Goal: Communication & Community: Answer question/provide support

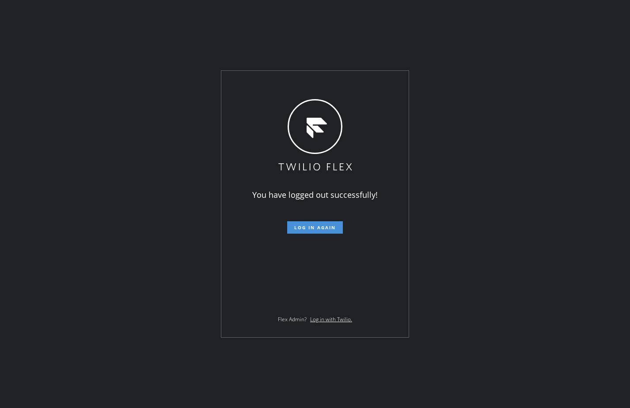
click at [334, 230] on span "Log in again" at bounding box center [315, 227] width 42 height 6
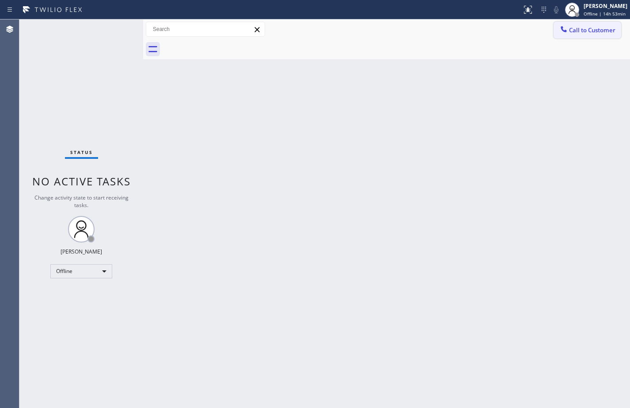
click at [587, 25] on button "Call to Customer" at bounding box center [588, 30] width 68 height 17
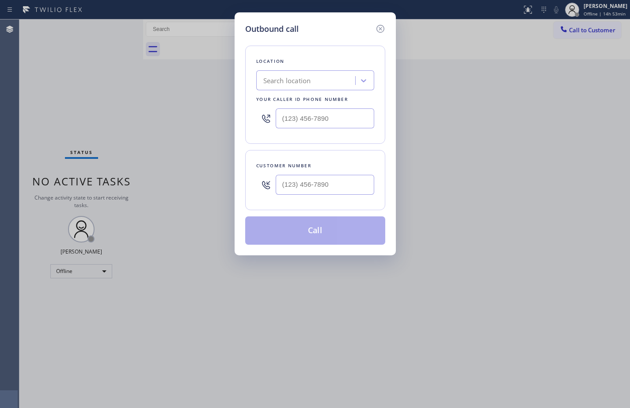
click at [341, 183] on input "text" at bounding box center [325, 185] width 99 height 20
paste input "858) 603-6663"
type input "(858) 603-6663"
click at [333, 84] on div "Search location" at bounding box center [307, 80] width 96 height 15
paste input "kitchenaid-repairs"
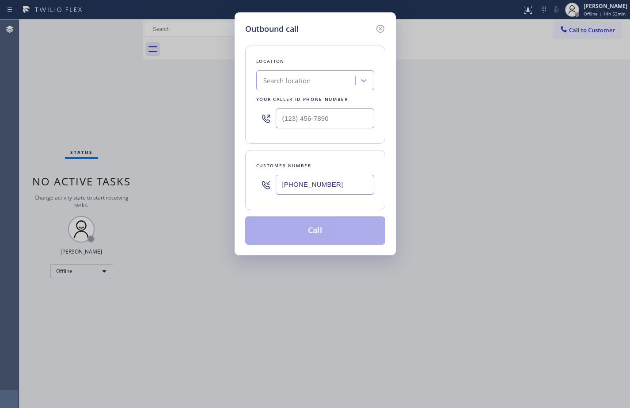
type input "kitchenaid-repairs"
click at [318, 80] on div "kitchenaid-repairs" at bounding box center [307, 80] width 96 height 15
click at [318, 80] on div "Search location" at bounding box center [307, 80] width 96 height 15
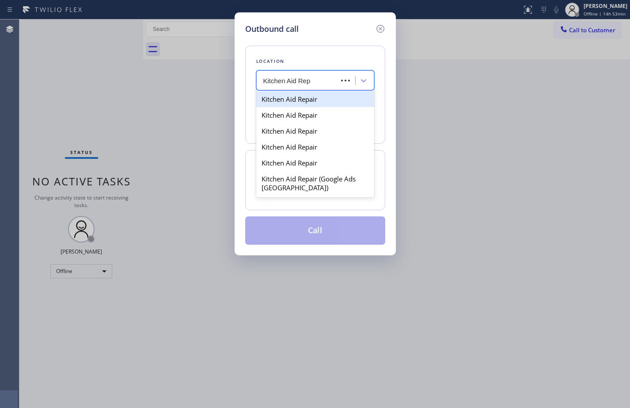
type input "Kitchen Aid Re"
click at [317, 97] on div "Kitchen Aid Repair" at bounding box center [315, 99] width 118 height 16
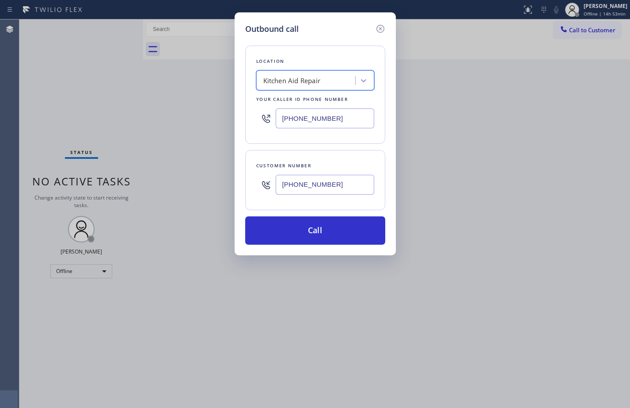
click at [323, 84] on div "Kitchen Aid Repair" at bounding box center [307, 80] width 96 height 15
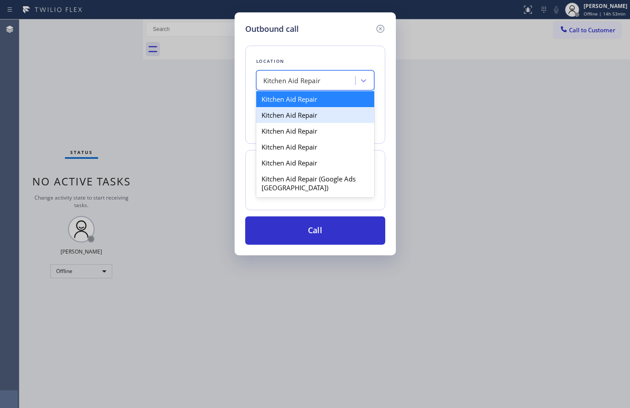
click at [319, 118] on div "Kitchen Aid Repair" at bounding box center [315, 115] width 118 height 16
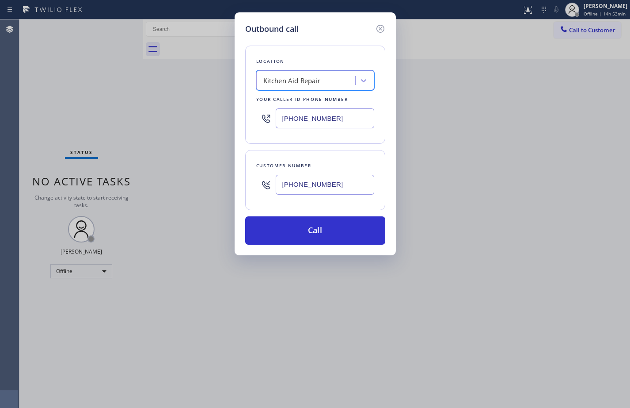
click at [333, 79] on div "Kitchen Aid Repair" at bounding box center [307, 80] width 96 height 15
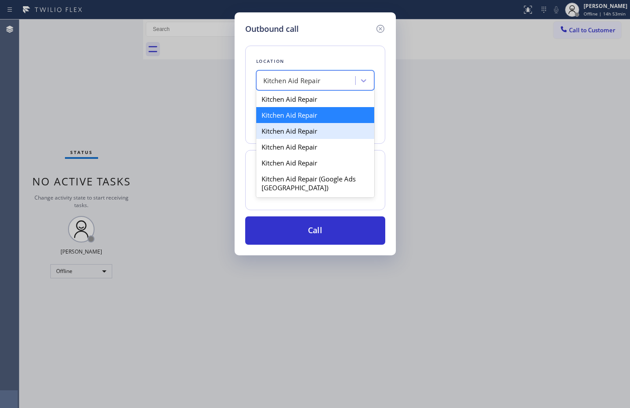
click at [322, 131] on div "Kitchen Aid Repair" at bounding box center [315, 131] width 118 height 16
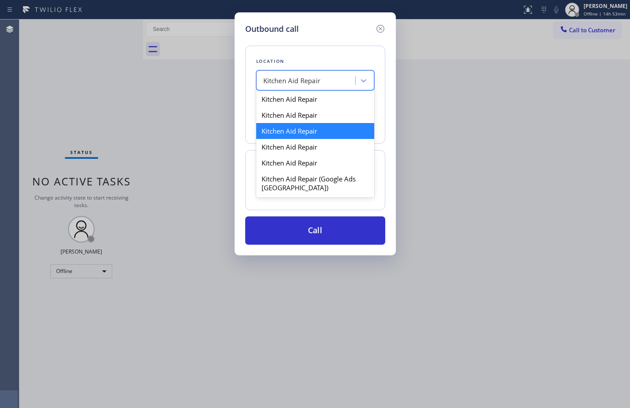
click at [332, 83] on div "Kitchen Aid Repair" at bounding box center [307, 80] width 96 height 15
click at [310, 146] on div "Kitchen Aid Repair" at bounding box center [315, 147] width 118 height 16
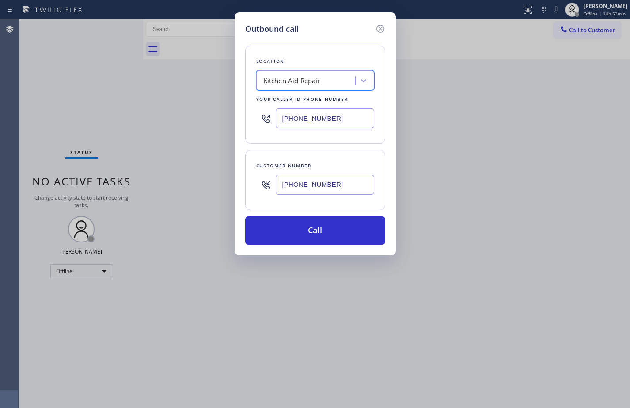
drag, startPoint x: 339, startPoint y: 76, endPoint x: 332, endPoint y: 88, distance: 14.0
click at [338, 76] on div "Kitchen Aid Repair" at bounding box center [307, 80] width 96 height 15
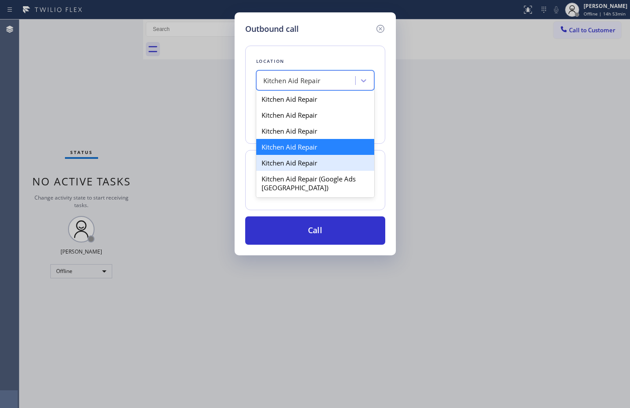
click at [312, 166] on div "Kitchen Aid Repair" at bounding box center [315, 163] width 118 height 16
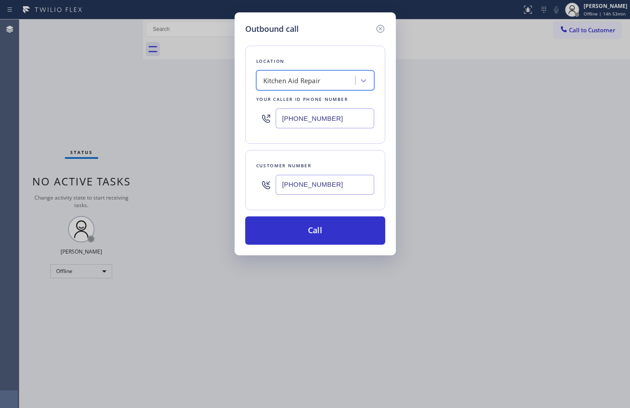
click at [336, 76] on div "Kitchen Aid Repair" at bounding box center [307, 80] width 96 height 15
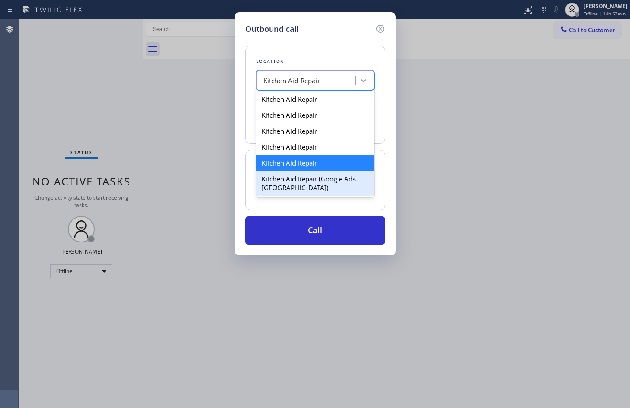
click at [316, 181] on div "Kitchen Aid Repair (Google Ads Los Angeles)" at bounding box center [315, 183] width 118 height 25
type input "(323) 827-8180"
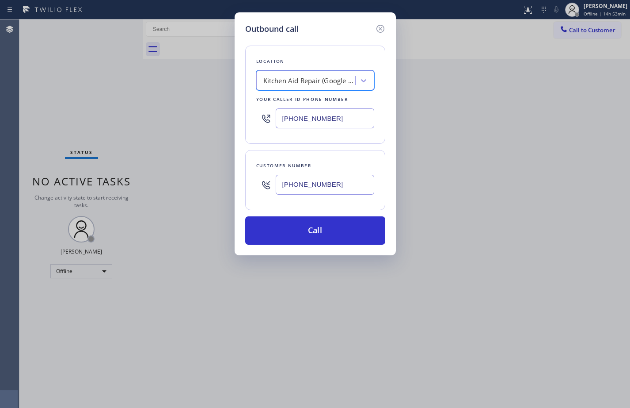
click at [330, 83] on div "Kitchen Aid Repair (Google Ads Los Angeles)" at bounding box center [309, 81] width 93 height 10
type input "Kitchen aid"
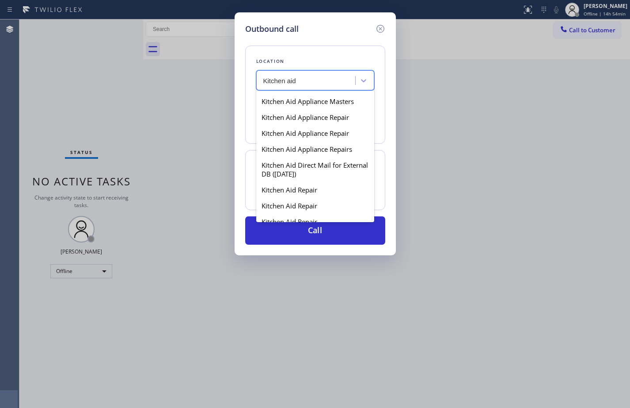
scroll to position [88, 0]
click at [336, 119] on div "Kitchen Aid Appliance Repair" at bounding box center [315, 117] width 118 height 16
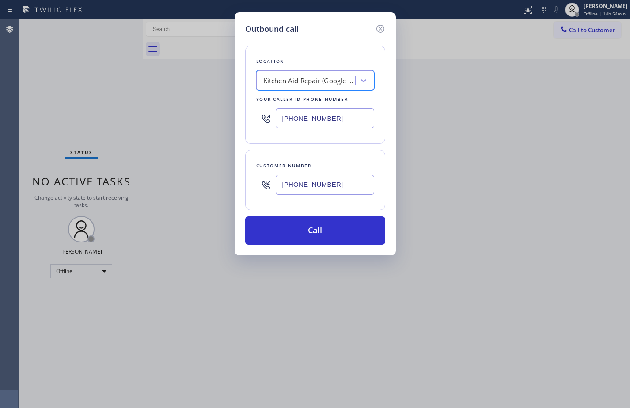
click at [330, 77] on div "Kitchen Aid Repair (Google Ads Los Angeles)" at bounding box center [309, 81] width 93 height 10
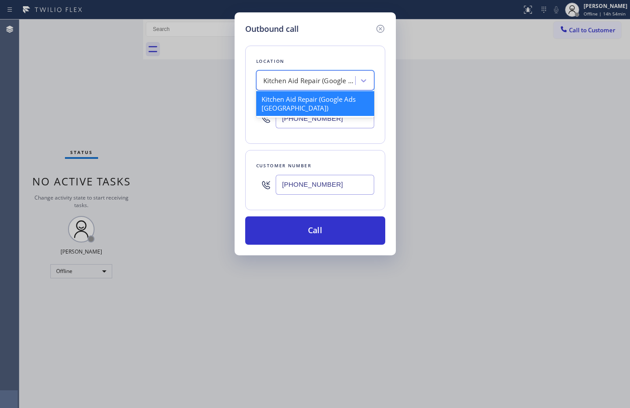
click at [335, 84] on div "Kitchen Aid Repair (Google Ads Los Angeles)" at bounding box center [309, 81] width 93 height 10
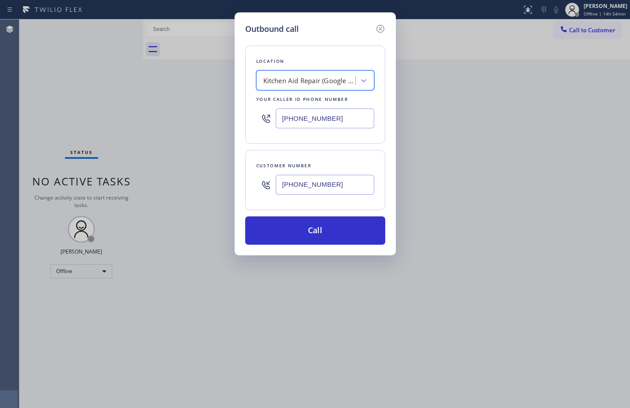
click at [335, 84] on div "Kitchen Aid Repair (Google Ads Los Angeles)" at bounding box center [309, 81] width 93 height 10
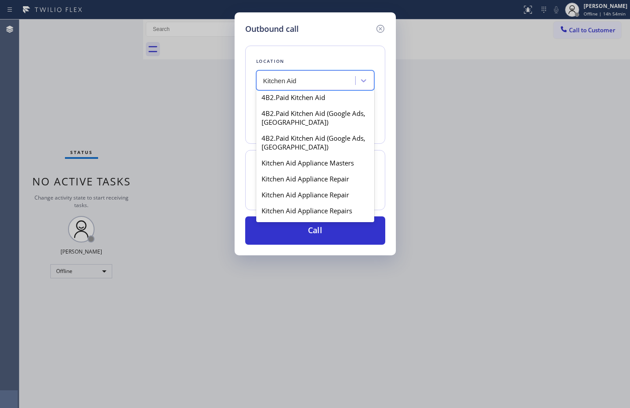
scroll to position [0, 0]
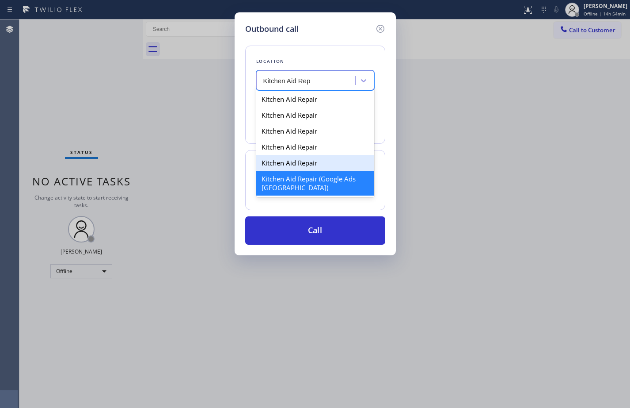
type input "Kitchen Aid Rep"
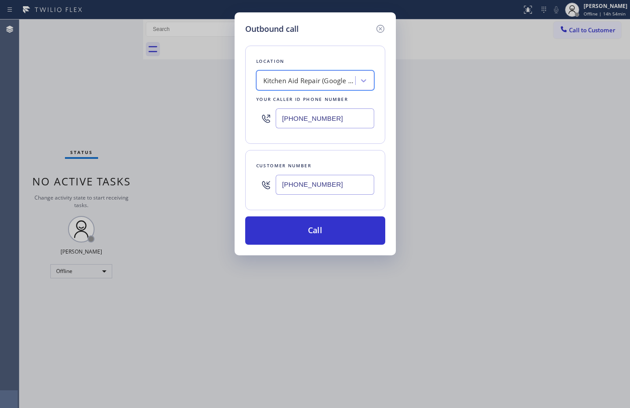
click at [335, 87] on div "Kitchen Aid Repair (Google Ads Los Angeles)" at bounding box center [307, 80] width 96 height 15
type input "KitchenAid Repair"
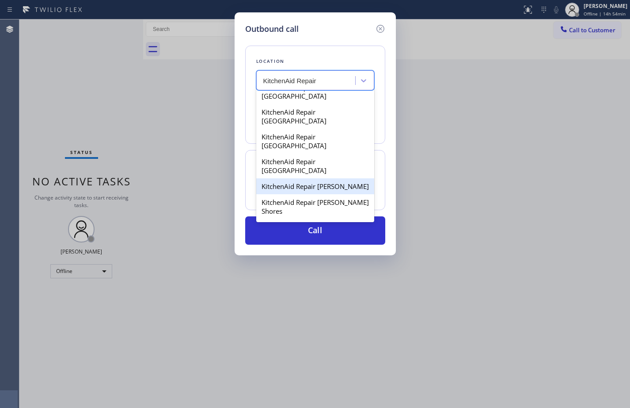
scroll to position [1724, 0]
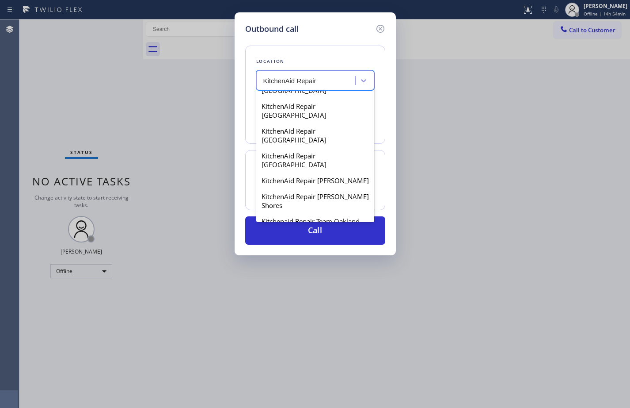
click at [340, 360] on div "KitchenAid Repairs San Diego" at bounding box center [315, 372] width 118 height 25
type input "(361) 203-3251"
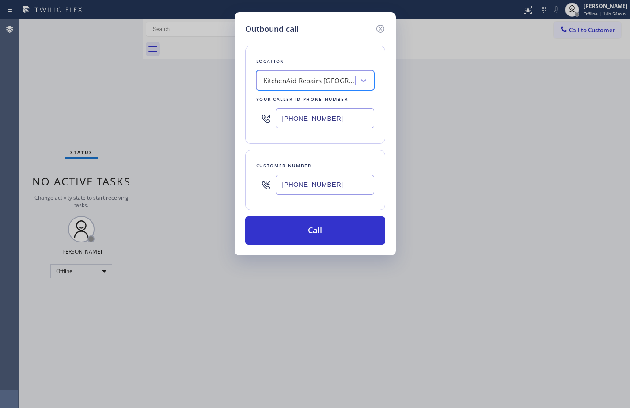
click at [321, 116] on input "(361) 203-3251" at bounding box center [325, 118] width 99 height 20
click at [336, 80] on div "KitchenAid Repairs San Diego" at bounding box center [309, 81] width 93 height 10
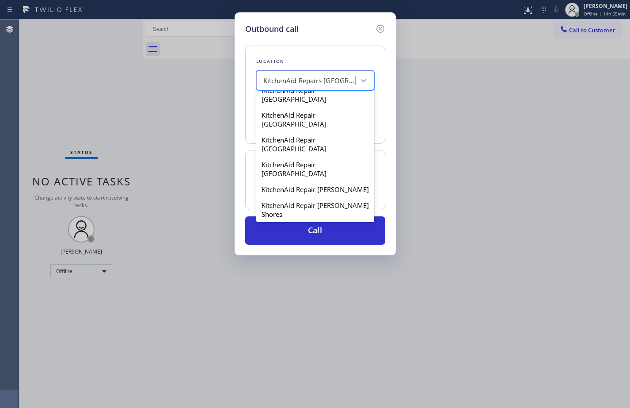
scroll to position [1736, 0]
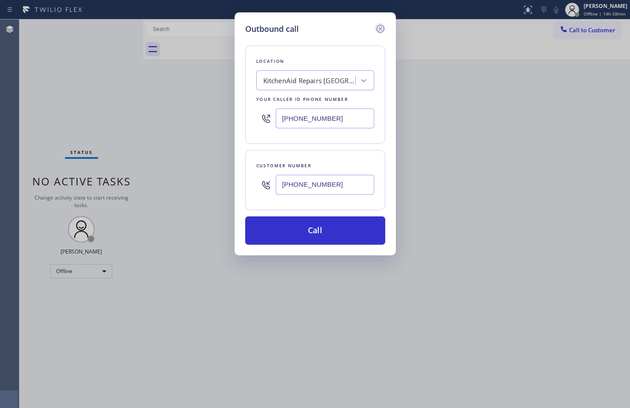
click at [382, 29] on icon at bounding box center [380, 28] width 11 height 11
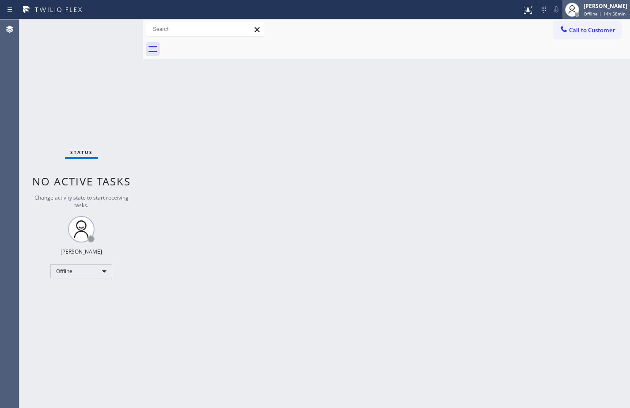
click at [584, 12] on span "Offline | 14h 58min" at bounding box center [605, 14] width 42 height 6
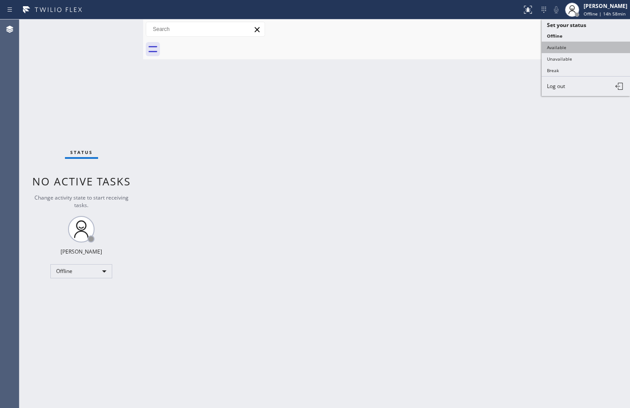
click at [577, 46] on button "Available" at bounding box center [586, 47] width 88 height 11
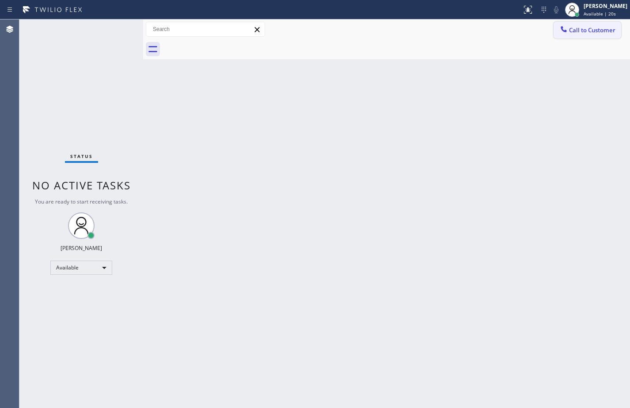
click at [607, 25] on button "Call to Customer" at bounding box center [588, 30] width 68 height 17
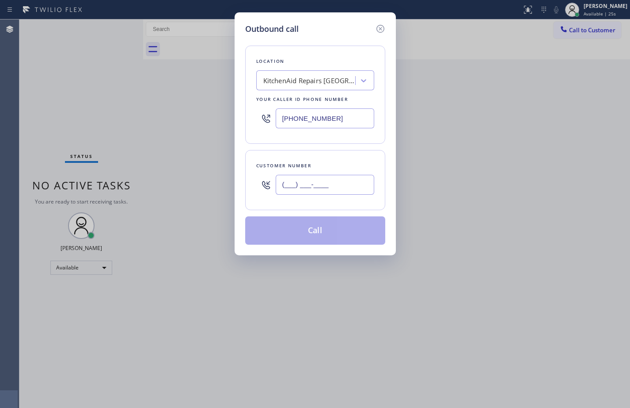
click at [348, 188] on input "(___) ___-____" at bounding box center [325, 185] width 99 height 20
paste input "858) 603-6663"
type input "(858) 603-6663"
click at [351, 148] on div "Location KitchenAid Repairs San Diego Your caller id phone number (361) 203-325…" at bounding box center [315, 140] width 140 height 210
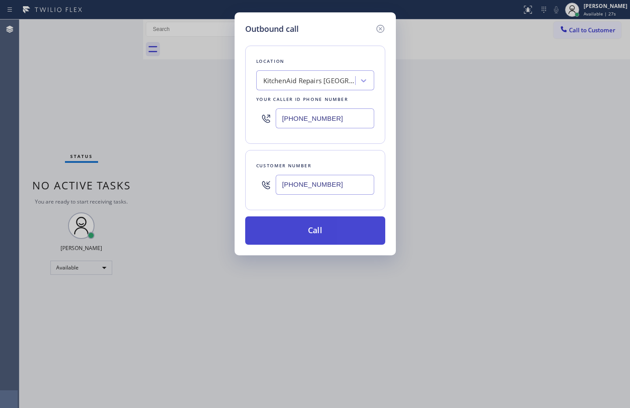
click at [354, 226] on button "Call" at bounding box center [315, 230] width 140 height 28
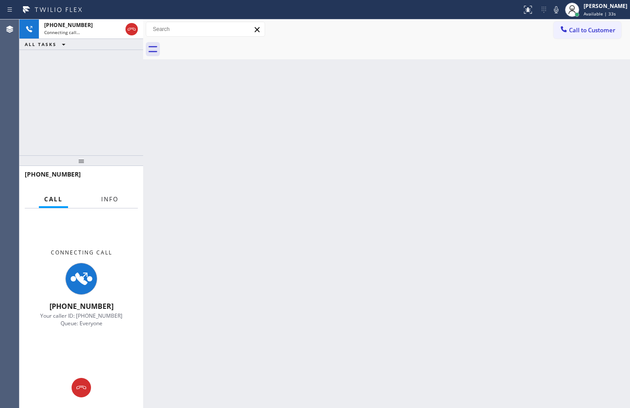
click at [113, 198] on span "Info" at bounding box center [109, 199] width 17 height 8
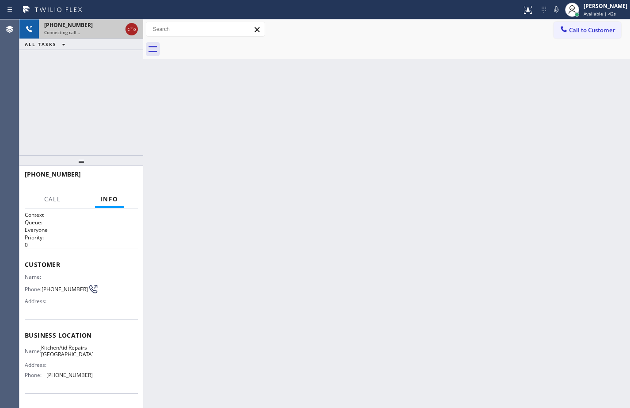
click at [133, 29] on icon at bounding box center [131, 29] width 11 height 11
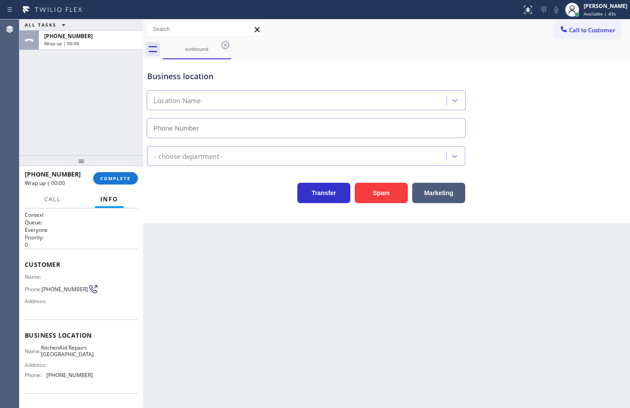
type input "(361) 203-3251"
click at [139, 176] on div "+18586036663 Wrap up | 00:00 COMPLETE" at bounding box center [81, 178] width 124 height 25
click at [137, 176] on button "COMPLETE" at bounding box center [115, 178] width 45 height 12
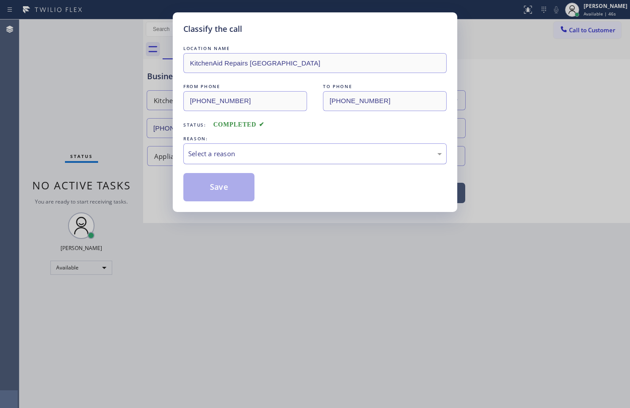
click at [219, 154] on div "Select a reason" at bounding box center [315, 154] width 254 height 10
click at [230, 183] on button "Save" at bounding box center [218, 187] width 71 height 28
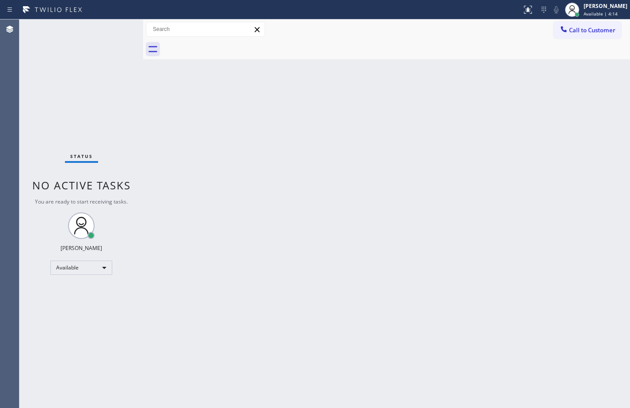
click at [616, 116] on div "Back to Dashboard Change Sender ID Customers Technicians Select a contact Outbo…" at bounding box center [386, 213] width 487 height 388
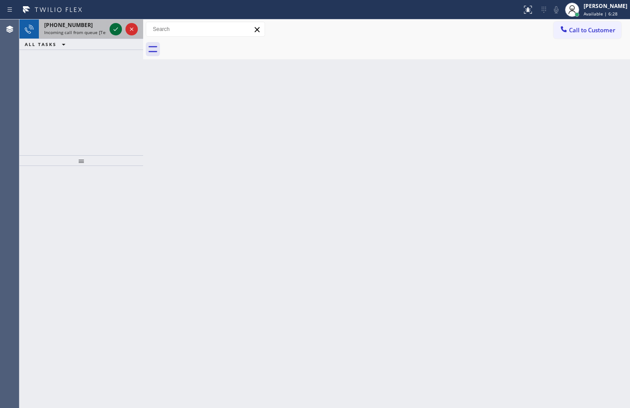
click at [116, 29] on icon at bounding box center [116, 29] width 11 height 11
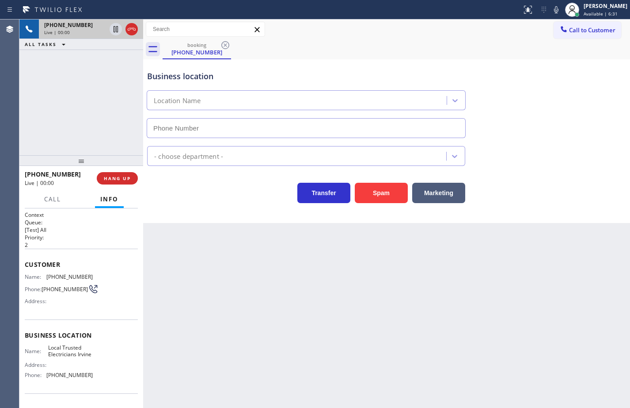
type input "(949) 565-4262"
click at [95, 382] on div "Name: Local Trusted Electricians Irvine Address: Phone: (949) 565-4262" at bounding box center [81, 363] width 113 height 38
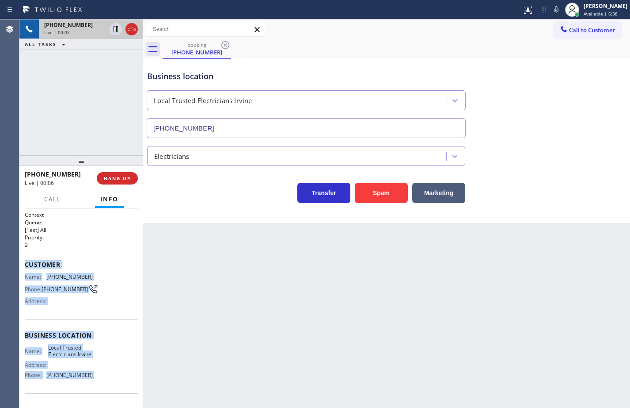
drag, startPoint x: 95, startPoint y: 384, endPoint x: 36, endPoint y: 261, distance: 136.4
click at [36, 261] on div "Context Queue: [Test] All Priority: 2 Customer Name: (424) 361-9843 Phone: (424…" at bounding box center [81, 335] width 113 height 249
copy div "Customer Name: (424) 361-9843 Phone: (424) 361-9843 Address: Business location …"
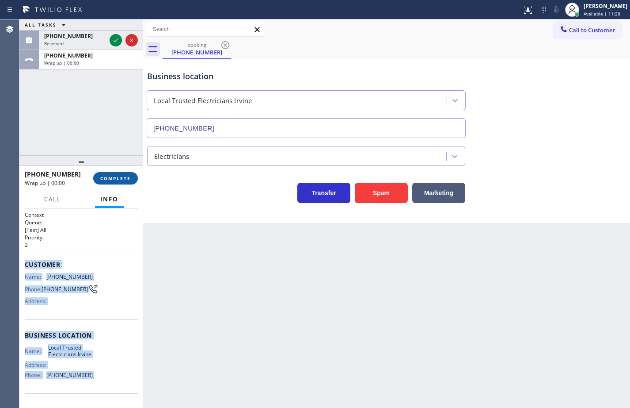
click at [114, 172] on button "COMPLETE" at bounding box center [115, 178] width 45 height 12
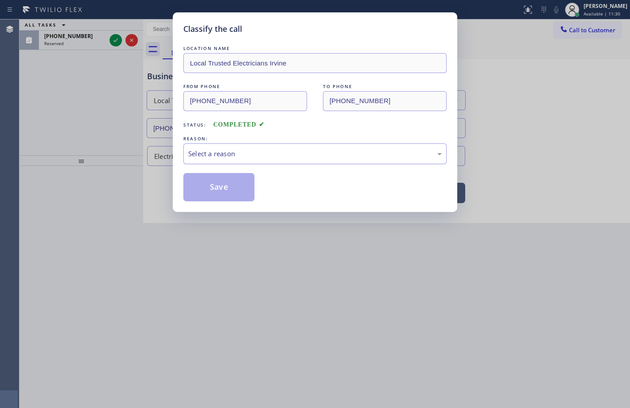
click at [227, 143] on div "Select a reason" at bounding box center [314, 153] width 263 height 21
click at [226, 189] on button "Save" at bounding box center [218, 187] width 71 height 28
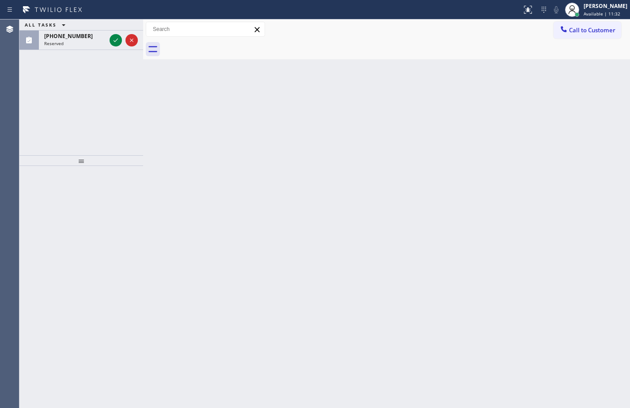
click at [114, 40] on icon at bounding box center [116, 40] width 11 height 11
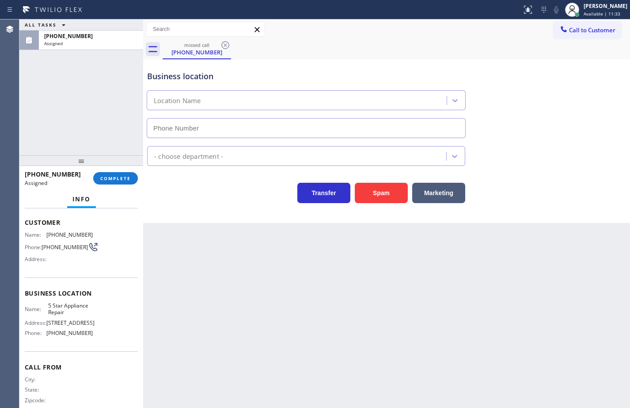
scroll to position [73, 0]
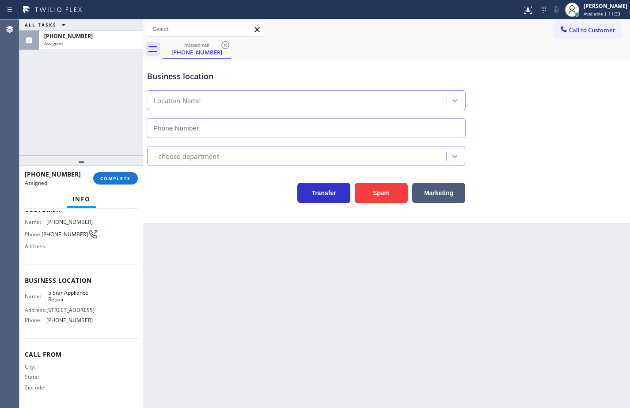
type input "[PHONE_NUMBER]"
click at [103, 328] on div "Business location Name: 5 Star Appliance Repair Address: 510 Foothill Rd Phone:…" at bounding box center [81, 301] width 113 height 74
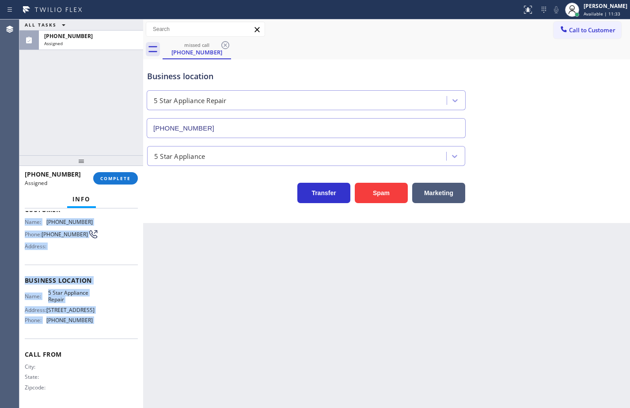
scroll to position [0, 0]
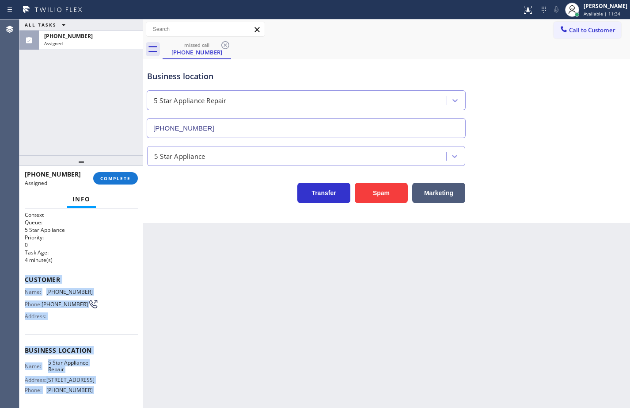
drag, startPoint x: 92, startPoint y: 296, endPoint x: 28, endPoint y: 273, distance: 67.8
click at [28, 273] on div "Context Queue: 5 Star Appliance Priority: 0 Task Age: 4 minute(s) Customer Name…" at bounding box center [81, 343] width 113 height 264
copy div "Customer Name: (626) 864-8010 Phone: (626) 864-8010 Address: Business location …"
click at [115, 178] on span "COMPLETE" at bounding box center [115, 178] width 31 height 6
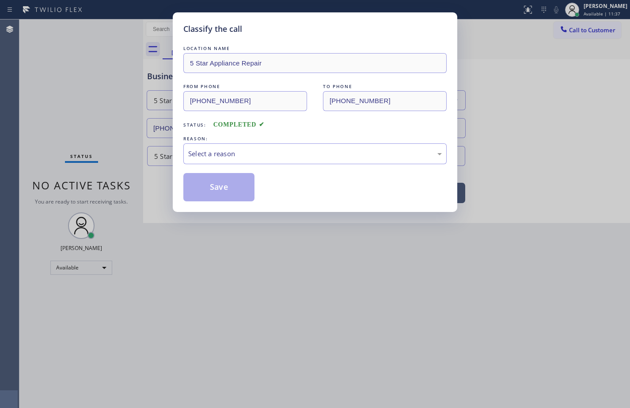
click at [218, 147] on div "Select a reason" at bounding box center [314, 153] width 263 height 21
click at [228, 184] on button "Save" at bounding box center [218, 187] width 71 height 28
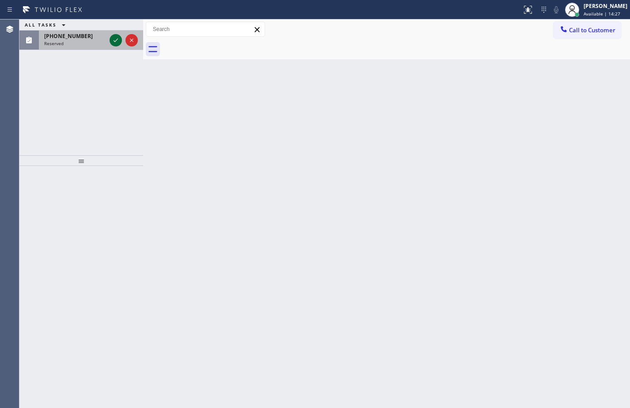
click at [114, 40] on icon at bounding box center [116, 40] width 11 height 11
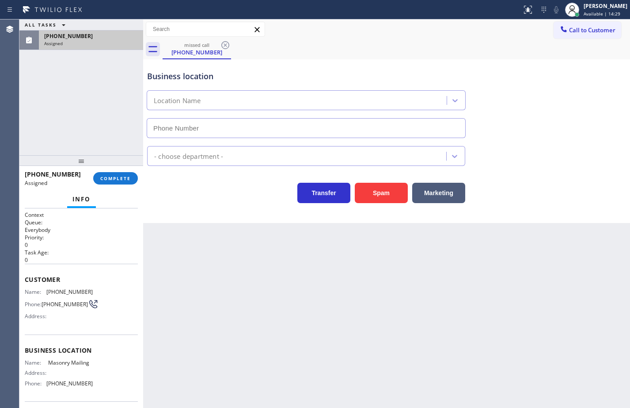
type input "(855) 467-2114"
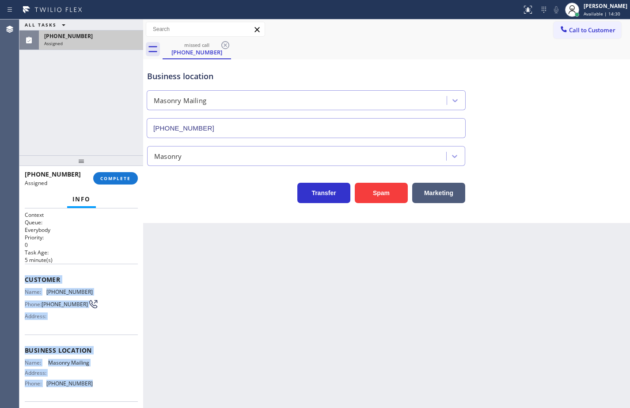
drag, startPoint x: 99, startPoint y: 388, endPoint x: 27, endPoint y: 280, distance: 130.0
click at [27, 280] on div "Context Queue: Everybody Priority: 0 Task Age: 5 minute(s) Customer Name: (253)…" at bounding box center [81, 339] width 113 height 257
copy div "Customer Name: (253) 507-2354 Phone: (253) 507-2354 Address: Business location …"
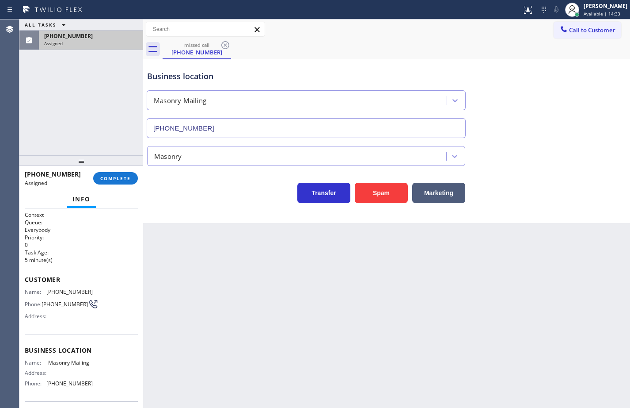
click at [129, 171] on div "(253) 507-2354 Assigned COMPLETE" at bounding box center [81, 178] width 113 height 23
click at [125, 181] on span "COMPLETE" at bounding box center [115, 178] width 31 height 6
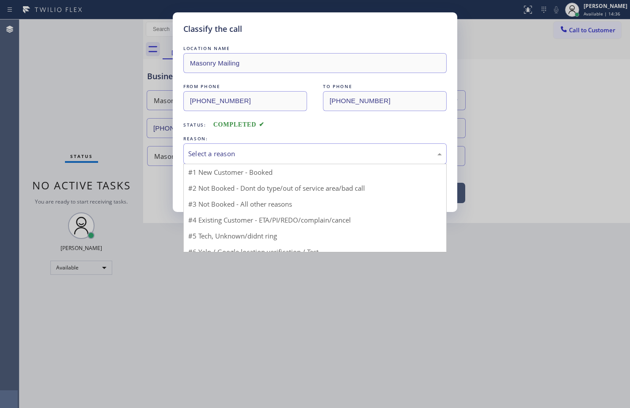
click at [226, 153] on div "Select a reason" at bounding box center [315, 154] width 254 height 10
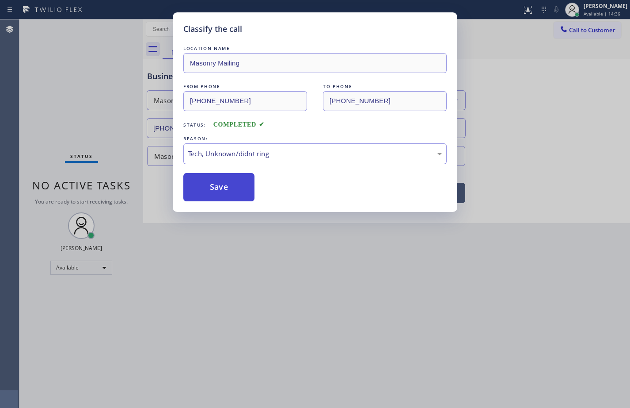
click at [233, 186] on button "Save" at bounding box center [218, 187] width 71 height 28
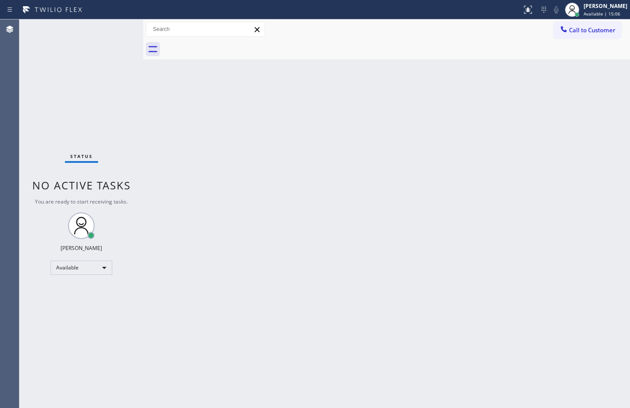
drag, startPoint x: 604, startPoint y: 244, endPoint x: 596, endPoint y: 127, distance: 117.0
click at [604, 244] on div "Back to Dashboard Change Sender ID Customers Technicians Select a contact Outbo…" at bounding box center [386, 213] width 487 height 388
click at [602, 35] on button "Call to Customer" at bounding box center [588, 30] width 68 height 17
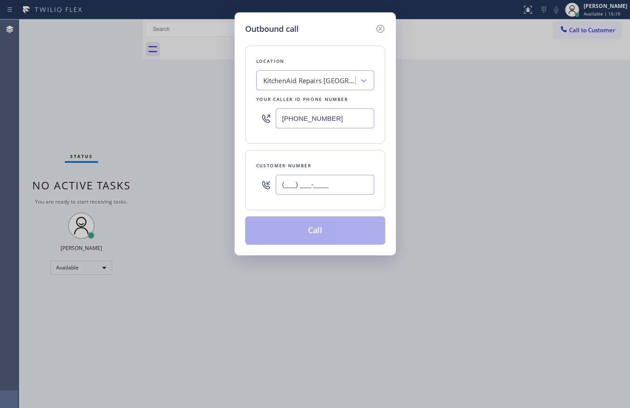
drag, startPoint x: 366, startPoint y: 187, endPoint x: 414, endPoint y: 161, distance: 54.4
click at [366, 187] on input "(___) ___-____" at bounding box center [325, 185] width 99 height 20
paste input "626) 864-8010"
type input "[PHONE_NUMBER]"
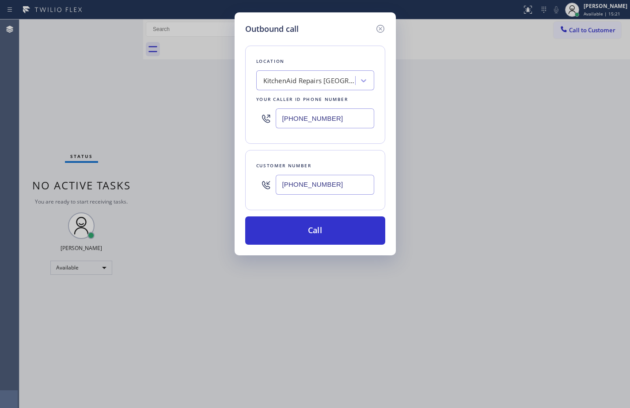
click at [343, 115] on input "(361) 203-3251" at bounding box center [325, 118] width 99 height 20
paste input "855) 731-4952"
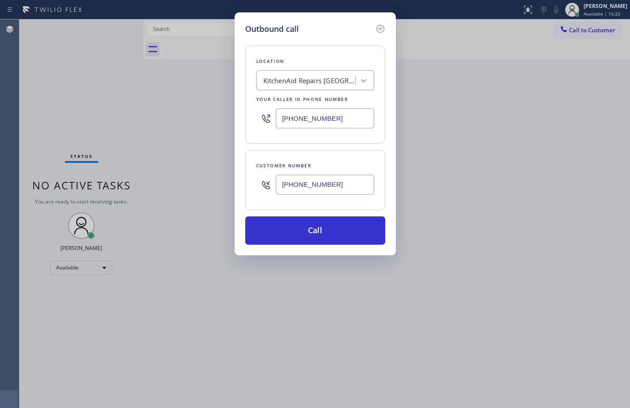
type input "[PHONE_NUMBER]"
click at [351, 155] on div "Customer number (626) 864-8010" at bounding box center [315, 180] width 140 height 60
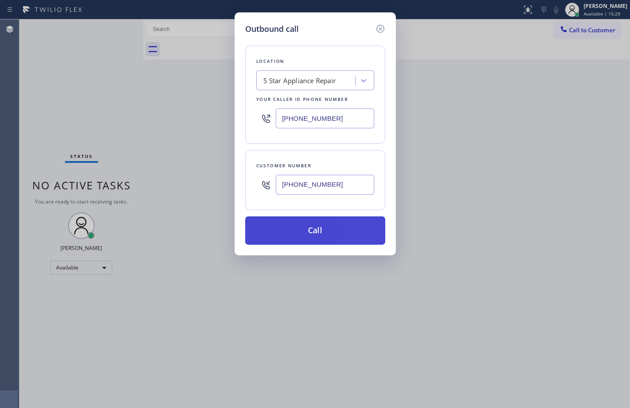
click at [350, 232] on button "Call" at bounding box center [315, 230] width 140 height 28
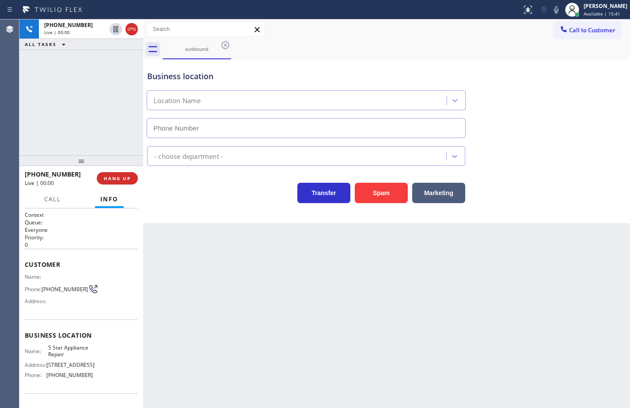
click at [89, 78] on div "+16268648010 Live | 00:00 ALL TASKS ALL TASKS ACTIVE TASKS TASKS IN WRAP UP" at bounding box center [81, 87] width 124 height 136
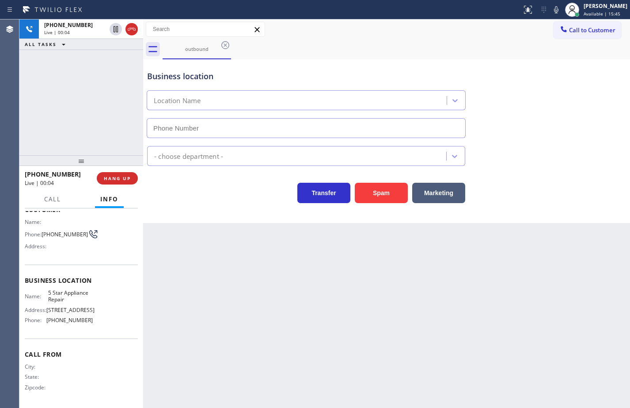
scroll to position [58, 0]
click at [95, 323] on div "Name: 5 Star Appliance Repair Address: [STREET_ADDRESS] Phone: [PHONE_NUMBER]" at bounding box center [81, 308] width 113 height 38
click at [94, 323] on div "Name: 5 Star Appliance Repair Address: [STREET_ADDRESS] Phone: [PHONE_NUMBER]" at bounding box center [81, 308] width 113 height 38
type input "[PHONE_NUMBER]"
drag, startPoint x: 608, startPoint y: 262, endPoint x: 626, endPoint y: 237, distance: 30.7
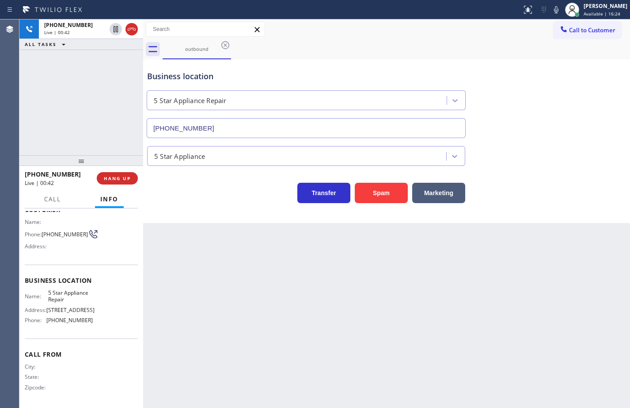
click at [610, 259] on div "Back to Dashboard Change Sender ID Customers Technicians Select a contact Outbo…" at bounding box center [386, 213] width 487 height 388
click at [551, 8] on icon at bounding box center [556, 9] width 11 height 11
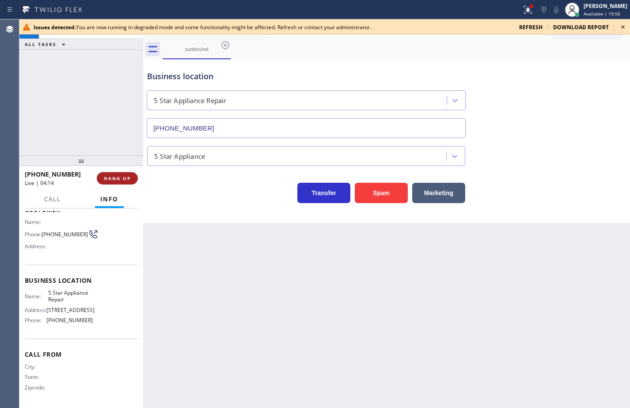
click at [123, 180] on span "HANG UP" at bounding box center [117, 178] width 27 height 6
click at [121, 181] on span "COMPLETE" at bounding box center [115, 178] width 31 height 6
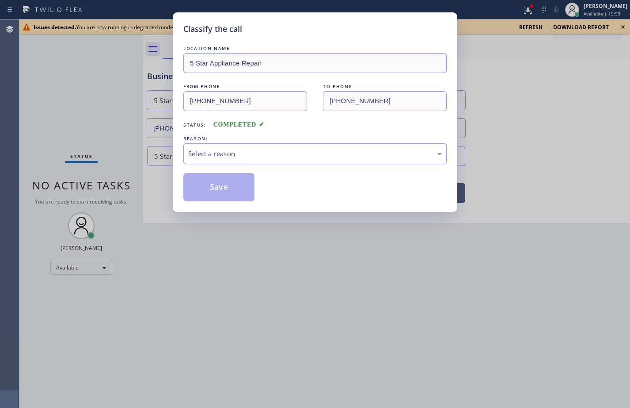
click at [236, 153] on div "Select a reason" at bounding box center [315, 154] width 254 height 10
click at [234, 192] on button "Save" at bounding box center [218, 187] width 71 height 28
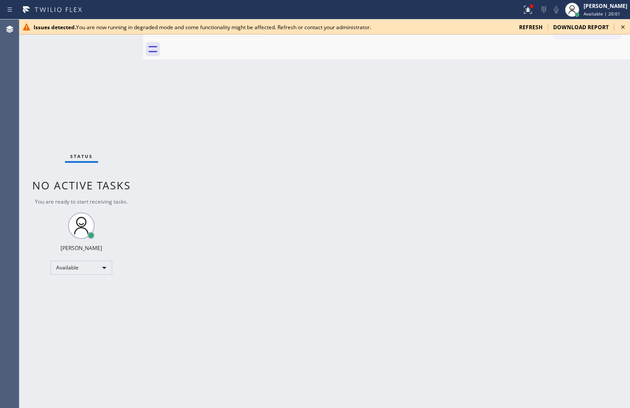
click at [538, 28] on span "refresh" at bounding box center [530, 27] width 23 height 8
click at [539, 27] on span "refresh" at bounding box center [530, 27] width 23 height 8
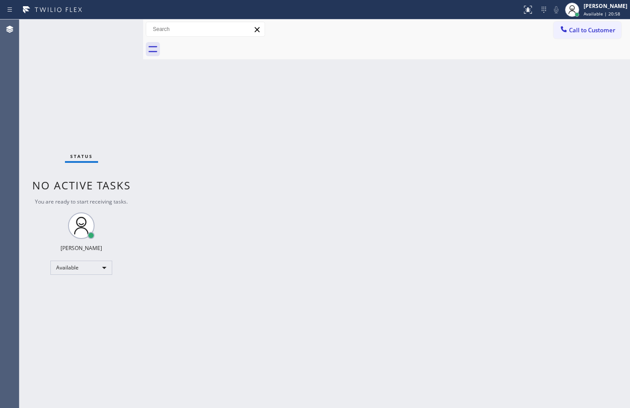
click at [84, 104] on div "Status No active tasks You are ready to start receiving tasks. Sean Louis Atano…" at bounding box center [81, 213] width 124 height 388
click at [623, 31] on div "Call to Customer Outbound call Location Search location Your caller id phone nu…" at bounding box center [592, 29] width 76 height 15
click at [613, 35] on button "Call to Customer" at bounding box center [588, 30] width 68 height 17
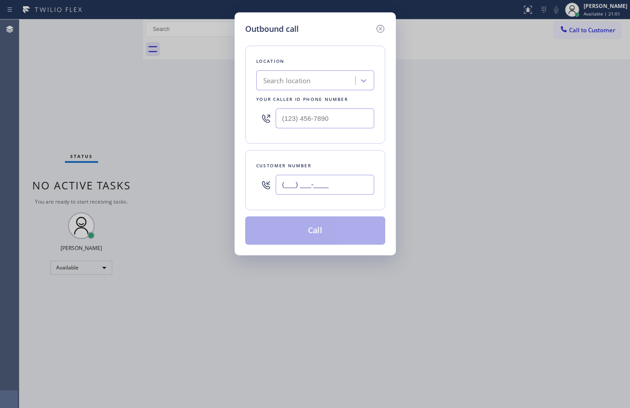
click at [351, 179] on input "(___) ___-____" at bounding box center [325, 185] width 99 height 20
paste input "626) 864-8010"
type input "[PHONE_NUMBER]"
click at [335, 113] on input "text" at bounding box center [325, 118] width 99 height 20
click at [335, 113] on input "(___) ___-____" at bounding box center [325, 118] width 99 height 20
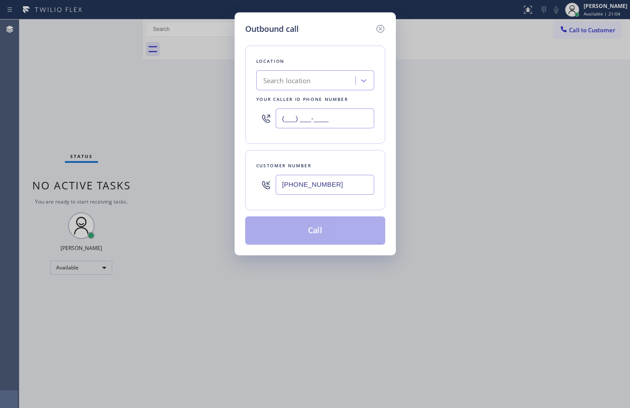
click at [339, 112] on input "(___) ___-____" at bounding box center [325, 118] width 99 height 20
paste input "text"
paste input "855) 731-4952"
type input "[PHONE_NUMBER]"
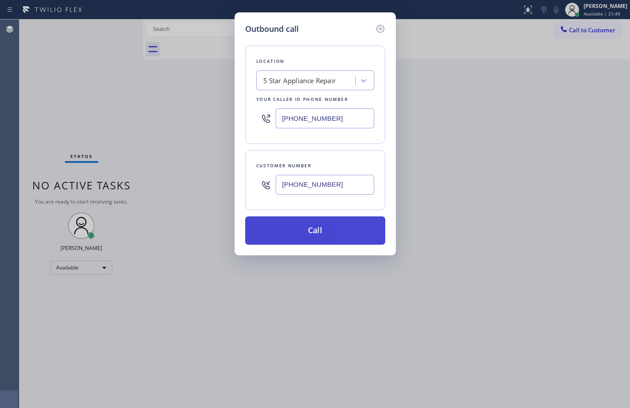
click at [331, 224] on button "Call" at bounding box center [315, 230] width 140 height 28
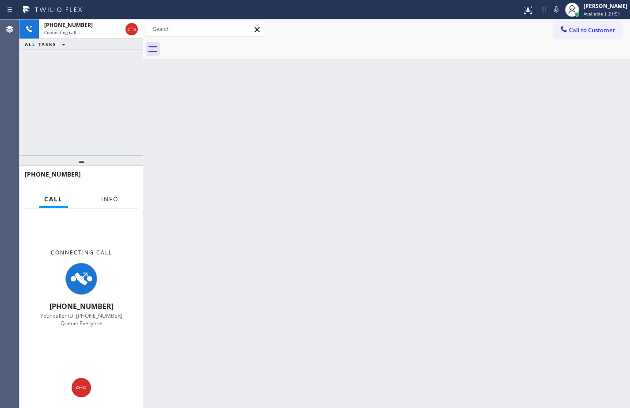
drag, startPoint x: 105, startPoint y: 192, endPoint x: 103, endPoint y: 199, distance: 7.7
click at [105, 192] on button "Info" at bounding box center [110, 199] width 28 height 17
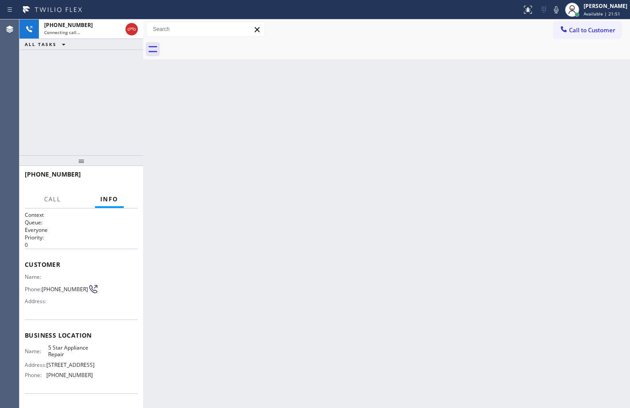
click at [105, 200] on span "Info" at bounding box center [109, 199] width 18 height 8
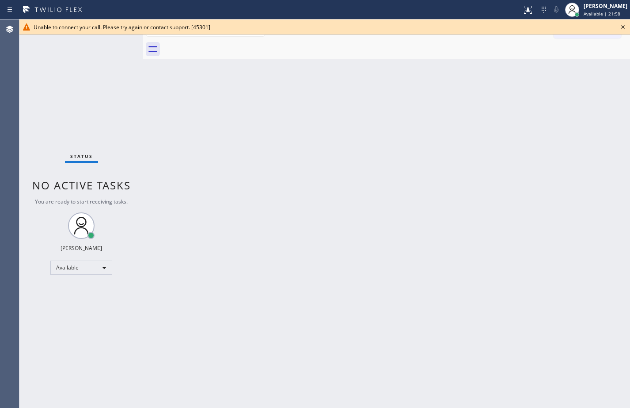
click at [396, 95] on div "Back to Dashboard Change Sender ID Customers Technicians Select a contact Outbo…" at bounding box center [386, 213] width 487 height 388
click at [622, 27] on icon at bounding box center [623, 27] width 11 height 11
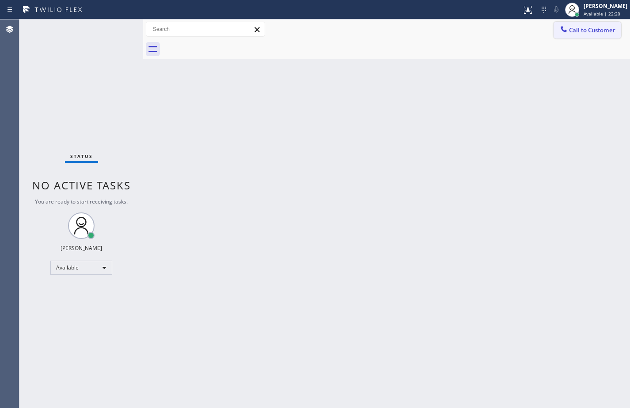
click at [575, 33] on span "Call to Customer" at bounding box center [592, 30] width 46 height 8
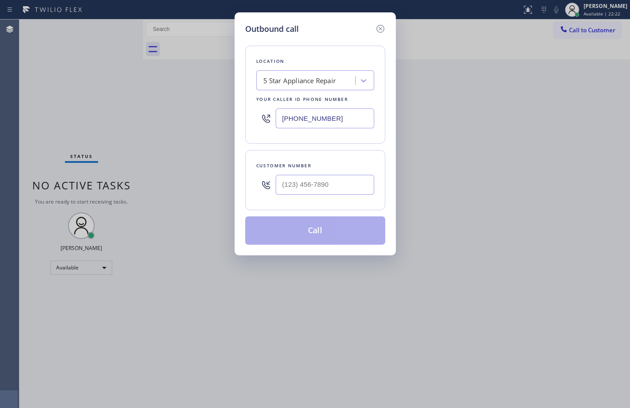
click at [357, 182] on input "text" at bounding box center [325, 185] width 99 height 20
paste input "626) 864-8010"
type input "[PHONE_NUMBER]"
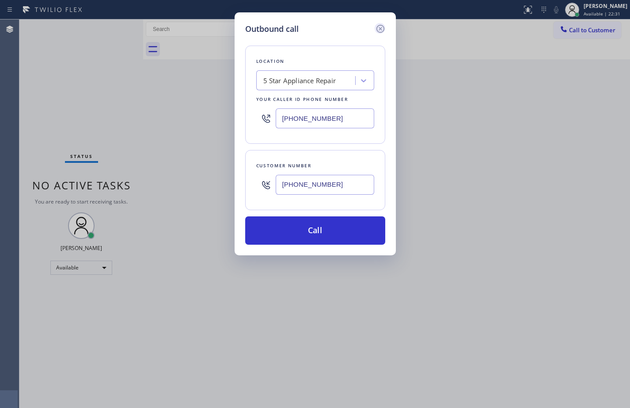
click at [382, 29] on icon at bounding box center [380, 28] width 11 height 11
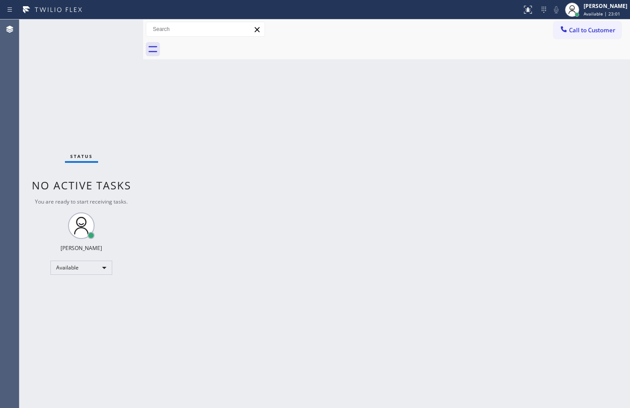
click at [434, 57] on div at bounding box center [397, 49] width 468 height 20
click at [587, 31] on span "Call to Customer" at bounding box center [592, 30] width 46 height 8
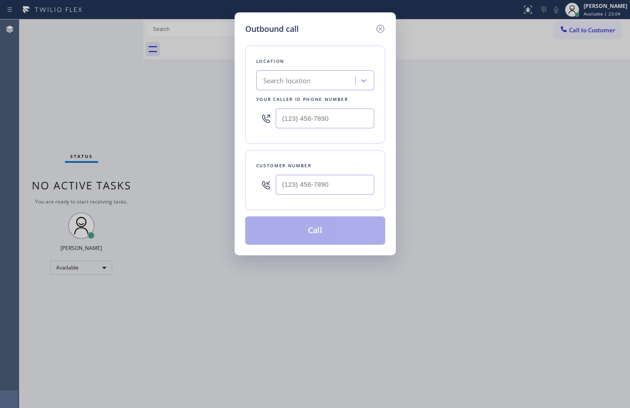
click at [359, 183] on input "text" at bounding box center [325, 185] width 99 height 20
paste input "626) 864-8010"
type input "[PHONE_NUMBER]"
click at [355, 121] on input "(___) ___-____" at bounding box center [325, 118] width 99 height 20
paste input "855) 731-4952"
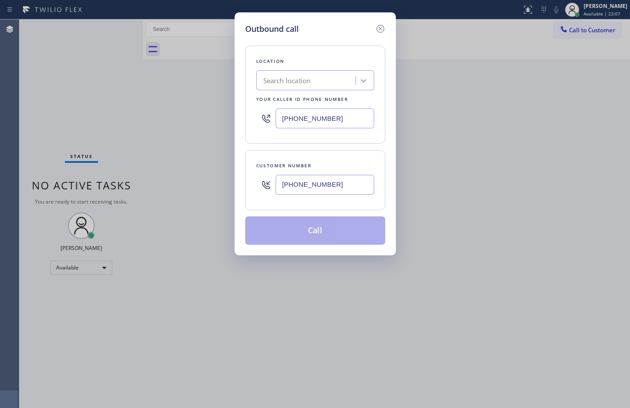
type input "[PHONE_NUMBER]"
click at [360, 145] on div "Location Search location Your caller id phone number (855) 731-4952 Customer nu…" at bounding box center [315, 140] width 140 height 210
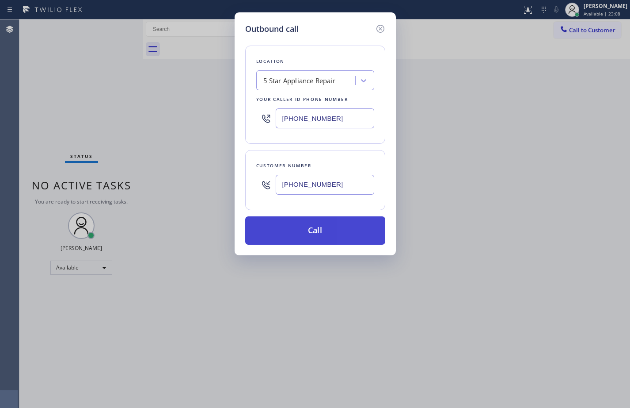
click at [351, 229] on button "Call" at bounding box center [315, 230] width 140 height 28
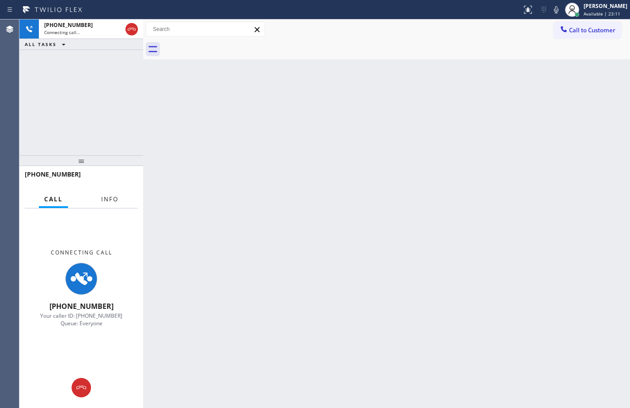
click at [114, 202] on span "Info" at bounding box center [109, 199] width 17 height 8
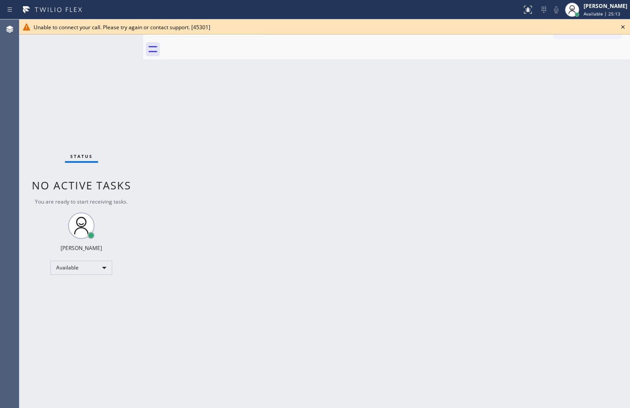
click at [624, 27] on icon at bounding box center [624, 27] width 4 height 4
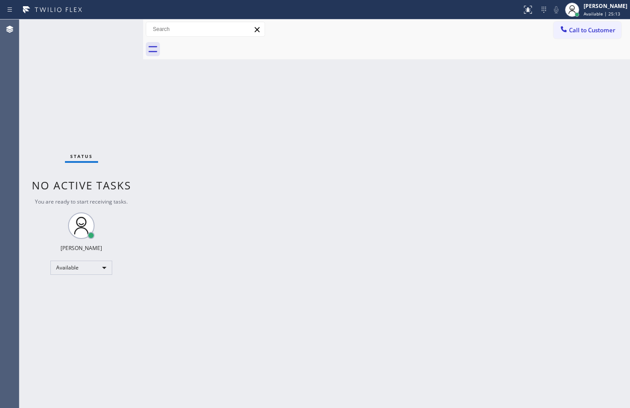
click at [594, 69] on div "Back to Dashboard Change Sender ID Customers Technicians Select a contact Outbo…" at bounding box center [386, 213] width 487 height 388
click at [605, 81] on div "Back to Dashboard Change Sender ID Customers Technicians Select a contact Outbo…" at bounding box center [386, 213] width 487 height 388
click at [445, 107] on div "Back to Dashboard Change Sender ID Customers Technicians Select a contact Outbo…" at bounding box center [386, 213] width 487 height 388
click at [594, 74] on div "Back to Dashboard Change Sender ID Customers Technicians Select a contact Outbo…" at bounding box center [386, 213] width 487 height 388
click at [448, 92] on div "Back to Dashboard Change Sender ID Customers Technicians Select a contact Outbo…" at bounding box center [386, 213] width 487 height 388
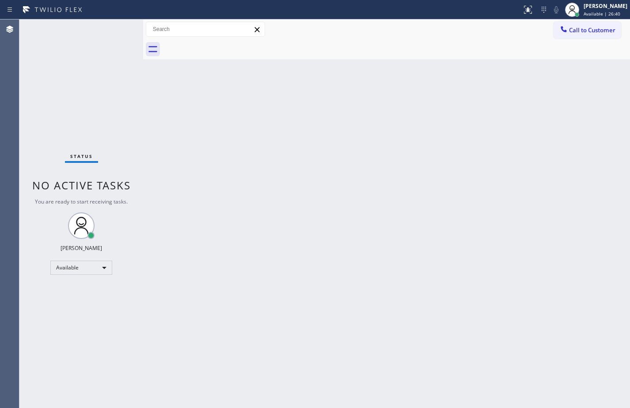
click at [607, 71] on div "Back to Dashboard Change Sender ID Customers Technicians Select a contact Outbo…" at bounding box center [386, 213] width 487 height 388
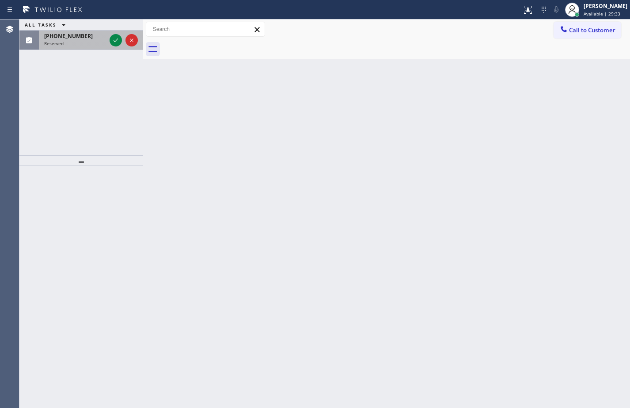
click at [98, 42] on div "Reserved" at bounding box center [75, 43] width 62 height 6
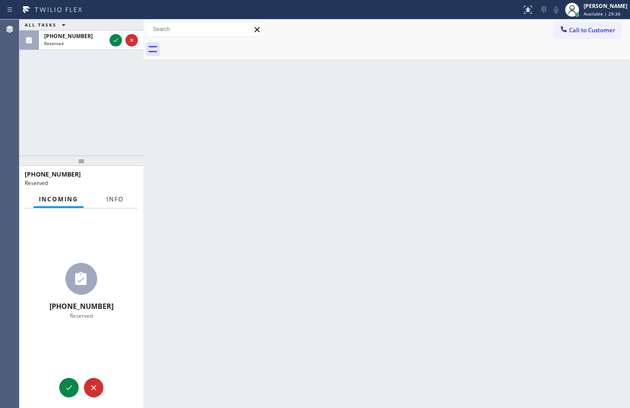
click at [109, 198] on span "Info" at bounding box center [115, 199] width 17 height 8
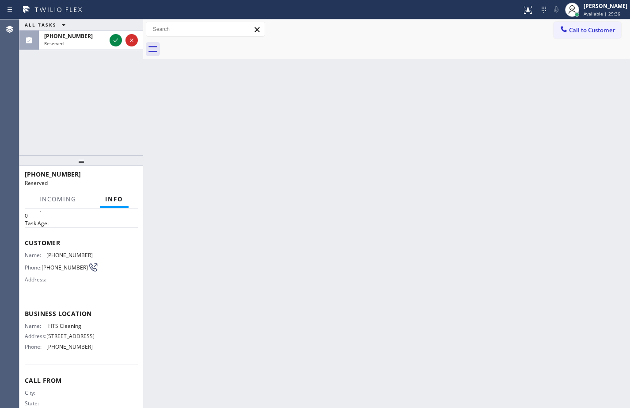
scroll to position [44, 0]
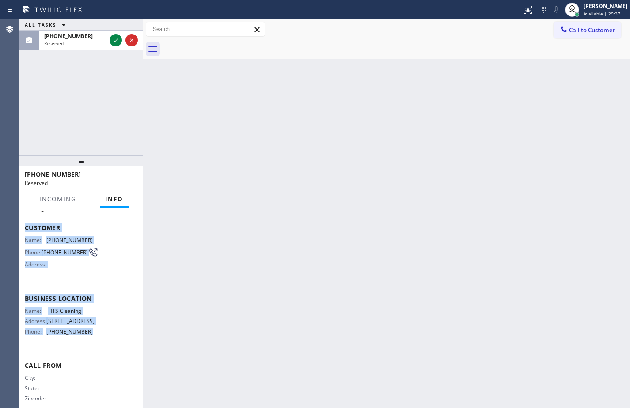
drag, startPoint x: 90, startPoint y: 334, endPoint x: 26, endPoint y: 227, distance: 124.6
click at [26, 227] on div "Context Queue: ADC Priority: 0 Task Age: Customer Name: [PHONE_NUMBER] Phone: […" at bounding box center [81, 292] width 113 height 250
copy div "Customer Name: [PHONE_NUMBER] Phone: [PHONE_NUMBER] Address: Business location …"
click at [109, 41] on div at bounding box center [124, 40] width 32 height 19
click at [114, 40] on icon at bounding box center [116, 40] width 11 height 11
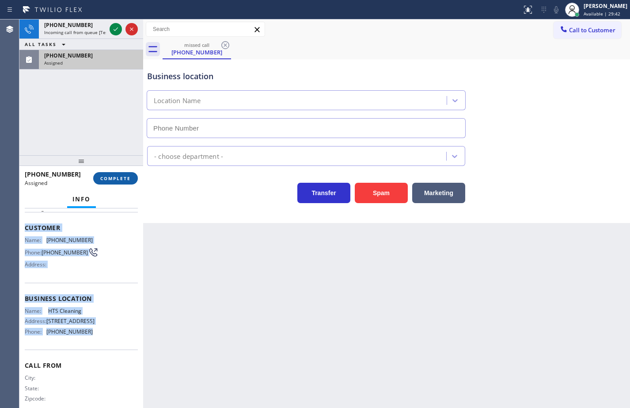
click at [129, 178] on span "COMPLETE" at bounding box center [115, 178] width 31 height 6
type input "[PHONE_NUMBER]"
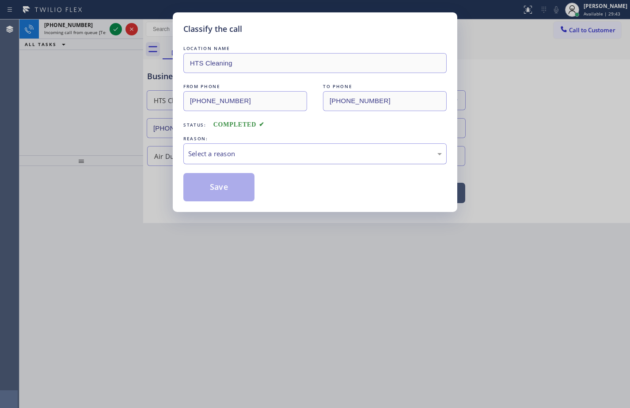
click at [230, 162] on div "Select a reason" at bounding box center [314, 153] width 263 height 21
click at [225, 186] on button "Save" at bounding box center [218, 187] width 71 height 28
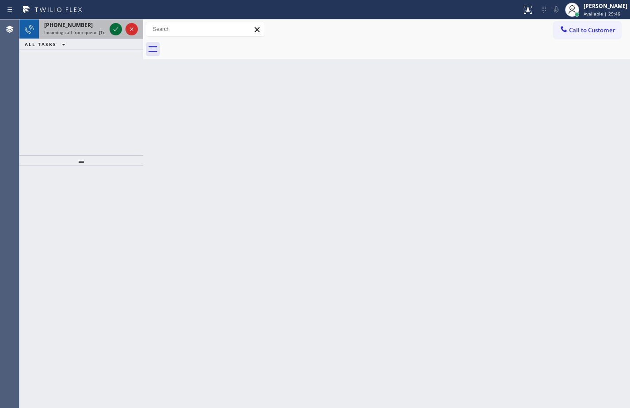
click at [115, 29] on icon at bounding box center [116, 29] width 11 height 11
click at [118, 31] on icon at bounding box center [116, 29] width 11 height 11
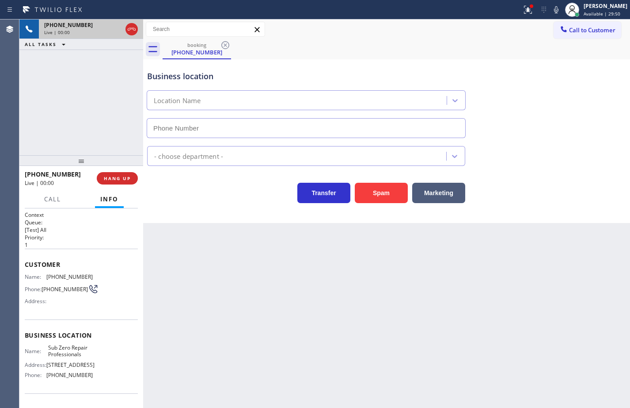
type input "[PHONE_NUMBER]"
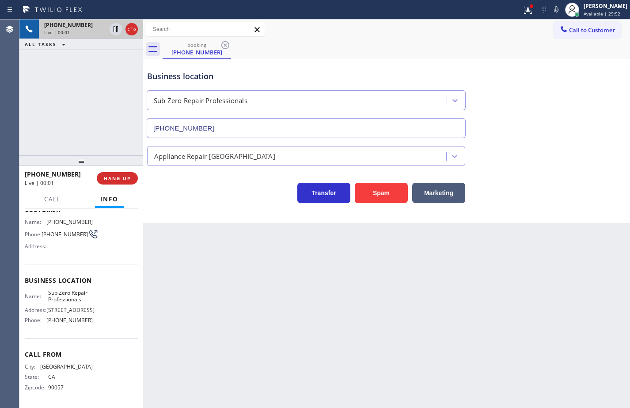
scroll to position [65, 0]
click at [97, 324] on div "Name: Sub Zero Repair Professionals Address: [STREET_ADDRESS] Phone: [PHONE_NUM…" at bounding box center [81, 308] width 113 height 38
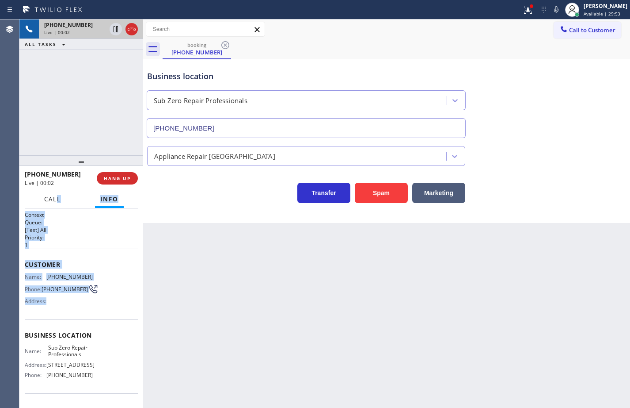
drag, startPoint x: 68, startPoint y: 243, endPoint x: 56, endPoint y: 198, distance: 46.8
click at [56, 198] on div "Call Info [PHONE_NUMBER] Live Context Queue: [Test] All Priority: 1 Customer Na…" at bounding box center [81, 299] width 124 height 217
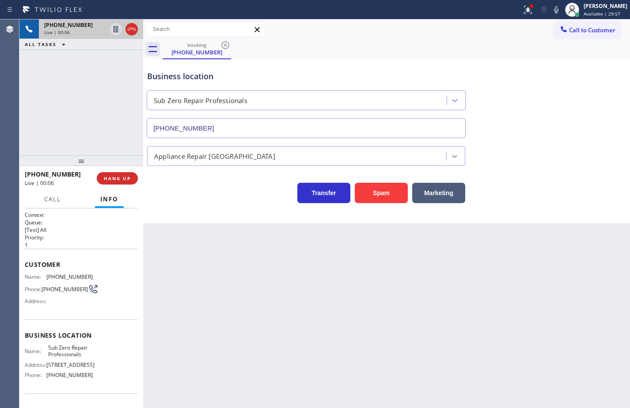
click at [159, 258] on div "Back to Dashboard Change Sender ID Customers Technicians Select a contact Outbo…" at bounding box center [386, 213] width 487 height 388
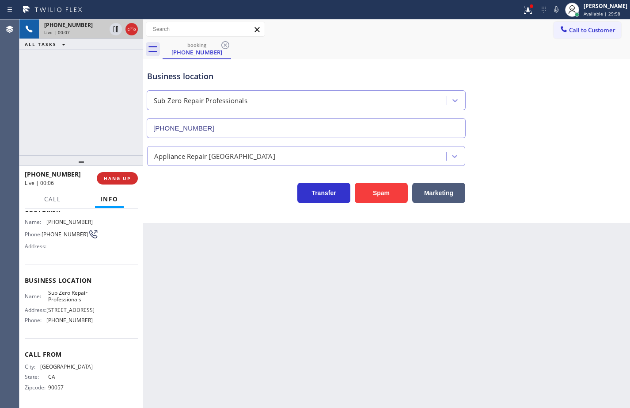
scroll to position [65, 0]
click at [99, 321] on div "Name: Sub Zero Repair Professionals Address: [STREET_ADDRESS] Phone: [PHONE_NUM…" at bounding box center [81, 308] width 113 height 38
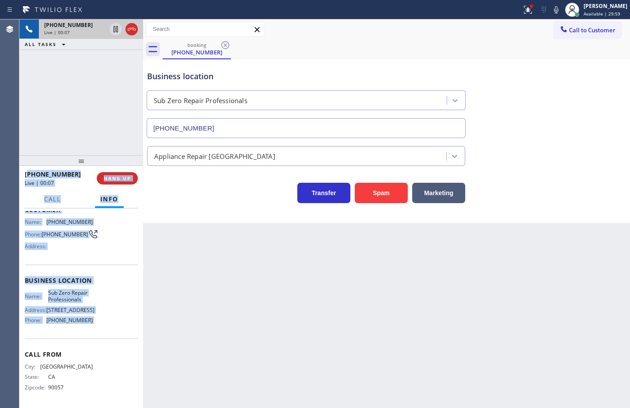
scroll to position [0, 0]
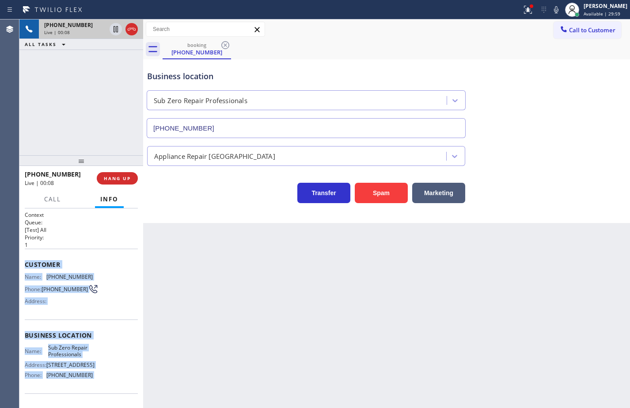
drag, startPoint x: 99, startPoint y: 321, endPoint x: 437, endPoint y: 160, distance: 374.7
click at [27, 267] on div "Context Queue: [Test] All Priority: 1 Customer Name: [PHONE_NUMBER] Phone: [PHO…" at bounding box center [81, 335] width 113 height 249
copy div "Customer Name: [PHONE_NUMBER] Phone: [PHONE_NUMBER] Address: Business location …"
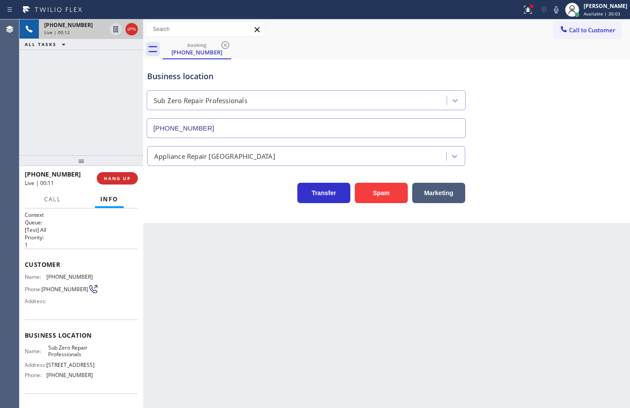
click at [209, 245] on div "Back to Dashboard Change Sender ID Customers Technicians Select a contact Outbo…" at bounding box center [386, 213] width 487 height 388
click at [114, 59] on icon at bounding box center [116, 59] width 11 height 11
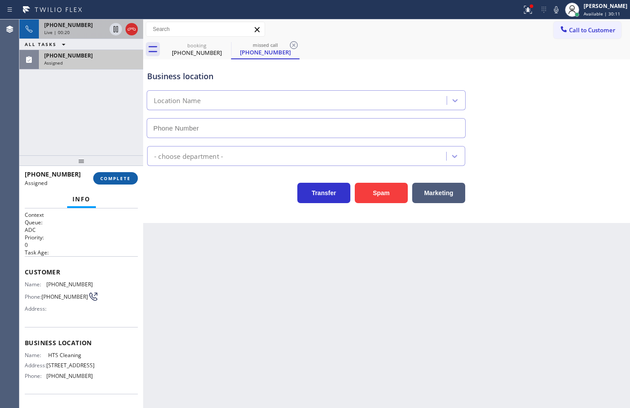
type input "[PHONE_NUMBER]"
click at [130, 179] on span "COMPLETE" at bounding box center [115, 178] width 31 height 6
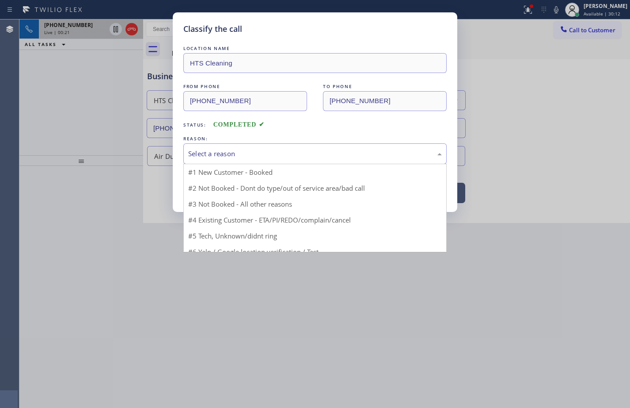
click at [209, 157] on div "Select a reason" at bounding box center [315, 154] width 254 height 10
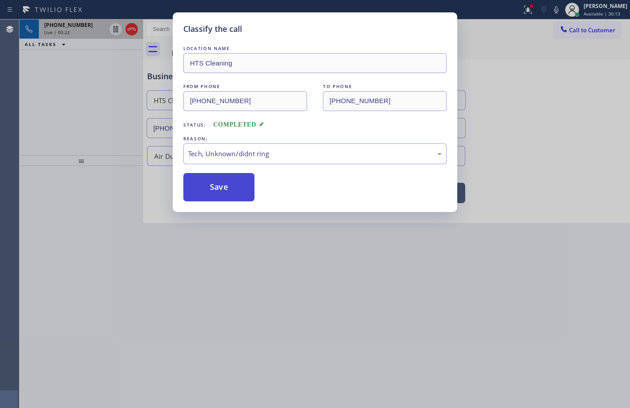
click at [230, 190] on button "Save" at bounding box center [218, 187] width 71 height 28
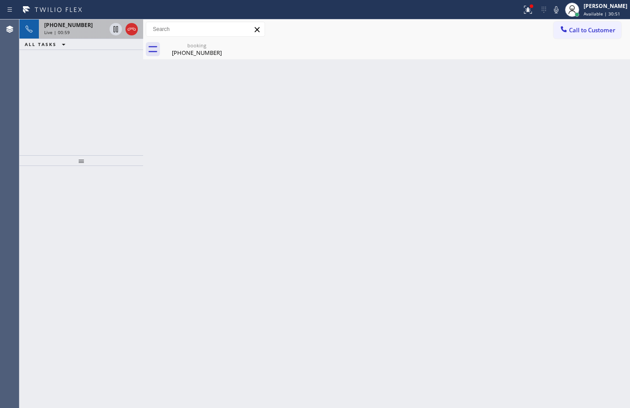
click at [57, 34] on span "Live | 00:59" at bounding box center [57, 32] width 26 height 6
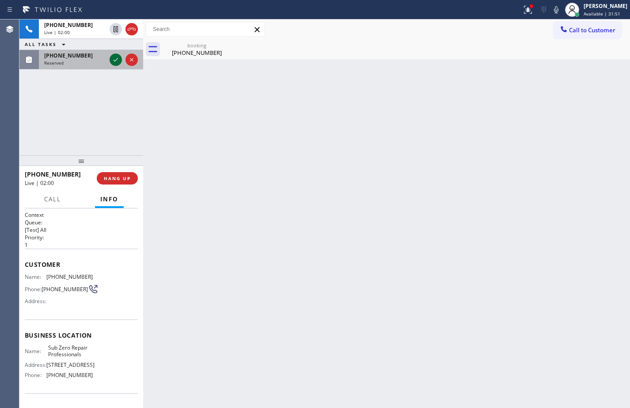
click at [116, 58] on icon at bounding box center [116, 59] width 11 height 11
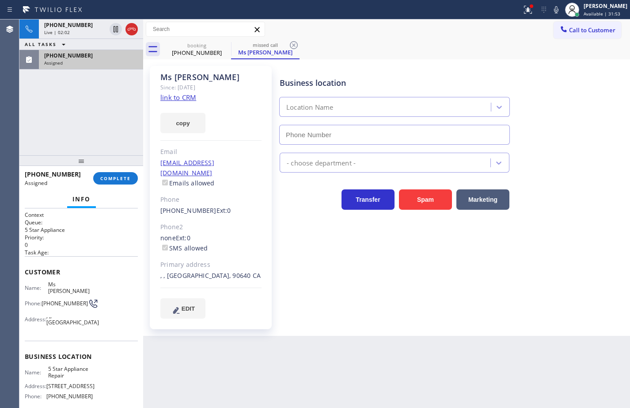
type input "[PHONE_NUMBER]"
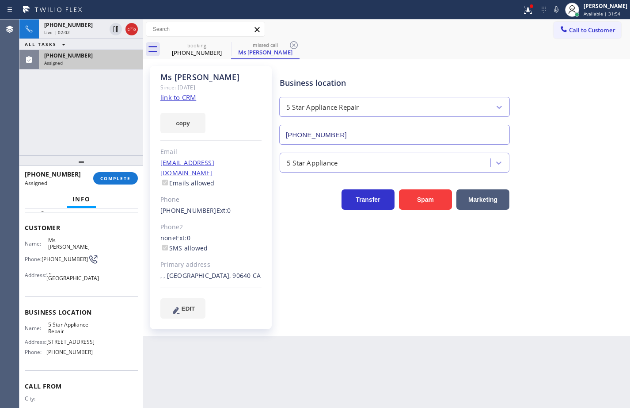
click at [92, 351] on div "Name: 5 Star Appliance Repair Address: [STREET_ADDRESS] Phone: [PHONE_NUMBER]" at bounding box center [81, 340] width 113 height 38
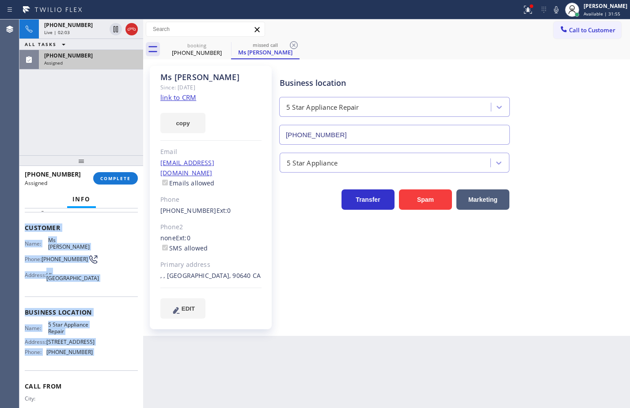
drag, startPoint x: 92, startPoint y: 351, endPoint x: 27, endPoint y: 230, distance: 137.7
click at [27, 230] on div "Context Queue: 5 Star Appliance Priority: 0 Task Age: Customer Name: Ms [PERSON…" at bounding box center [81, 302] width 113 height 270
copy div "Customer Name: Ms [PERSON_NAME]: [PHONE_NUMBER] Address: [GEOGRAPHIC_DATA] Busi…"
click at [109, 180] on span "COMPLETE" at bounding box center [115, 178] width 31 height 6
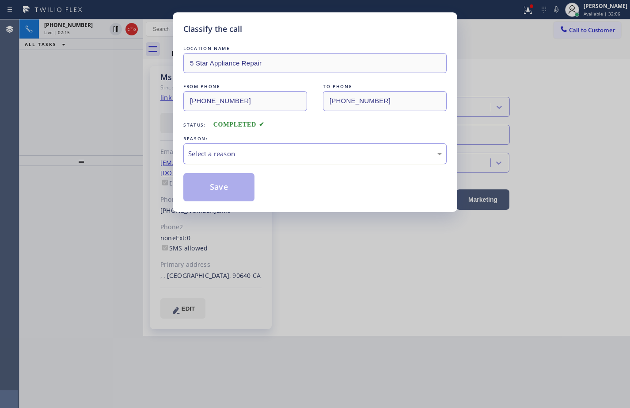
click at [254, 149] on div "Select a reason" at bounding box center [315, 154] width 254 height 10
click at [248, 189] on button "Save" at bounding box center [218, 187] width 71 height 28
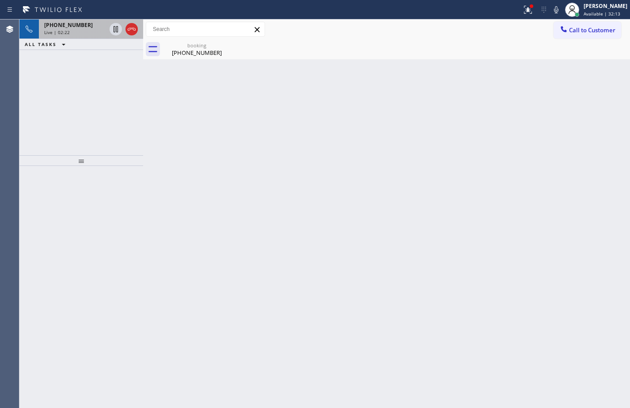
click at [71, 32] on div "Live | 02:22" at bounding box center [75, 32] width 62 height 6
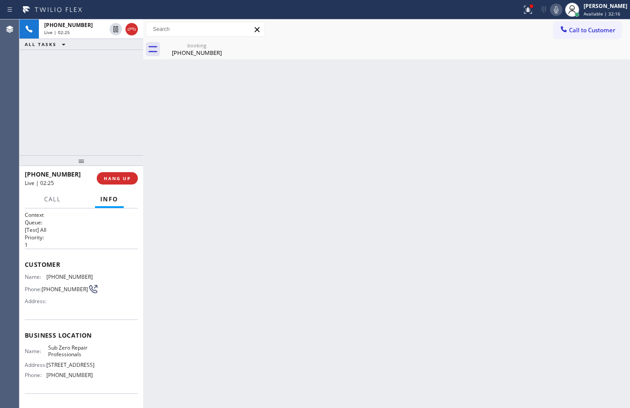
click at [552, 12] on icon at bounding box center [556, 9] width 11 height 11
click at [563, 11] on div at bounding box center [572, 9] width 19 height 19
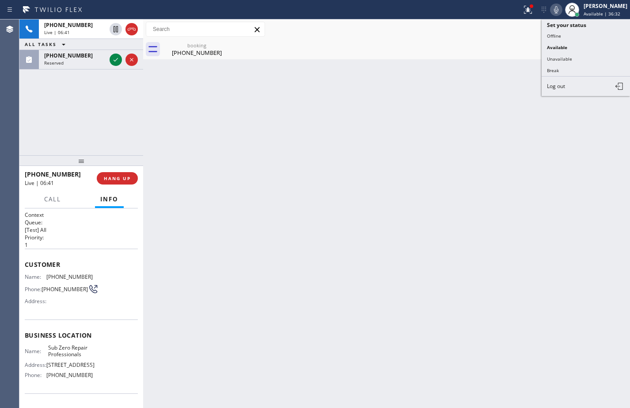
click at [553, 10] on icon at bounding box center [556, 9] width 11 height 11
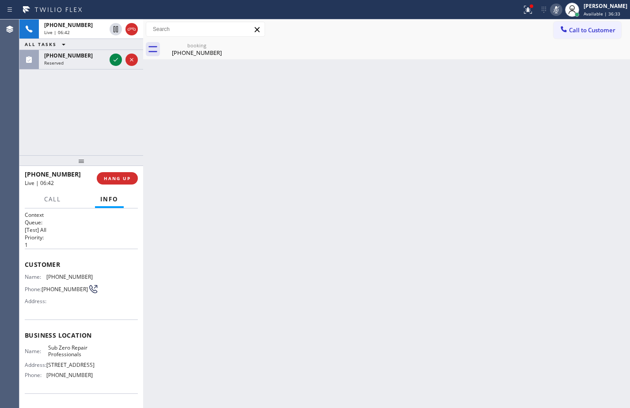
click at [553, 10] on icon at bounding box center [556, 9] width 11 height 11
click at [116, 59] on icon at bounding box center [116, 59] width 11 height 11
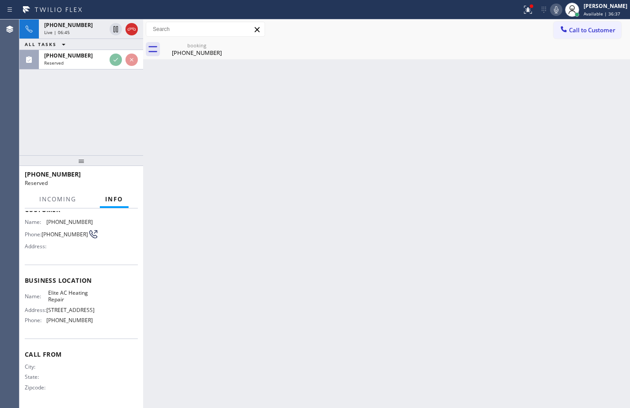
scroll to position [73, 0]
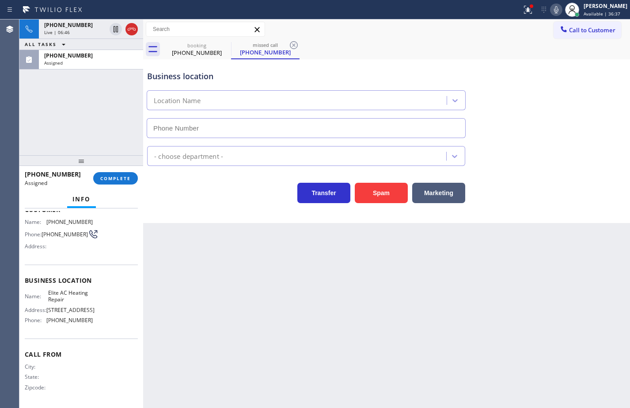
type input "[PHONE_NUMBER]"
click at [94, 326] on div "Name: Elite AC Heating Repair Address: [STREET_ADDRESS] Phone: [PHONE_NUMBER]" at bounding box center [81, 308] width 113 height 38
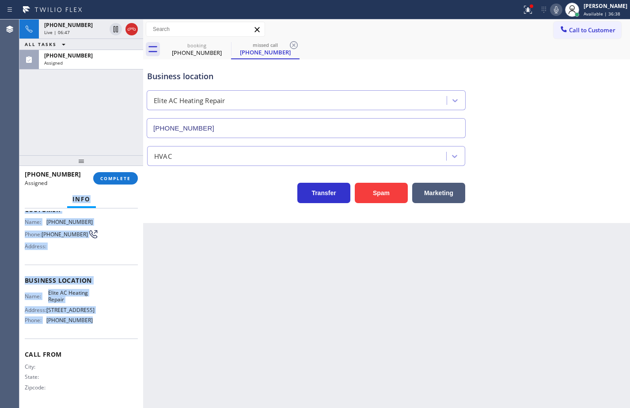
scroll to position [0, 0]
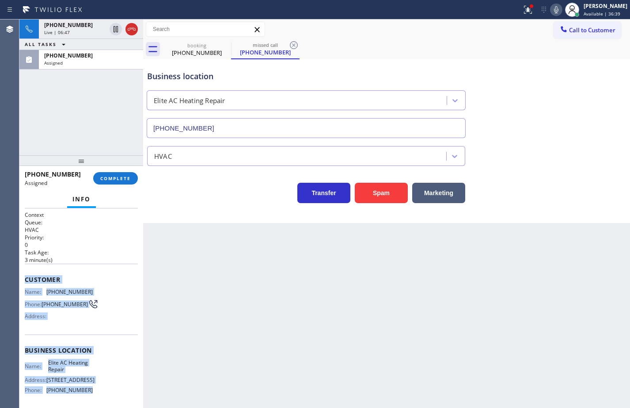
drag, startPoint x: 92, startPoint y: 322, endPoint x: 25, endPoint y: 270, distance: 84.4
click at [25, 270] on div "Context Queue: HVAC Priority: 0 Task Age: [DEMOGRAPHIC_DATA] minute(s) Customer…" at bounding box center [81, 343] width 113 height 264
copy div "Customer Name: [PHONE_NUMBER] Phone: [PHONE_NUMBER] Address: Business location …"
click at [118, 184] on button "COMPLETE" at bounding box center [115, 178] width 45 height 12
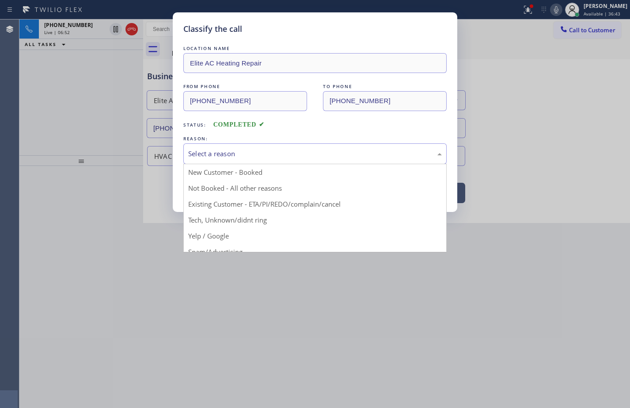
click at [274, 152] on div "Select a reason" at bounding box center [315, 154] width 254 height 10
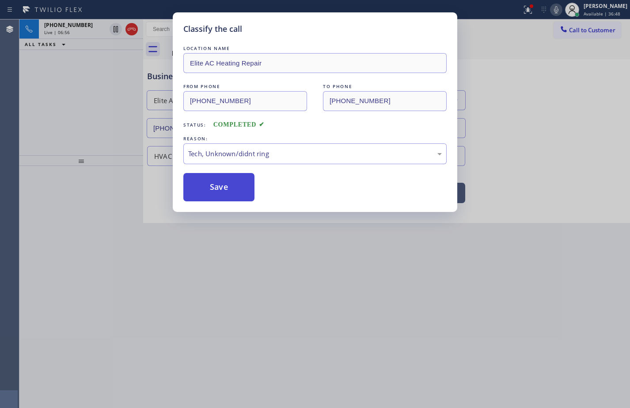
click at [241, 194] on button "Save" at bounding box center [218, 187] width 71 height 28
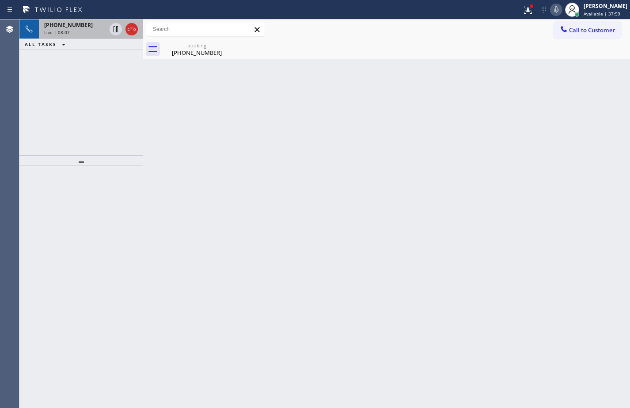
click at [69, 32] on div "Live | 08:07" at bounding box center [75, 32] width 62 height 6
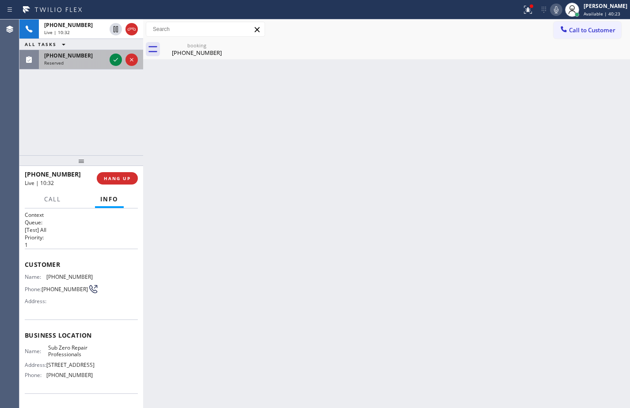
click at [87, 60] on div "Reserved" at bounding box center [75, 63] width 62 height 6
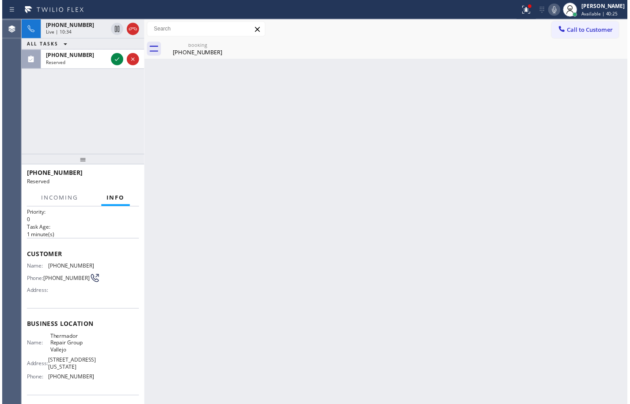
scroll to position [44, 0]
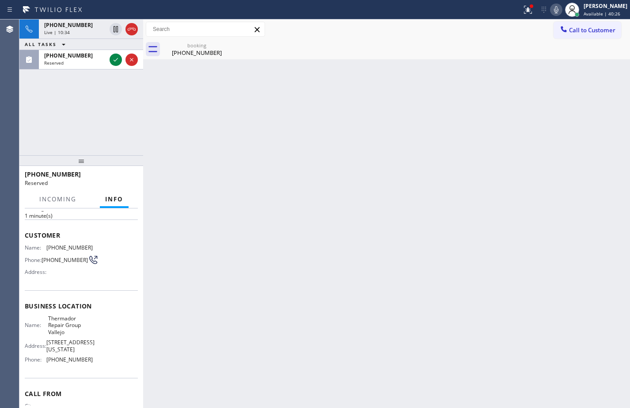
click at [89, 363] on div "Name: Thermador Repair Group Vallejo Address: [STREET_ADDRESS][US_STATE] Phone:…" at bounding box center [81, 341] width 113 height 52
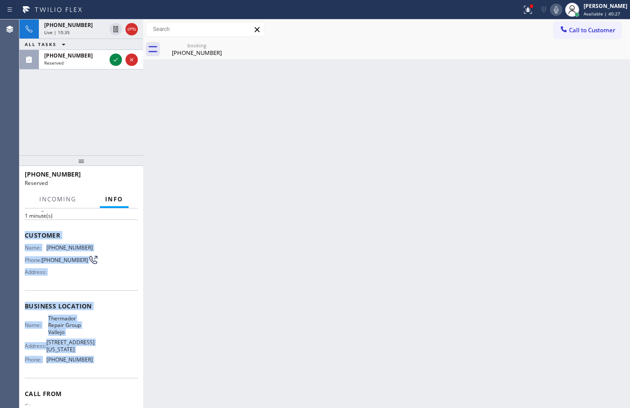
drag, startPoint x: 89, startPoint y: 363, endPoint x: 25, endPoint y: 236, distance: 142.1
click at [25, 236] on div "Context Queue: Appliance Repair High End Priority: 0 Task Age: [DEMOGRAPHIC_DAT…" at bounding box center [81, 306] width 113 height 278
copy div "Customer Name: [PHONE_NUMBER] Phone: [PHONE_NUMBER] Address: Business location …"
click at [118, 61] on icon at bounding box center [116, 59] width 11 height 11
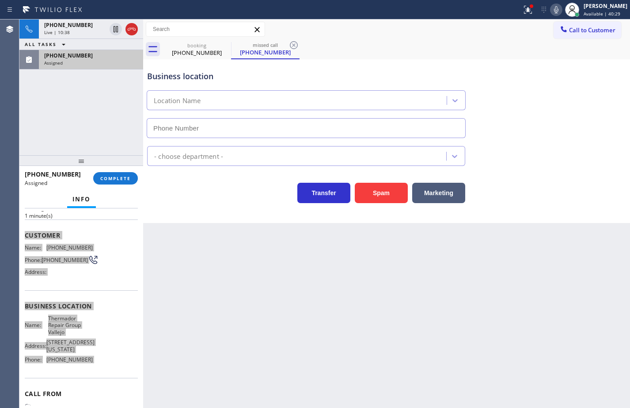
type input "[PHONE_NUMBER]"
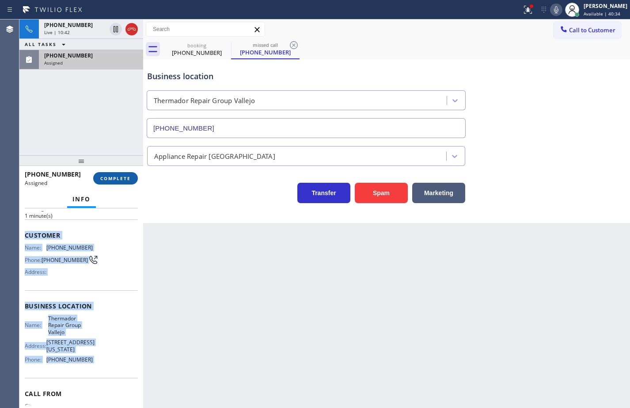
click at [113, 179] on span "COMPLETE" at bounding box center [115, 178] width 31 height 6
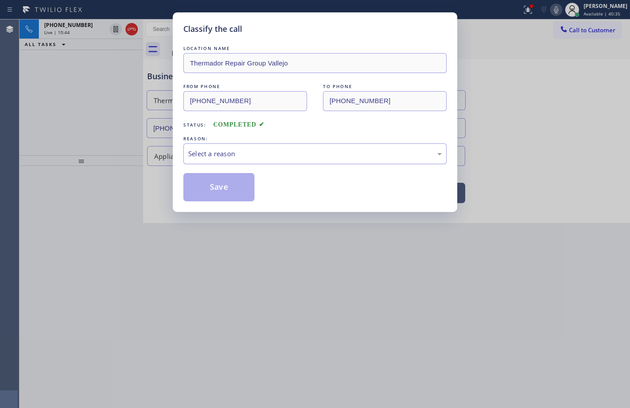
click at [219, 160] on div "Select a reason" at bounding box center [314, 153] width 263 height 21
click at [233, 194] on button "Save" at bounding box center [218, 187] width 71 height 28
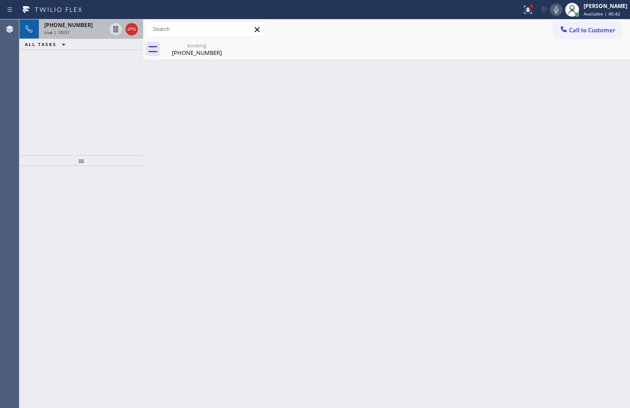
click at [70, 33] on div "Live | 10:51" at bounding box center [75, 32] width 62 height 6
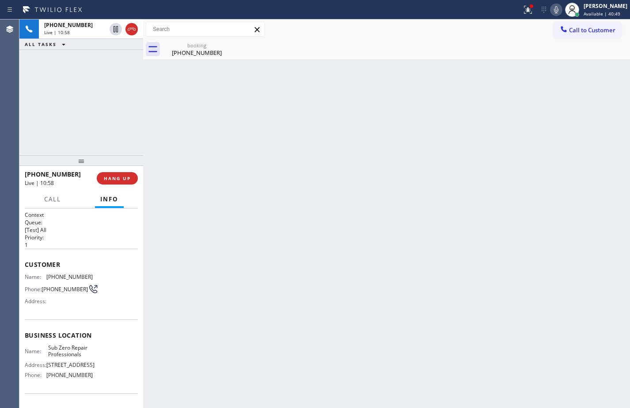
click at [551, 14] on icon at bounding box center [556, 9] width 11 height 11
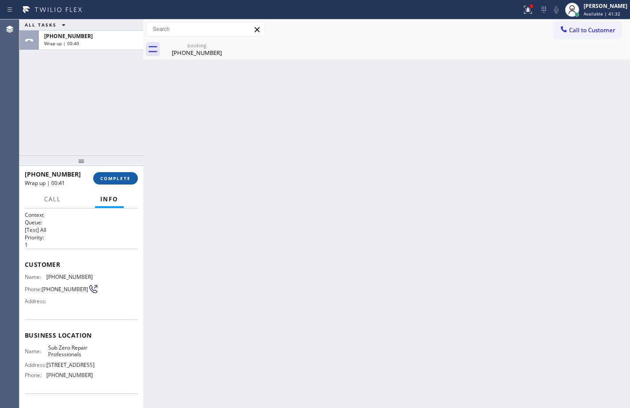
click at [116, 184] on button "COMPLETE" at bounding box center [115, 178] width 45 height 12
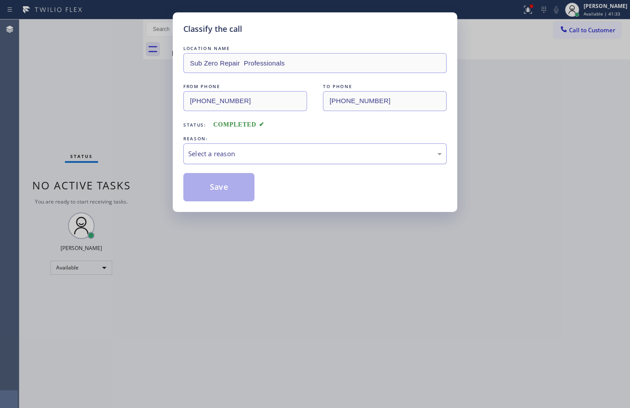
click at [216, 151] on div "Select a reason" at bounding box center [315, 154] width 254 height 10
click at [228, 184] on button "Save" at bounding box center [218, 187] width 71 height 28
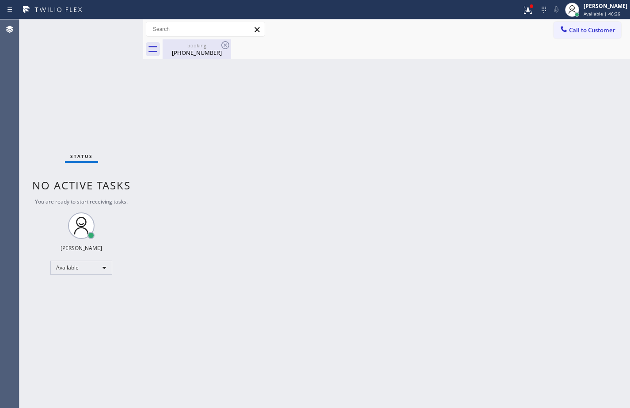
click at [219, 48] on div "booking" at bounding box center [197, 45] width 67 height 7
click at [624, 121] on div "Back to Dashboard Change Sender ID Customers Technicians Select a contact Outbo…" at bounding box center [386, 213] width 487 height 388
click at [601, 290] on div "Back to Dashboard Change Sender ID Customers Technicians Select a contact Outbo…" at bounding box center [386, 213] width 487 height 388
click at [595, 30] on span "Call to Customer" at bounding box center [592, 30] width 46 height 8
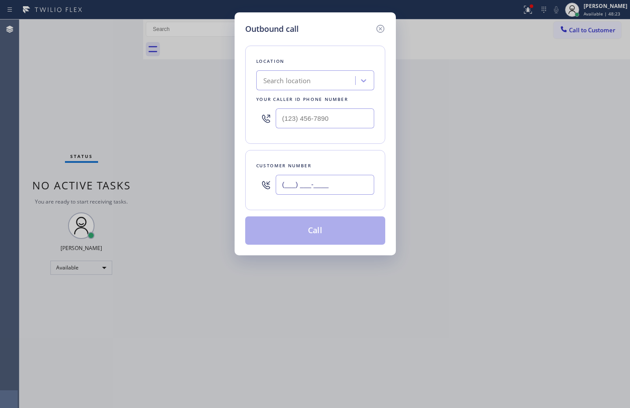
click at [351, 190] on input "(___) ___-____" at bounding box center [325, 185] width 99 height 20
paste input "707) 712-2781"
type input "[PHONE_NUMBER]"
click at [338, 113] on input "(___) ___-____" at bounding box center [325, 118] width 99 height 20
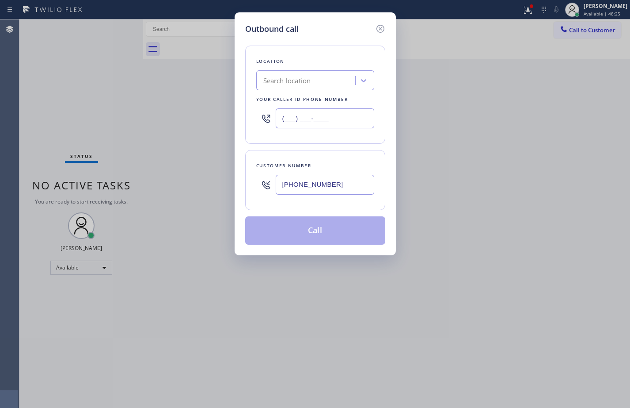
click at [338, 113] on input "(___) ___-____" at bounding box center [325, 118] width 99 height 20
paste input "707) 504-3963"
type input "[PHONE_NUMBER]"
click at [349, 145] on div "Location Search location Your caller id phone number [PHONE_NUMBER] Customer nu…" at bounding box center [315, 140] width 140 height 210
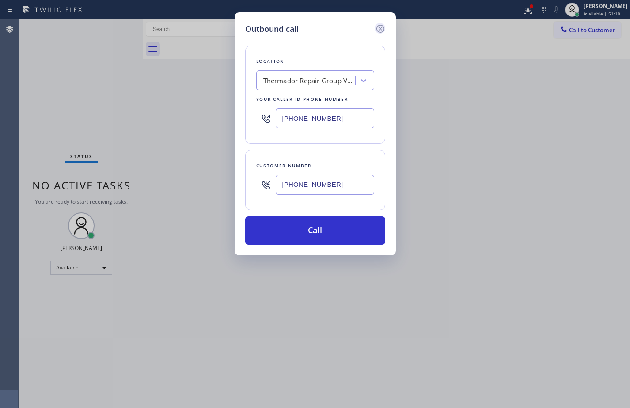
click at [384, 26] on icon at bounding box center [380, 28] width 11 height 11
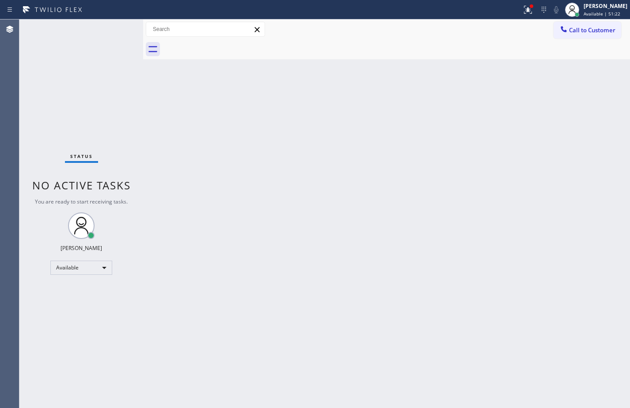
click at [623, 227] on div "Back to Dashboard Change Sender ID Customers Technicians Select a contact Outbo…" at bounding box center [386, 213] width 487 height 388
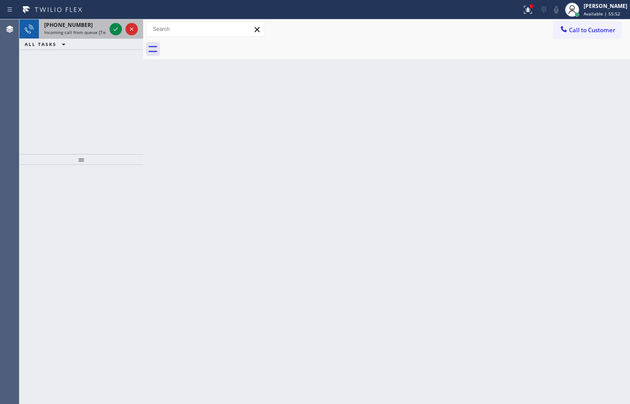
click at [105, 34] on span "Incoming call from queue [Test] All" at bounding box center [80, 32] width 73 height 6
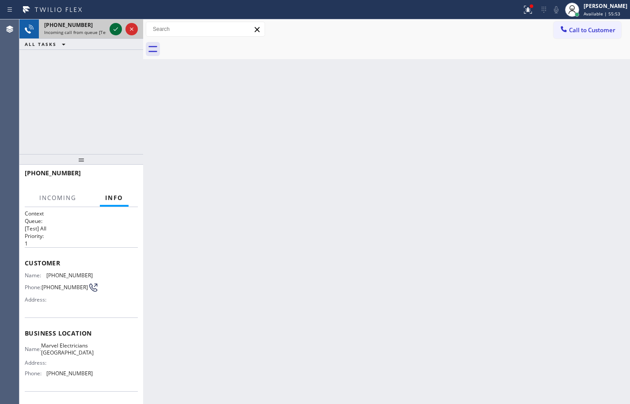
click at [115, 28] on icon at bounding box center [116, 29] width 11 height 11
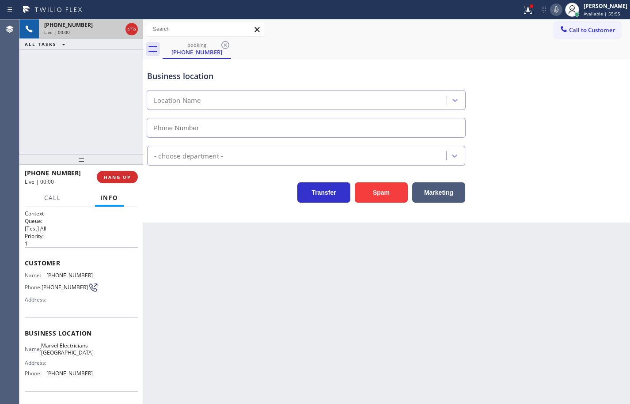
type input "[PHONE_NUMBER]"
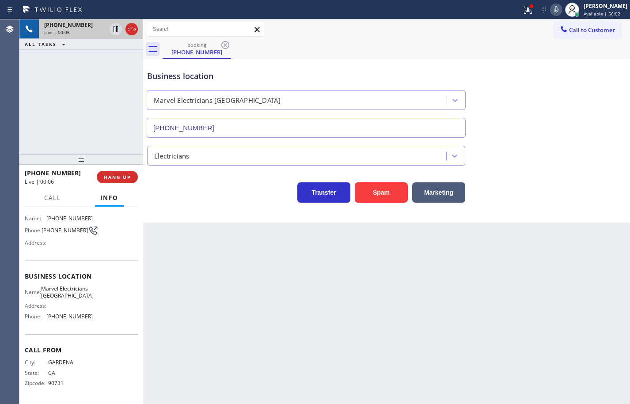
scroll to position [67, 0]
click at [86, 322] on div "Name: Marvel Electricians Simi Valley Address: Phone: [PHONE_NUMBER]" at bounding box center [59, 305] width 68 height 38
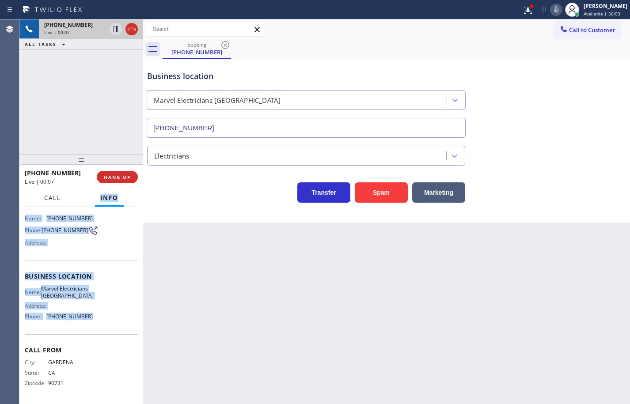
scroll to position [0, 0]
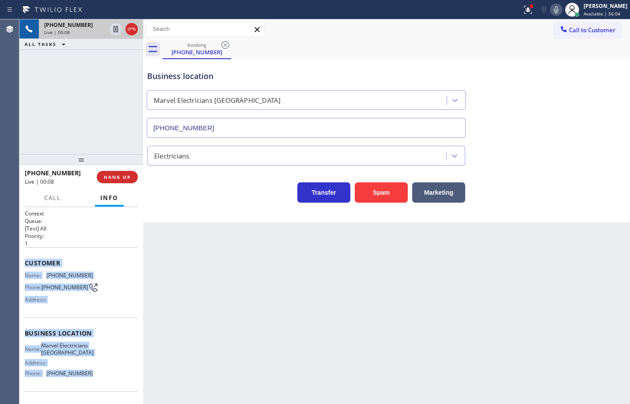
drag, startPoint x: 86, startPoint y: 311, endPoint x: 24, endPoint y: 263, distance: 78.1
click at [24, 263] on div "Context Queue: [Test] All Priority: 1 Customer Name: [PHONE_NUMBER] Phone: [PHO…" at bounding box center [81, 305] width 124 height 197
copy div "Customer Name: [PHONE_NUMBER] Phone: [PHONE_NUMBER] Address: Business location …"
click at [554, 11] on icon at bounding box center [556, 9] width 4 height 7
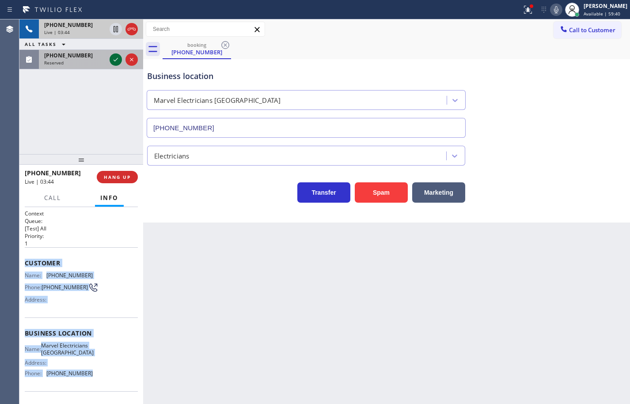
click at [113, 60] on icon at bounding box center [116, 59] width 11 height 11
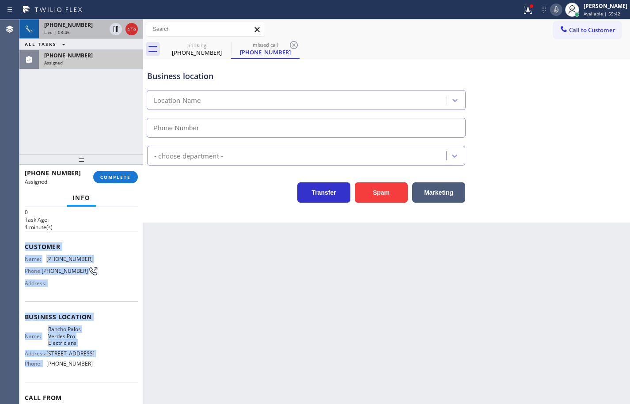
scroll to position [44, 0]
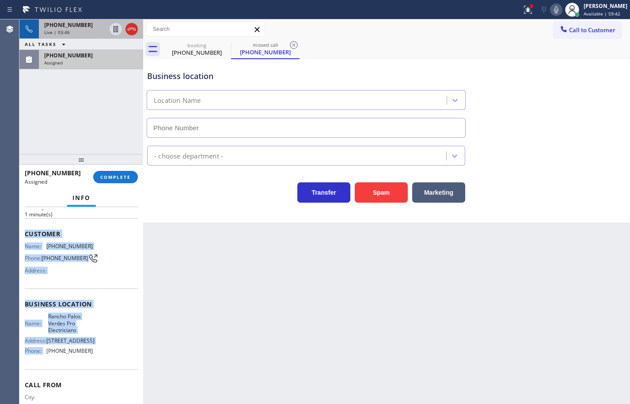
type input "[PHONE_NUMBER]"
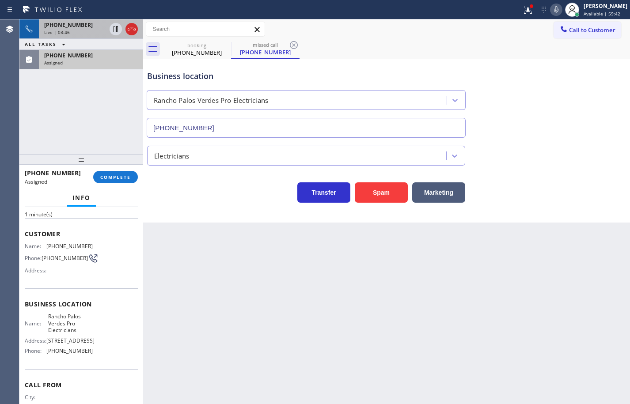
click at [97, 358] on div "Name: [GEOGRAPHIC_DATA] Pro Electricians Address: [STREET_ADDRESS] Phone: [PHON…" at bounding box center [81, 335] width 113 height 45
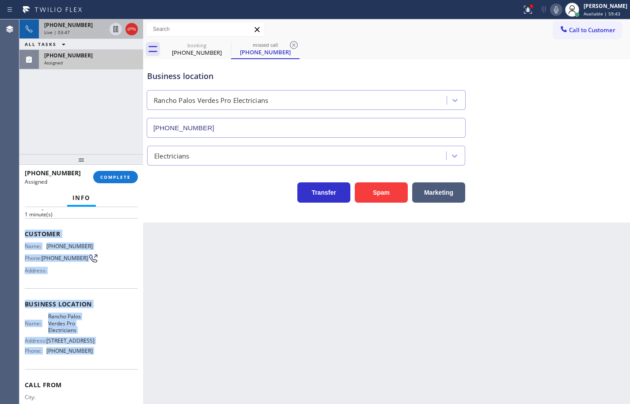
drag, startPoint x: 97, startPoint y: 360, endPoint x: 31, endPoint y: 235, distance: 141.8
click at [31, 235] on div "Context Queue: Electrical Priority: 0 Task Age: [DEMOGRAPHIC_DATA] minute(s) Cu…" at bounding box center [81, 301] width 113 height 271
copy div "Customer Name: [PHONE_NUMBER] Phone: [PHONE_NUMBER] Address: Business location …"
click at [554, 13] on icon at bounding box center [556, 9] width 4 height 7
click at [554, 12] on icon at bounding box center [556, 9] width 4 height 7
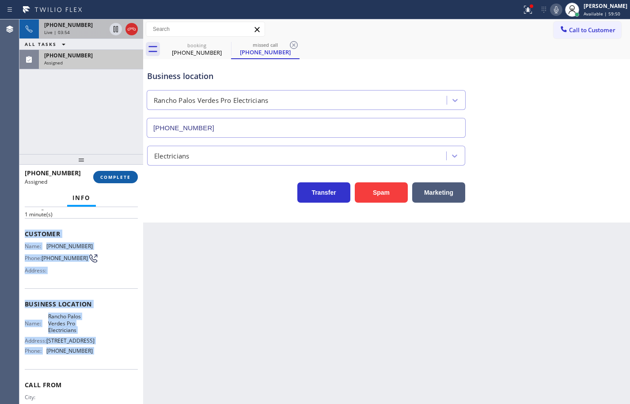
click at [114, 174] on span "COMPLETE" at bounding box center [115, 177] width 31 height 6
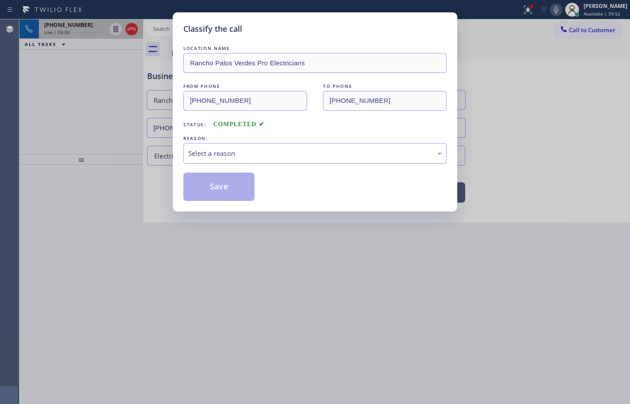
click at [236, 153] on div "Select a reason" at bounding box center [315, 154] width 254 height 10
click at [239, 193] on button "Save" at bounding box center [218, 187] width 71 height 28
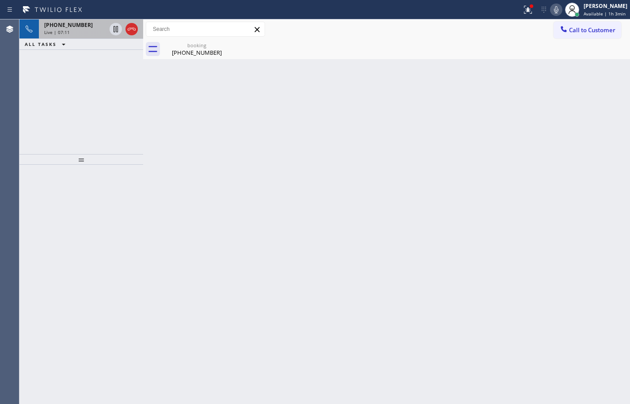
click at [64, 27] on span "[PHONE_NUMBER]" at bounding box center [68, 25] width 49 height 8
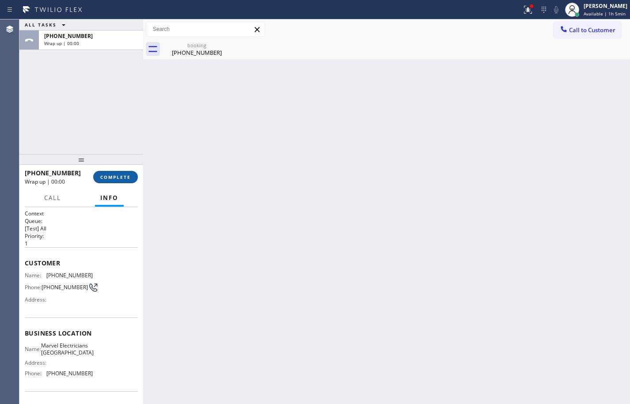
click at [120, 176] on span "COMPLETE" at bounding box center [115, 177] width 31 height 6
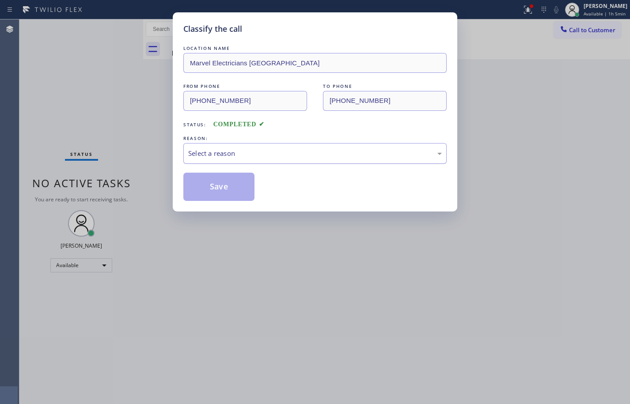
click at [278, 147] on div "Select a reason" at bounding box center [314, 153] width 263 height 21
click at [244, 180] on button "Save" at bounding box center [218, 187] width 71 height 28
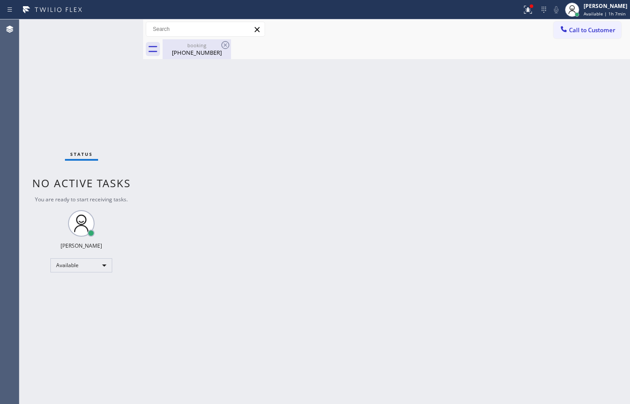
click at [202, 50] on div "[PHONE_NUMBER]" at bounding box center [197, 53] width 67 height 8
drag, startPoint x: 321, startPoint y: 53, endPoint x: 340, endPoint y: 4, distance: 53.2
click at [322, 51] on div at bounding box center [397, 49] width 468 height 20
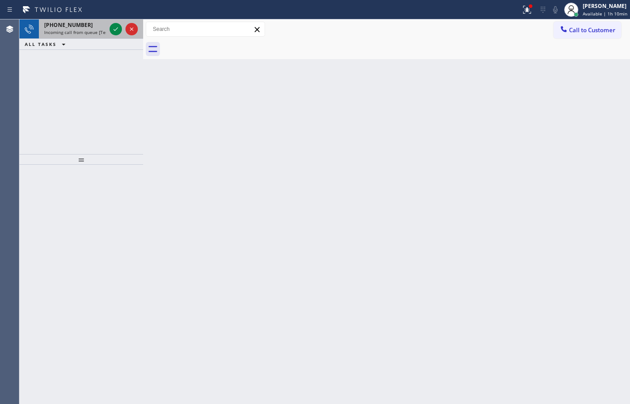
click at [71, 34] on span "Incoming call from queue [Test] All" at bounding box center [80, 32] width 73 height 6
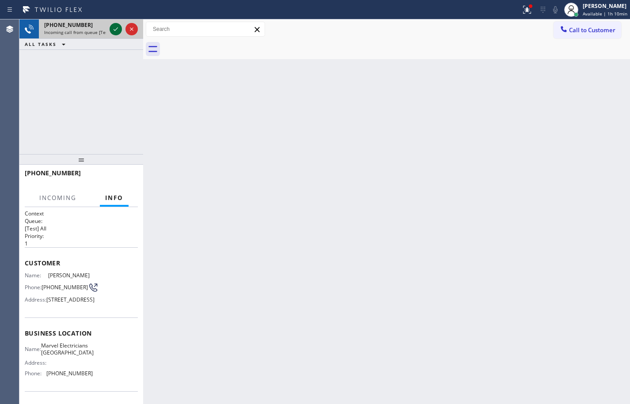
click at [118, 31] on icon at bounding box center [116, 29] width 11 height 11
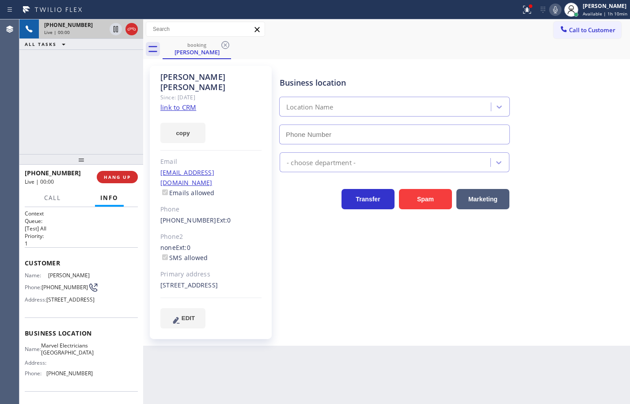
type input "[PHONE_NUMBER]"
click at [174, 103] on link "link to CRM" at bounding box center [178, 107] width 36 height 9
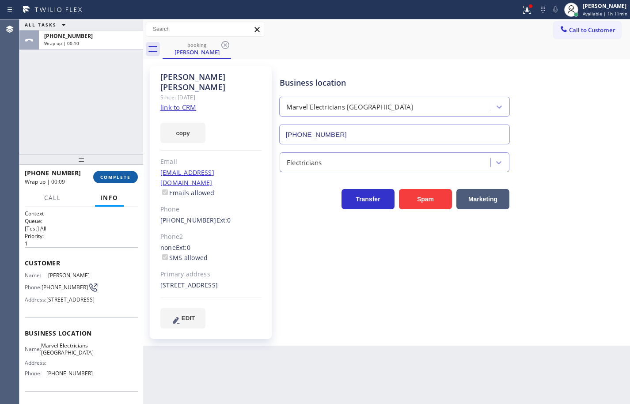
click at [118, 179] on span "COMPLETE" at bounding box center [115, 177] width 31 height 6
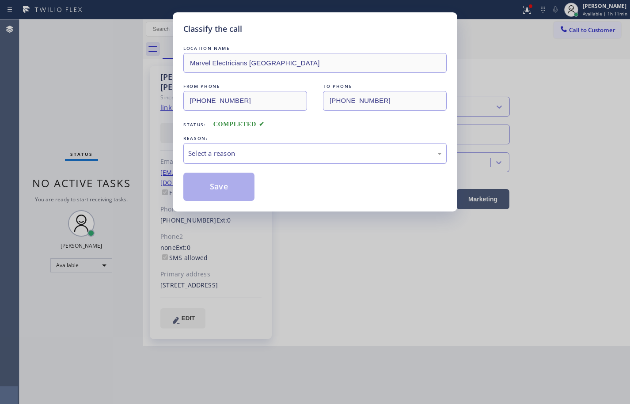
click at [252, 155] on div "Select a reason" at bounding box center [315, 154] width 254 height 10
click at [240, 184] on button "Save" at bounding box center [218, 187] width 71 height 28
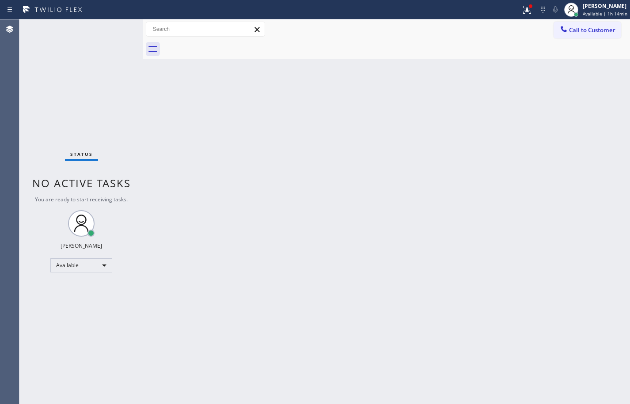
click at [610, 224] on div "Back to Dashboard Change Sender ID Customers Technicians Select a contact Outbo…" at bounding box center [386, 211] width 487 height 385
click at [604, 29] on span "Call to Customer" at bounding box center [592, 30] width 46 height 8
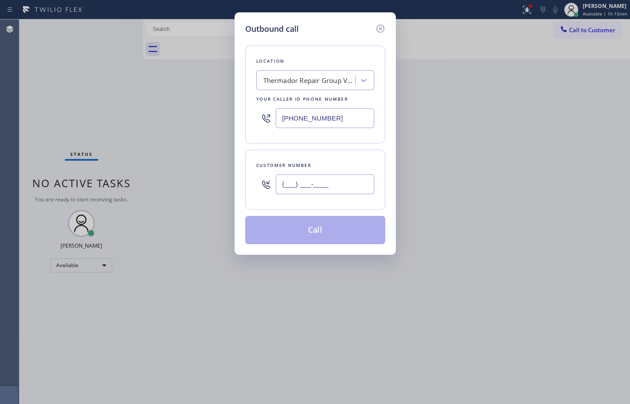
click at [330, 187] on input "(___) ___-____" at bounding box center [325, 185] width 99 height 20
paste input "480) 536-2501"
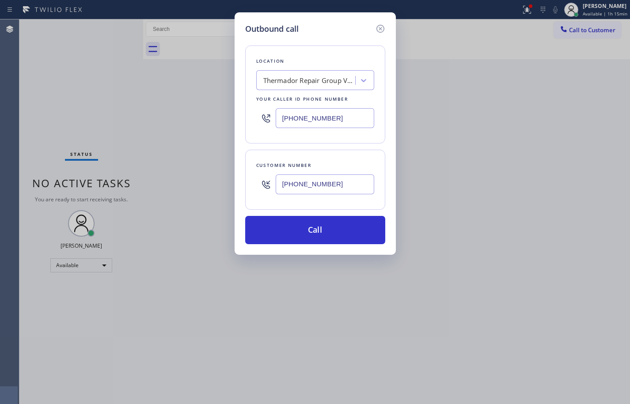
type input "[PHONE_NUMBER]"
click at [324, 81] on div "Thermador Repair Group Vallejo" at bounding box center [309, 81] width 93 height 10
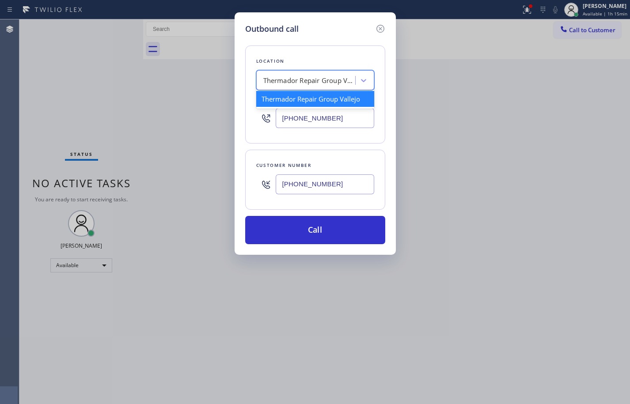
paste input "Bestway Appliance Repair"
type input "Bestway Appliance Repair"
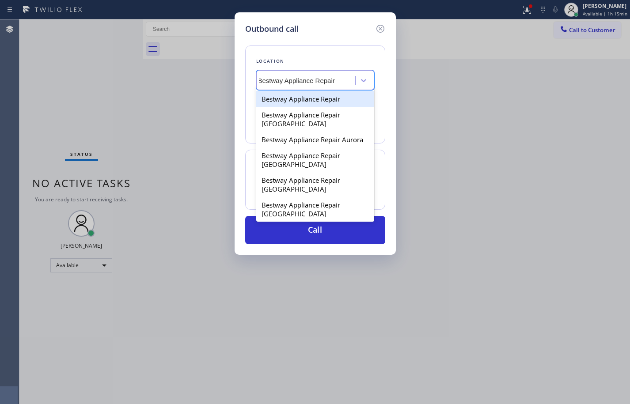
scroll to position [0, 5]
click at [326, 97] on div "Bestway Appliance Repair" at bounding box center [315, 99] width 118 height 16
type input "[PHONE_NUMBER]"
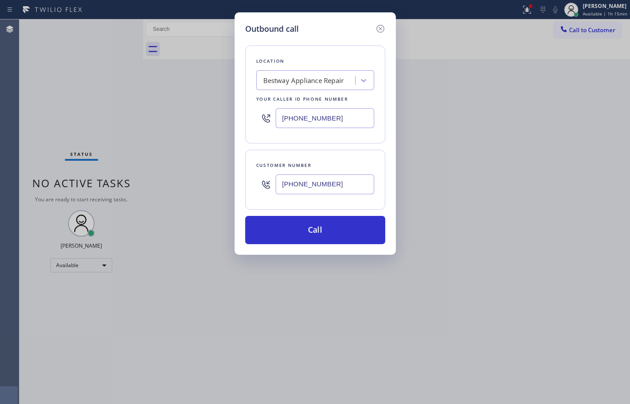
click at [320, 117] on input "[PHONE_NUMBER]" at bounding box center [325, 118] width 99 height 20
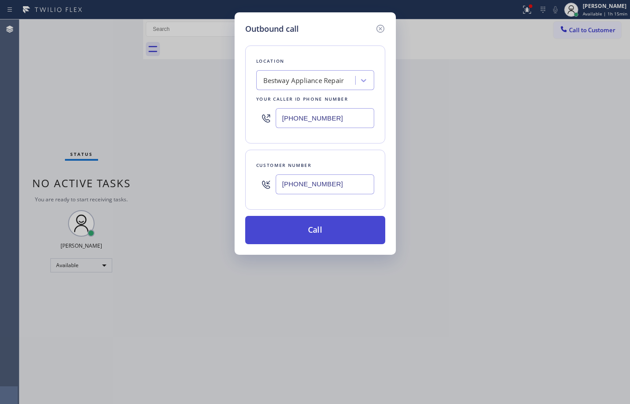
click at [360, 228] on button "Call" at bounding box center [315, 230] width 140 height 28
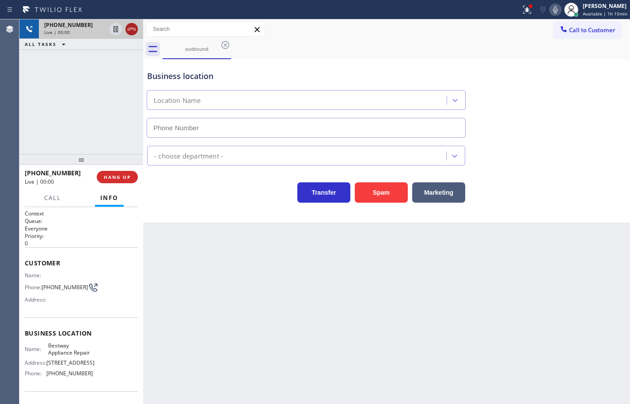
click at [129, 28] on icon at bounding box center [132, 29] width 8 height 3
type input "[PHONE_NUMBER]"
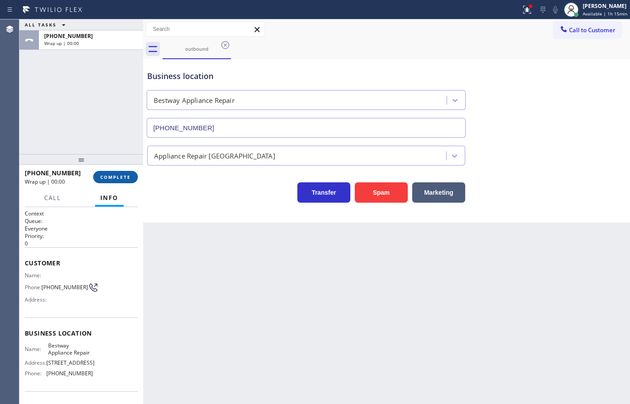
click at [119, 175] on span "COMPLETE" at bounding box center [115, 177] width 31 height 6
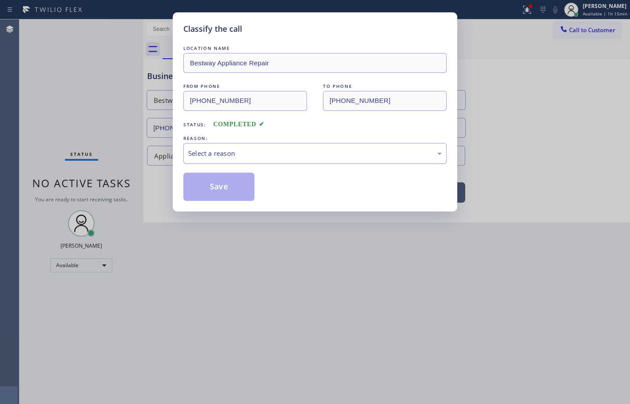
click at [212, 157] on div "Select a reason" at bounding box center [315, 154] width 254 height 10
click at [229, 193] on button "Save" at bounding box center [218, 187] width 71 height 28
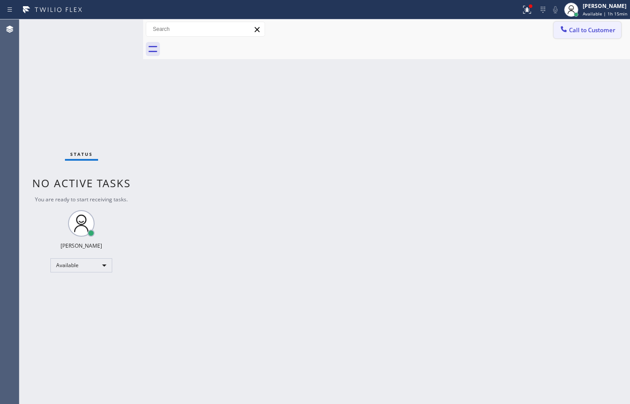
click at [595, 27] on span "Call to Customer" at bounding box center [592, 30] width 46 height 8
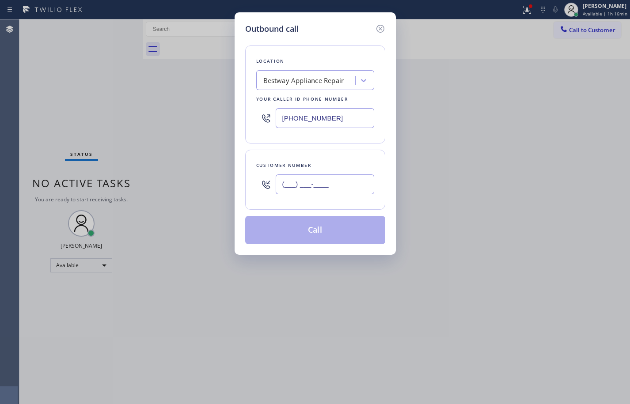
click at [346, 191] on input "(___) ___-____" at bounding box center [325, 185] width 99 height 20
paste input "480) 536-2501"
type input "[PHONE_NUMBER]"
click at [345, 155] on div "Customer number [PHONE_NUMBER]" at bounding box center [315, 180] width 140 height 60
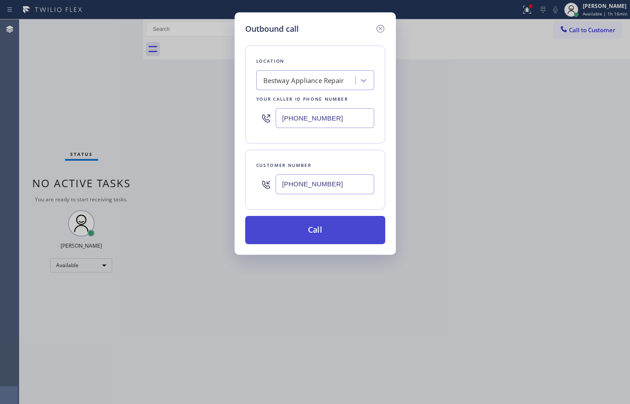
click at [347, 229] on button "Call" at bounding box center [315, 230] width 140 height 28
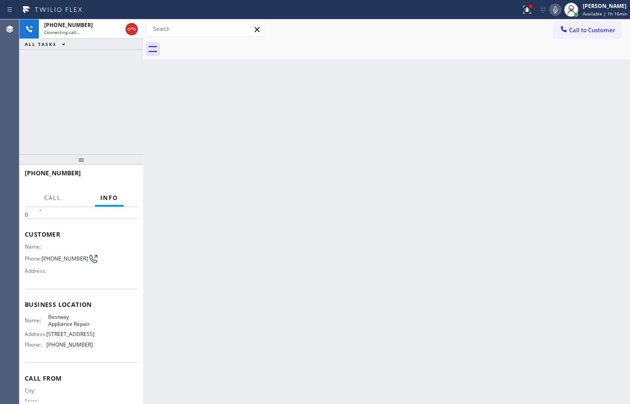
scroll to position [16, 0]
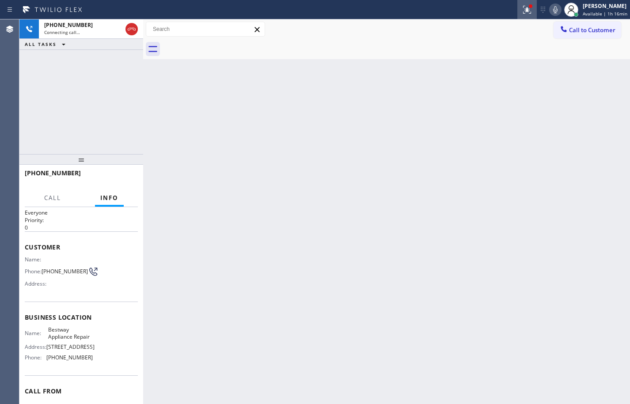
click at [522, 6] on icon at bounding box center [527, 9] width 11 height 11
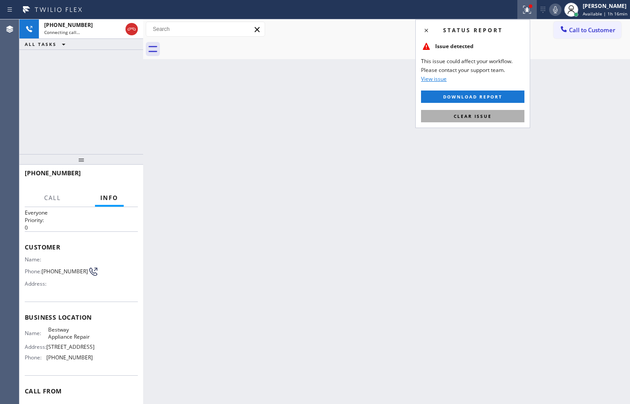
click at [500, 111] on button "Clear issue" at bounding box center [472, 116] width 103 height 12
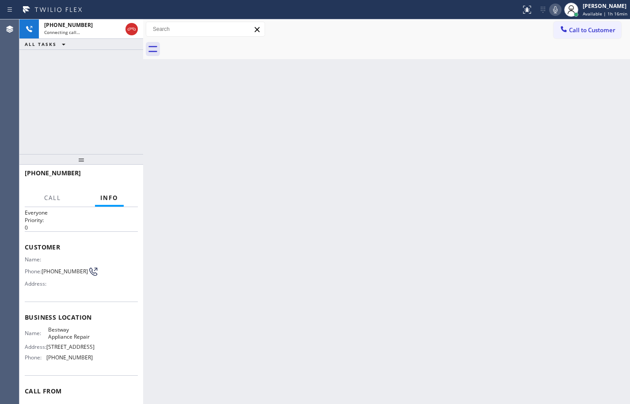
click at [520, 81] on div "Back to Dashboard Change Sender ID Customers Technicians Select a contact Outbo…" at bounding box center [386, 211] width 487 height 385
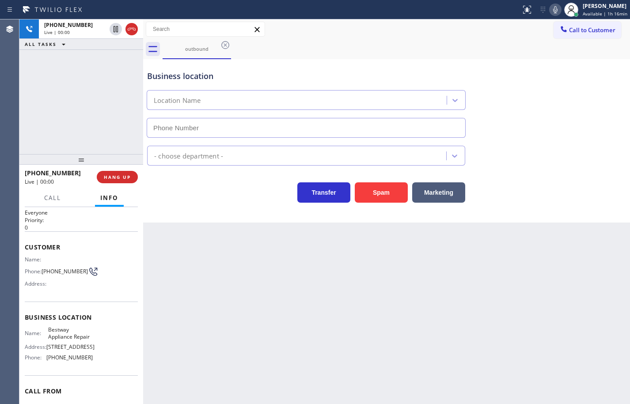
type input "[PHONE_NUMBER]"
click at [65, 340] on span "Bestway Appliance Repair" at bounding box center [70, 334] width 44 height 14
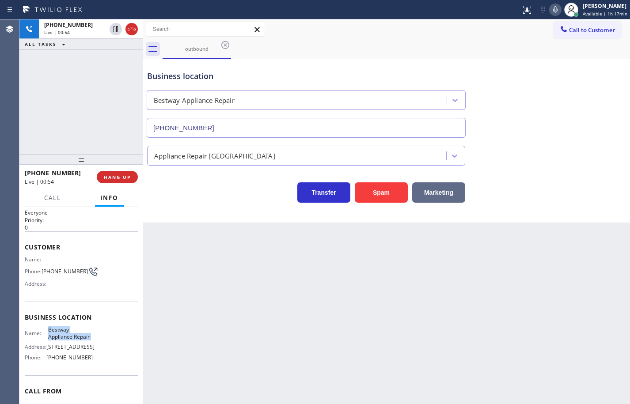
copy span "Bestway Appliance Repair"
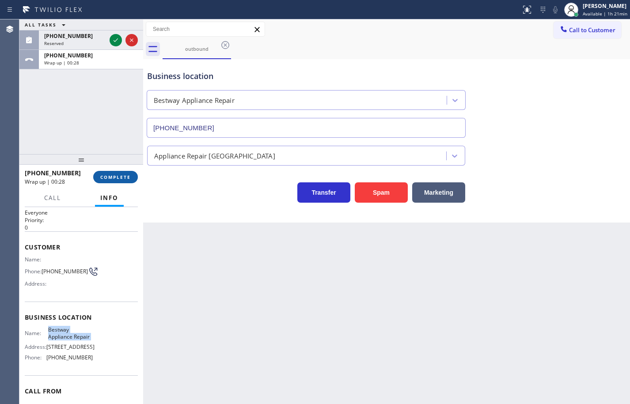
click at [122, 178] on span "COMPLETE" at bounding box center [115, 177] width 31 height 6
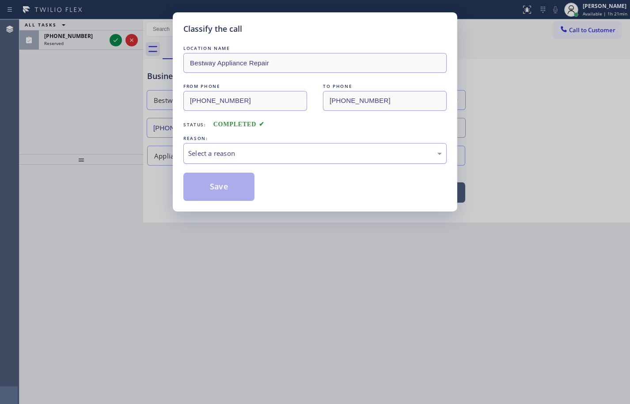
click at [240, 149] on div "Select a reason" at bounding box center [315, 154] width 254 height 10
click at [230, 187] on button "Save" at bounding box center [218, 187] width 71 height 28
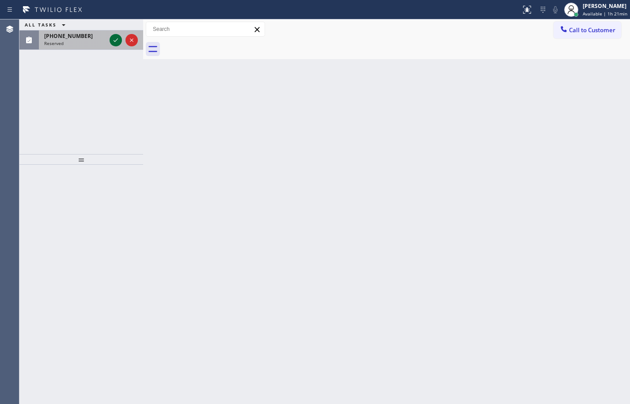
click at [114, 39] on icon at bounding box center [116, 40] width 11 height 11
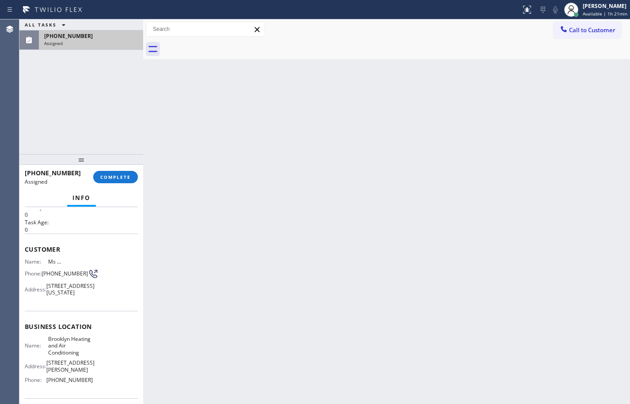
scroll to position [44, 0]
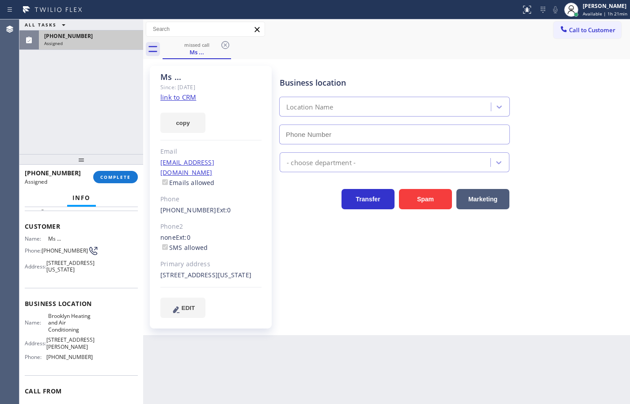
type input "[PHONE_NUMBER]"
click at [133, 177] on button "COMPLETE" at bounding box center [115, 177] width 45 height 12
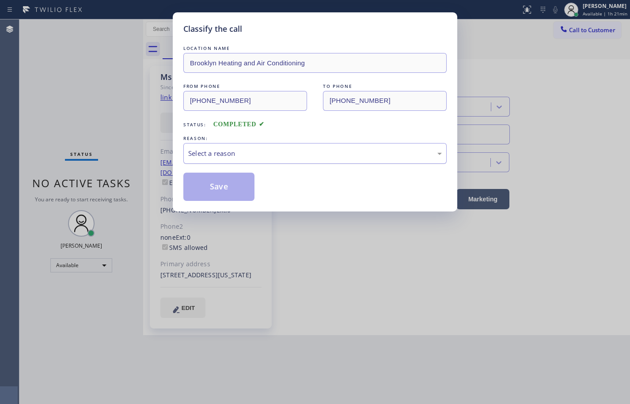
click at [252, 156] on div "Select a reason" at bounding box center [315, 154] width 254 height 10
click at [238, 191] on button "Save" at bounding box center [218, 187] width 71 height 28
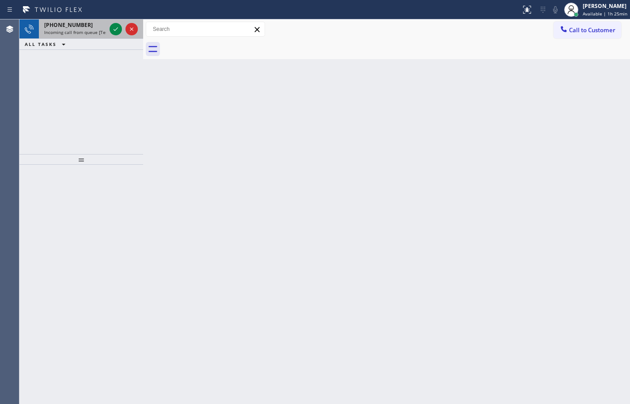
click at [87, 21] on div "[PHONE_NUMBER] Incoming call from queue [Test] All" at bounding box center [73, 28] width 69 height 19
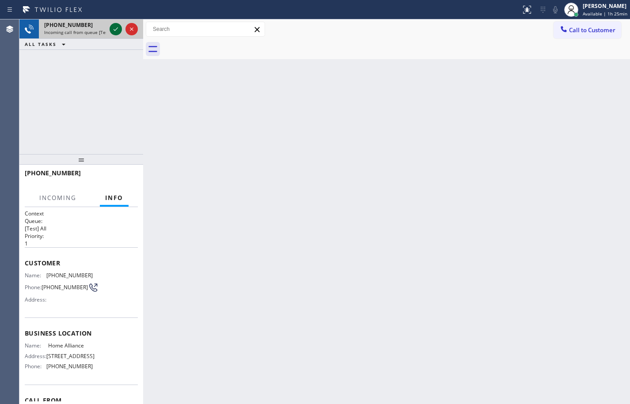
click at [114, 31] on icon at bounding box center [116, 29] width 11 height 11
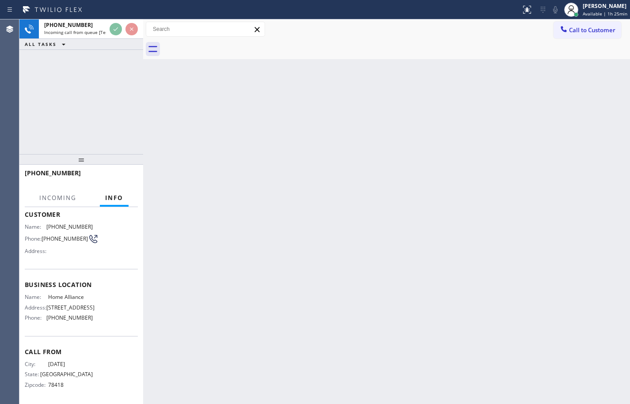
scroll to position [60, 0]
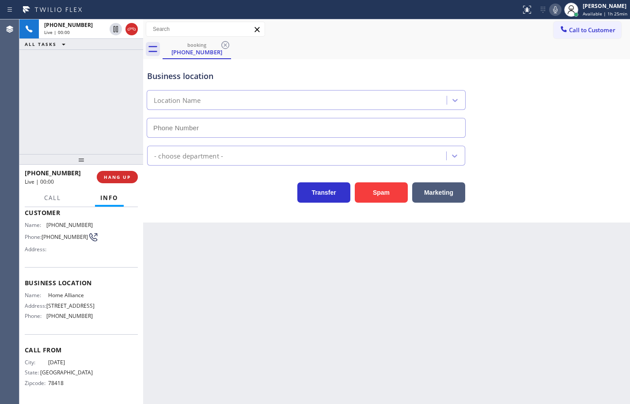
type input "[PHONE_NUMBER]"
click at [93, 324] on div "Business location Name: Home Alliance Address: [STREET_ADDRESS] Phone: [PHONE_N…" at bounding box center [81, 300] width 113 height 67
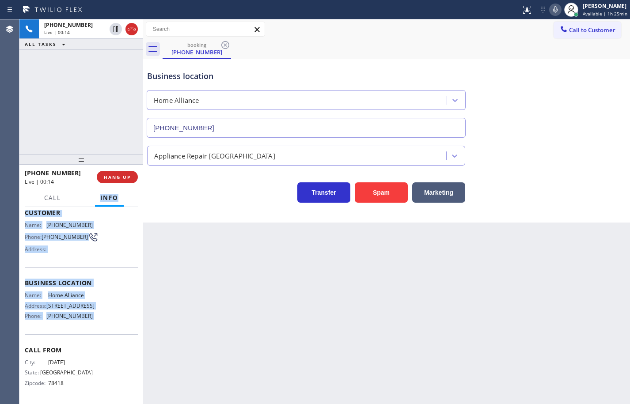
scroll to position [0, 0]
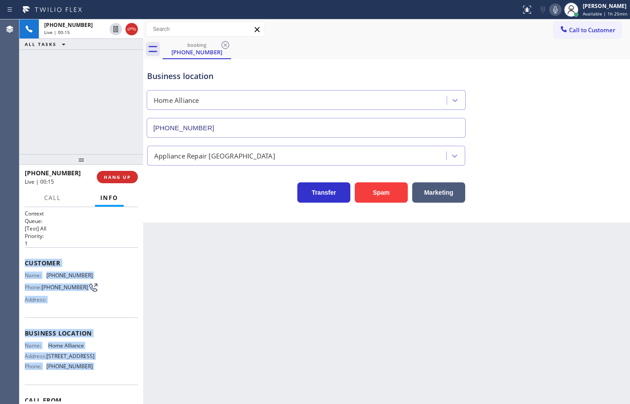
drag, startPoint x: 93, startPoint y: 324, endPoint x: 31, endPoint y: 265, distance: 85.7
click at [31, 265] on div "Context Queue: [Test] All Priority: 1 Customer Name: [PHONE_NUMBER] Phone: [PHO…" at bounding box center [81, 331] width 113 height 242
copy div "Customer Name: [PHONE_NUMBER] Phone: [PHONE_NUMBER] Address: Business location …"
click at [553, 10] on icon at bounding box center [555, 9] width 4 height 7
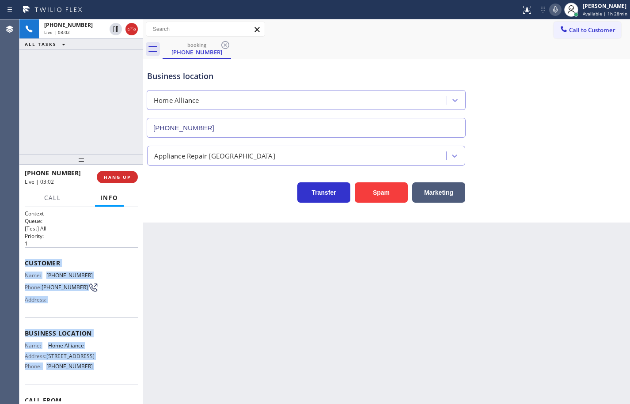
click at [553, 9] on icon at bounding box center [555, 9] width 4 height 7
click at [113, 28] on icon at bounding box center [116, 29] width 11 height 11
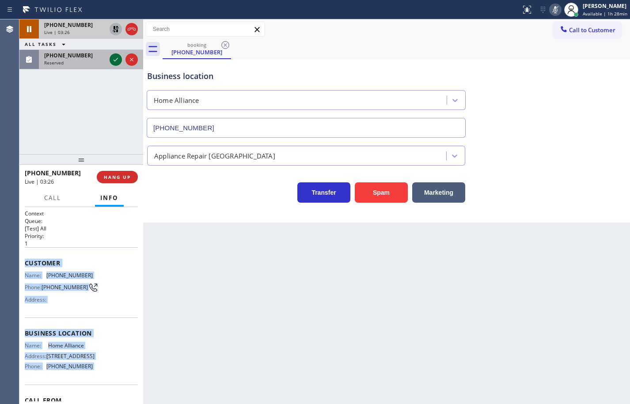
click at [114, 60] on icon at bounding box center [116, 59] width 11 height 11
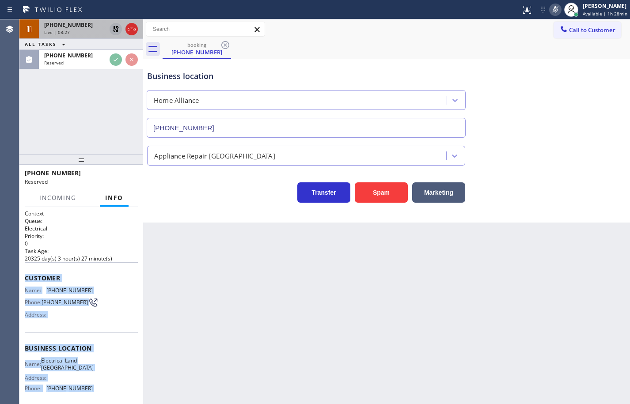
click at [87, 291] on div "Name: [PHONE_NUMBER] Phone: [PHONE_NUMBER] Address:" at bounding box center [59, 304] width 68 height 35
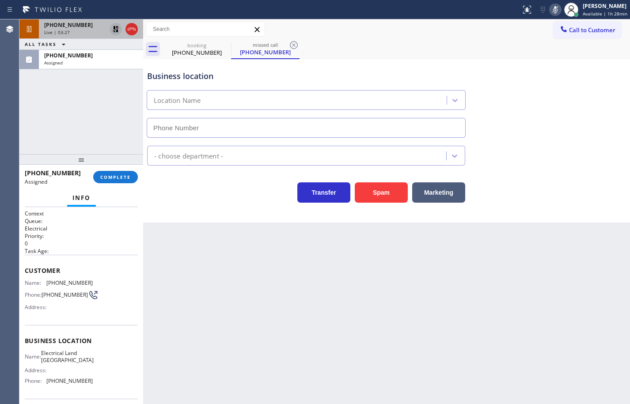
scroll to position [44, 0]
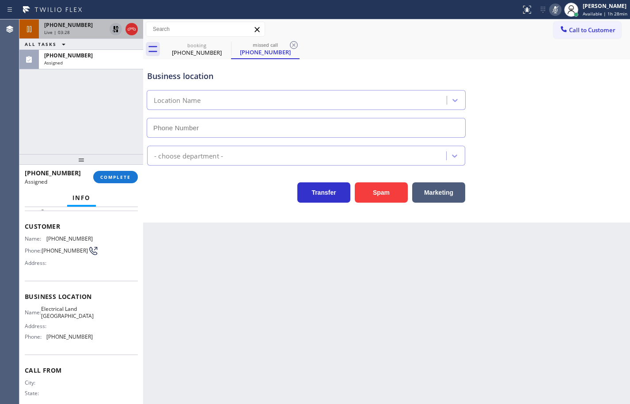
click at [95, 344] on div "Name: Electrical Land [GEOGRAPHIC_DATA] Address: Phone: [PHONE_NUMBER]" at bounding box center [81, 325] width 113 height 38
type input "[PHONE_NUMBER]"
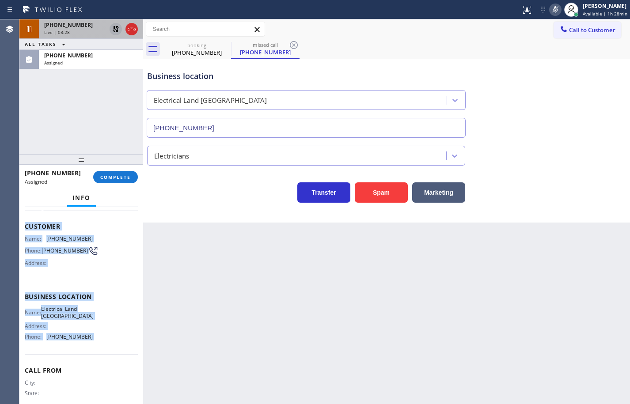
drag, startPoint x: 95, startPoint y: 345, endPoint x: 28, endPoint y: 230, distance: 132.9
click at [28, 230] on div "Context Queue: Electrical Priority: 0 Task Age: Customer Name: [PHONE_NUMBER] P…" at bounding box center [81, 294] width 113 height 256
copy div "Customer Name: [PHONE_NUMBER] Phone: [PHONE_NUMBER] Address: Business location …"
click at [123, 179] on span "COMPLETE" at bounding box center [115, 177] width 31 height 6
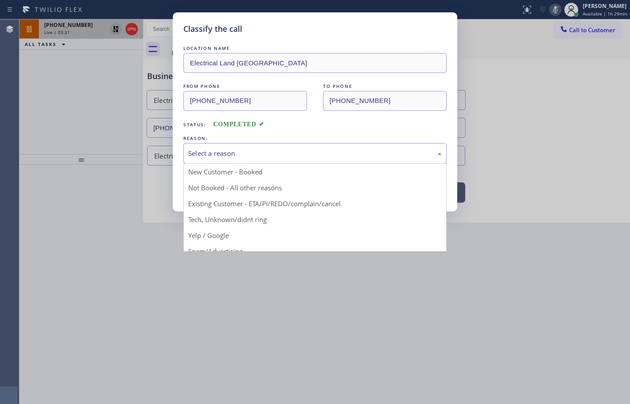
click at [236, 151] on div "Select a reason" at bounding box center [315, 154] width 254 height 10
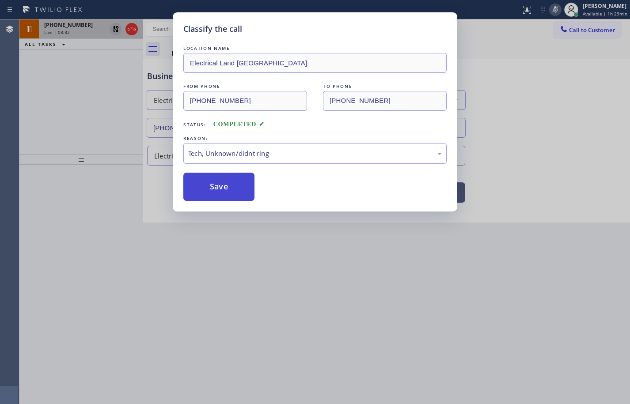
click at [229, 194] on button "Save" at bounding box center [218, 187] width 71 height 28
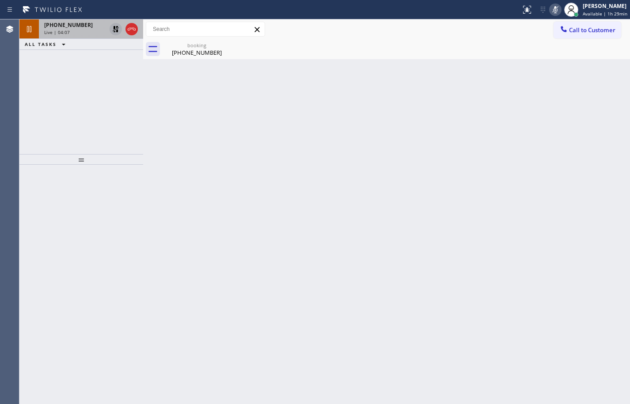
click at [115, 30] on icon at bounding box center [116, 29] width 6 height 6
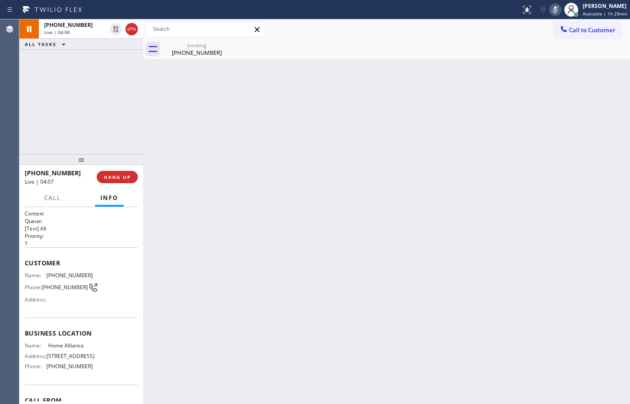
click at [550, 10] on icon at bounding box center [555, 9] width 11 height 11
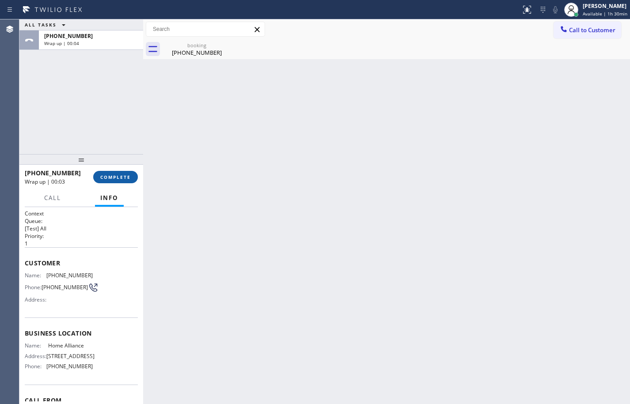
click at [130, 178] on span "COMPLETE" at bounding box center [115, 177] width 31 height 6
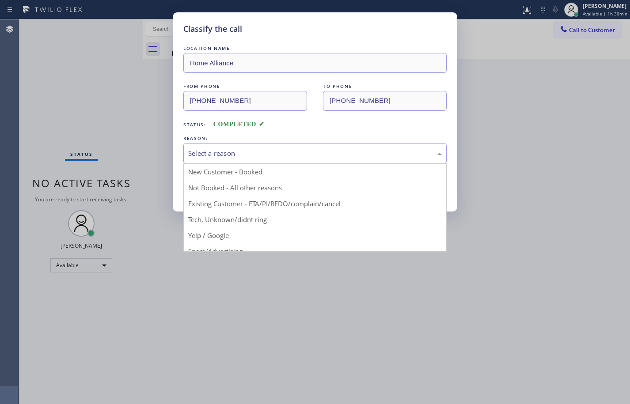
click at [229, 158] on div "Select a reason" at bounding box center [315, 154] width 254 height 10
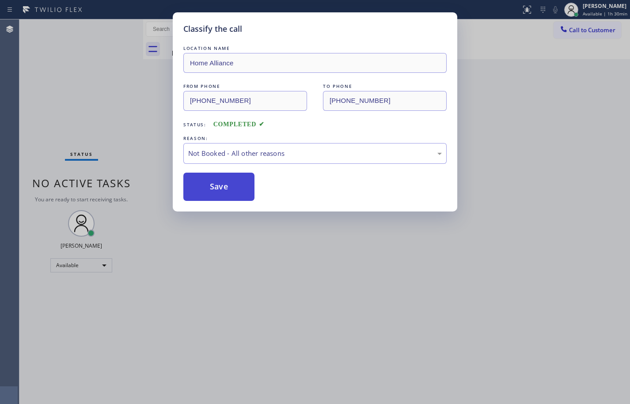
click at [223, 186] on button "Save" at bounding box center [218, 187] width 71 height 28
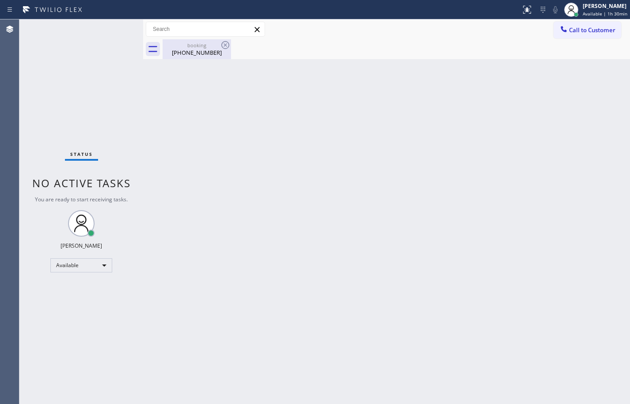
click at [203, 54] on div "[PHONE_NUMBER]" at bounding box center [197, 53] width 67 height 8
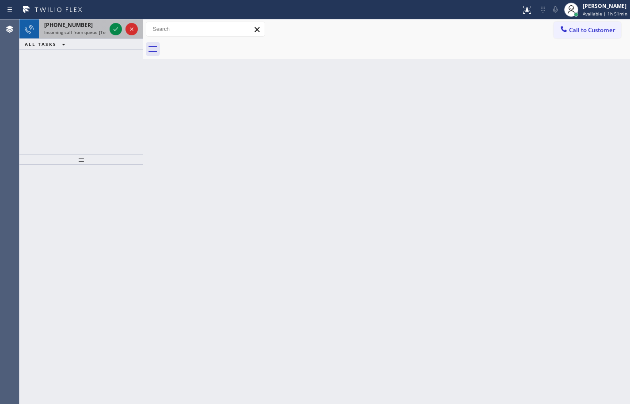
click at [93, 33] on span "Incoming call from queue [Test] All" at bounding box center [80, 32] width 73 height 6
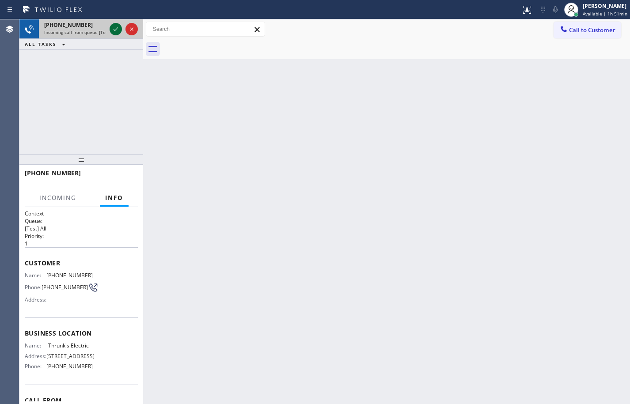
click at [113, 26] on icon at bounding box center [116, 29] width 11 height 11
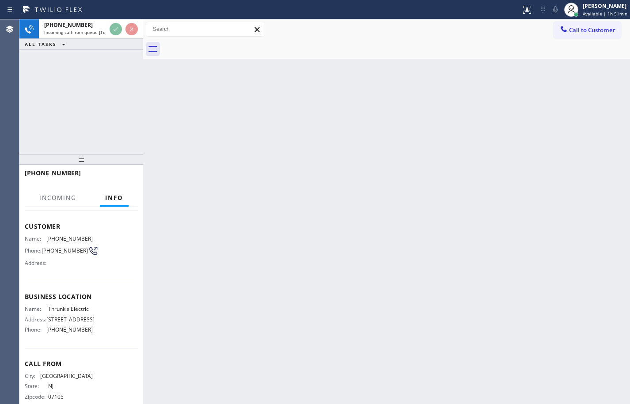
scroll to position [74, 0]
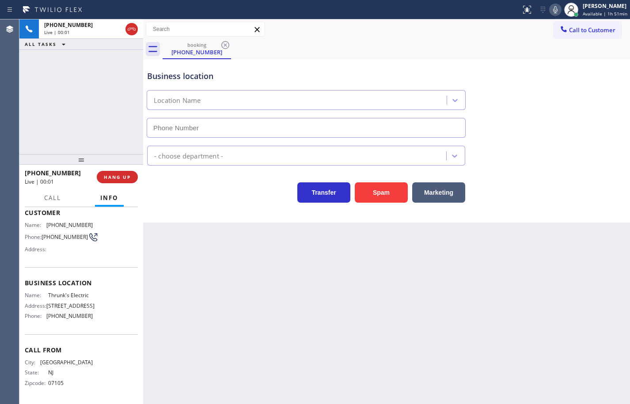
type input "[PHONE_NUMBER]"
click at [72, 292] on div "Name: Thrunk's Electric Address: [STREET_ADDRESS] Phone: [PHONE_NUMBER]" at bounding box center [59, 307] width 68 height 31
click at [73, 292] on span "Thrunk's Electric" at bounding box center [70, 295] width 44 height 7
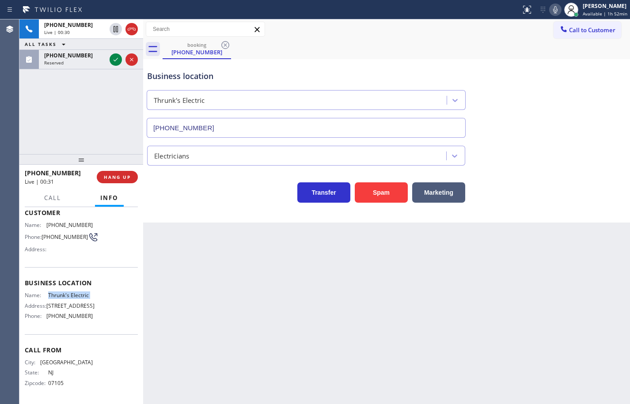
click at [73, 292] on span "Thrunk's Electric" at bounding box center [70, 295] width 44 height 7
click at [70, 319] on span "[PHONE_NUMBER]" at bounding box center [69, 316] width 46 height 7
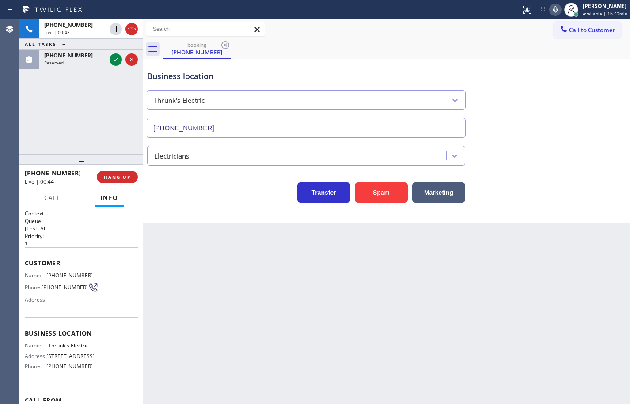
click at [80, 276] on span "[PHONE_NUMBER]" at bounding box center [69, 275] width 46 height 7
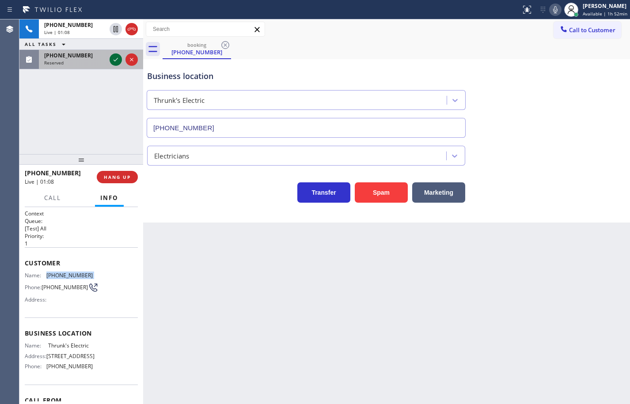
click at [116, 61] on icon at bounding box center [116, 60] width 4 height 4
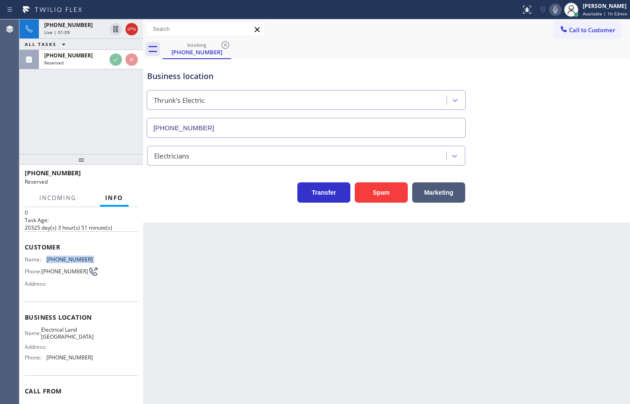
scroll to position [44, 0]
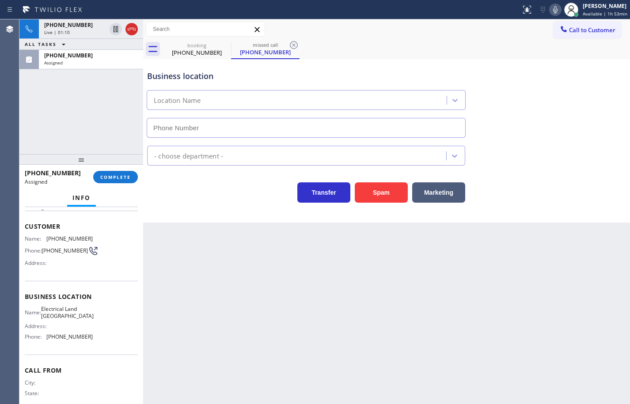
click at [97, 340] on div "Name: Electrical Land [GEOGRAPHIC_DATA] Address: Phone: [PHONE_NUMBER]" at bounding box center [81, 325] width 113 height 38
type input "[PHONE_NUMBER]"
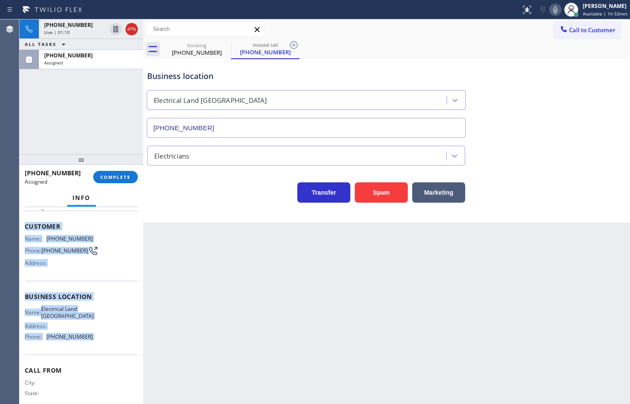
drag, startPoint x: 97, startPoint y: 340, endPoint x: 30, endPoint y: 225, distance: 133.3
click at [30, 225] on div "Context Queue: Electrical Priority: 0 Task Age: Customer Name: [PHONE_NUMBER] P…" at bounding box center [81, 294] width 113 height 256
click at [128, 177] on span "COMPLETE" at bounding box center [115, 177] width 31 height 6
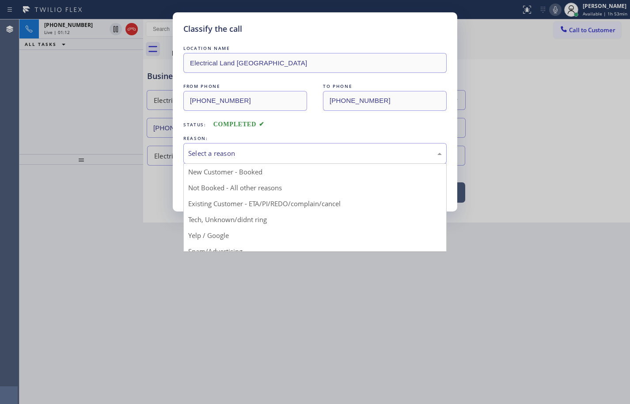
click at [243, 154] on div "Select a reason" at bounding box center [315, 154] width 254 height 10
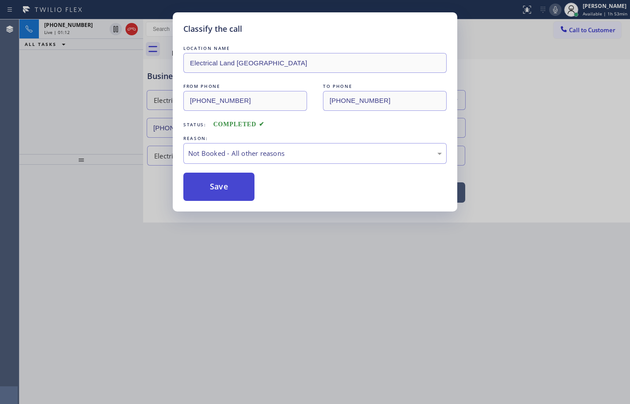
click at [226, 186] on button "Save" at bounding box center [218, 187] width 71 height 28
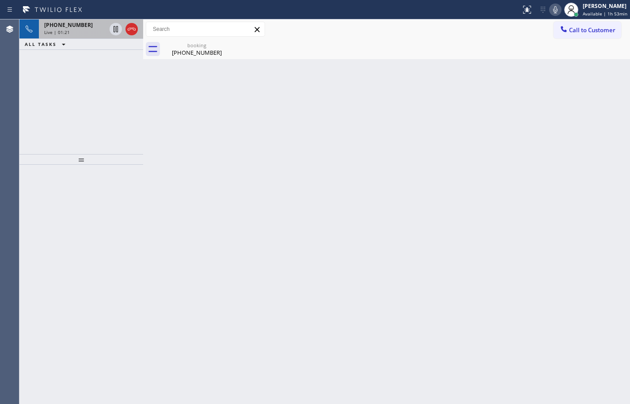
click at [82, 34] on div "Live | 01:21" at bounding box center [75, 32] width 62 height 6
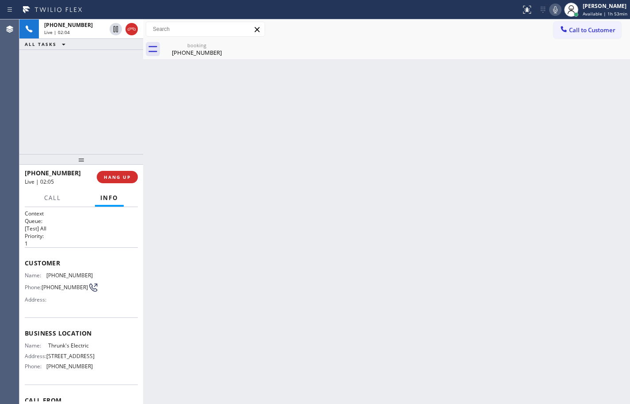
click at [550, 11] on icon at bounding box center [555, 9] width 11 height 11
click at [115, 30] on icon at bounding box center [116, 29] width 4 height 6
click at [596, 70] on div "Back to Dashboard Change Sender ID Customers Technicians Select a contact Outbo…" at bounding box center [386, 211] width 487 height 385
click at [117, 32] on icon at bounding box center [116, 29] width 6 height 6
click at [562, 9] on div at bounding box center [571, 9] width 19 height 19
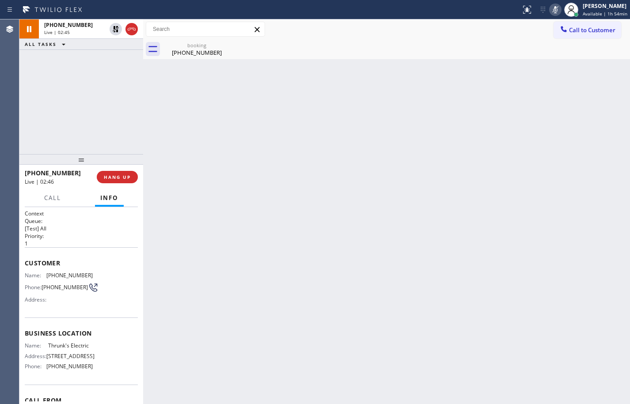
click at [553, 9] on icon at bounding box center [555, 9] width 4 height 7
click at [133, 28] on icon at bounding box center [131, 29] width 11 height 11
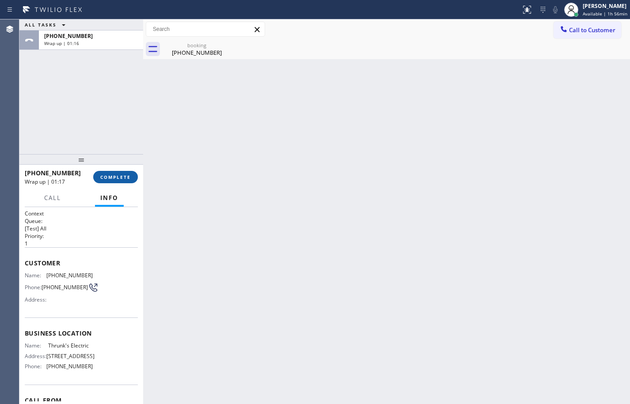
click at [131, 175] on button "COMPLETE" at bounding box center [115, 177] width 45 height 12
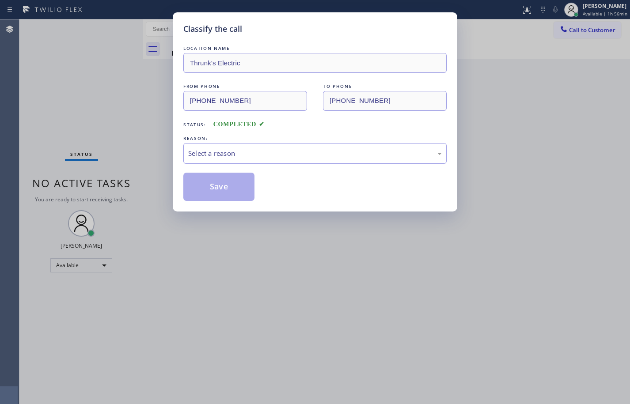
click at [211, 156] on div "Select a reason" at bounding box center [315, 154] width 254 height 10
click at [217, 181] on button "Save" at bounding box center [218, 187] width 71 height 28
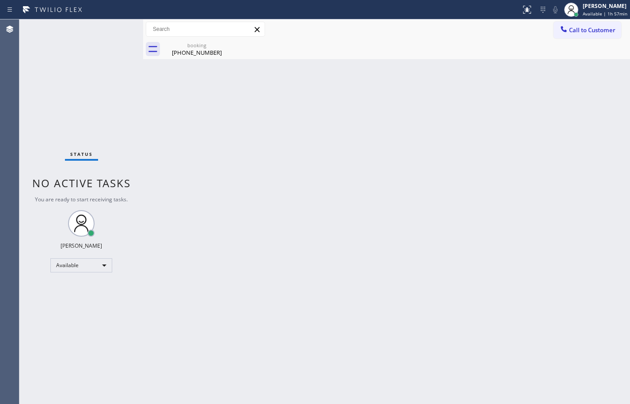
click at [396, 122] on div "Back to Dashboard Change Sender ID Customers Technicians Select a contact Outbo…" at bounding box center [386, 211] width 487 height 385
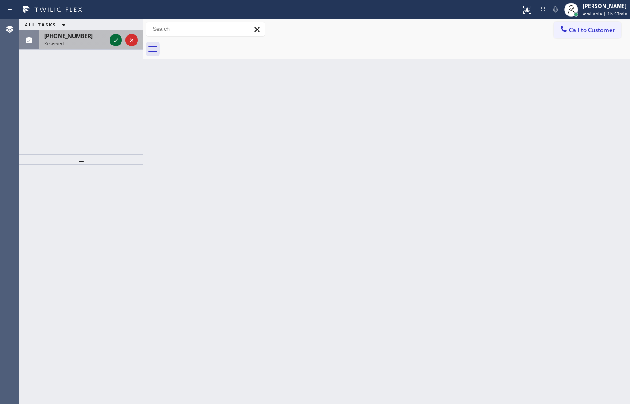
click at [117, 42] on icon at bounding box center [116, 40] width 11 height 11
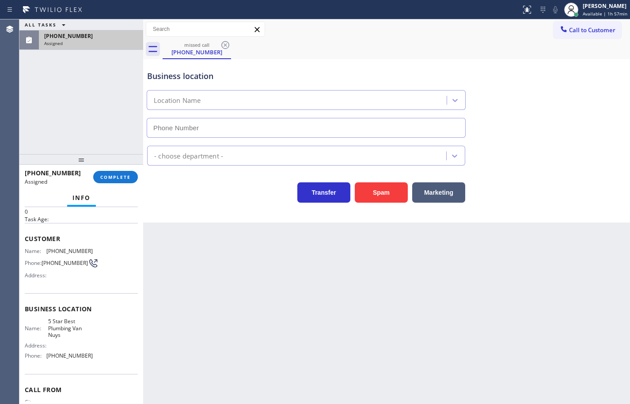
type input "[PHONE_NUMBER]"
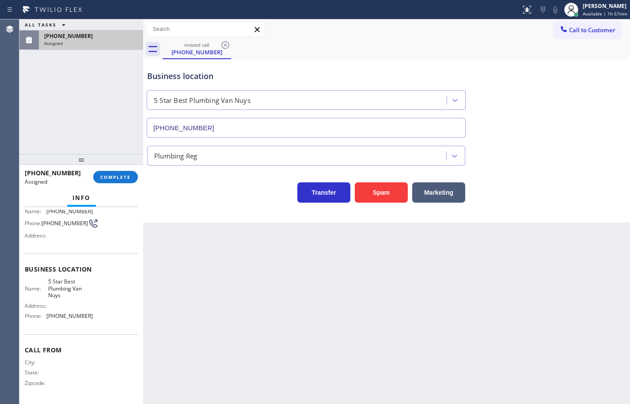
click at [99, 323] on div "Name: 5 Star Best Plumbing [PERSON_NAME] Address: Phone: [PHONE_NUMBER]" at bounding box center [81, 300] width 113 height 45
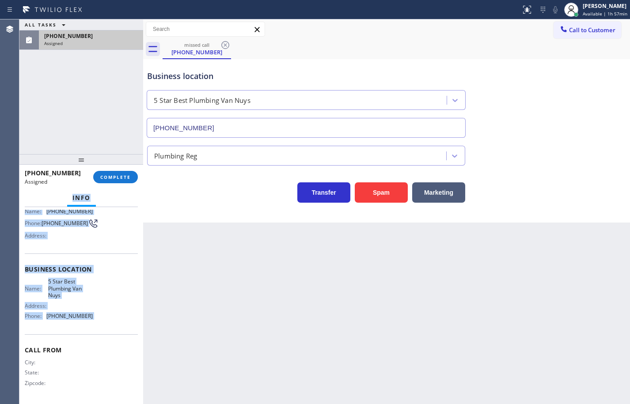
scroll to position [0, 0]
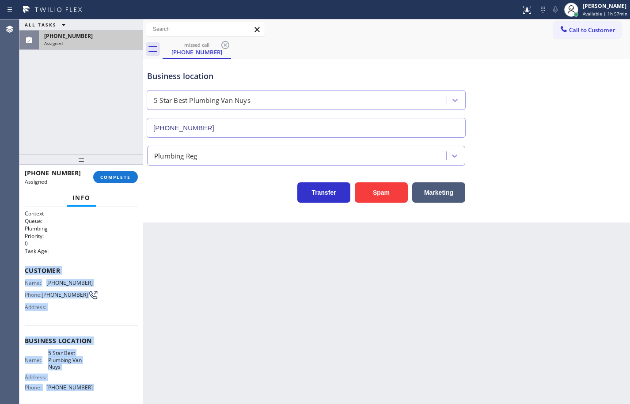
drag, startPoint x: 99, startPoint y: 324, endPoint x: 20, endPoint y: 273, distance: 93.8
click at [20, 273] on div "Context Queue: Plumbing Priority: 0 Task Age: Customer Name: [PHONE_NUMBER] Pho…" at bounding box center [81, 305] width 124 height 197
click at [124, 175] on span "COMPLETE" at bounding box center [115, 177] width 31 height 6
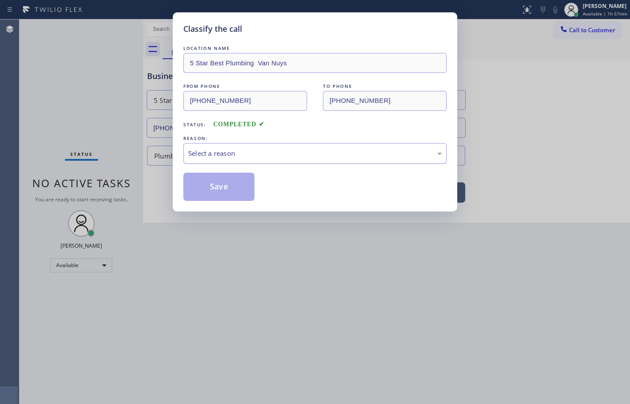
click at [214, 154] on div "Select a reason" at bounding box center [315, 154] width 254 height 10
click at [231, 191] on button "Save" at bounding box center [218, 187] width 71 height 28
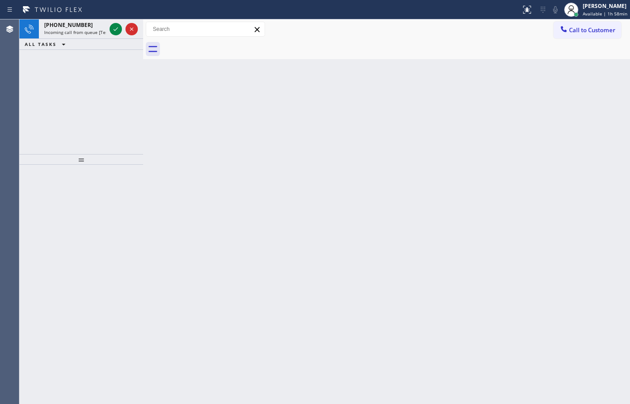
click at [89, 35] on div "[PHONE_NUMBER] Incoming call from queue [Test] All" at bounding box center [73, 28] width 69 height 19
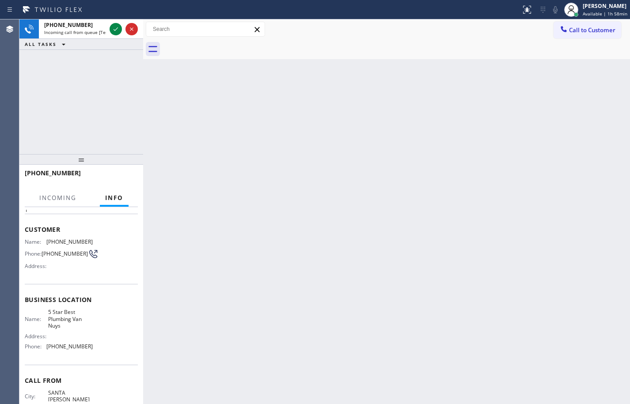
scroll to position [67, 0]
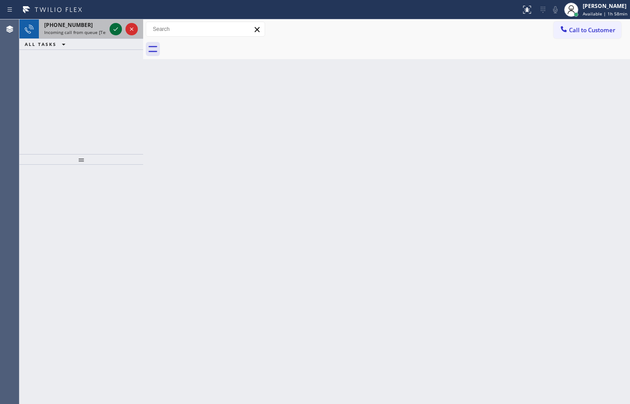
click at [114, 29] on icon at bounding box center [116, 29] width 11 height 11
click at [114, 27] on icon at bounding box center [116, 29] width 11 height 11
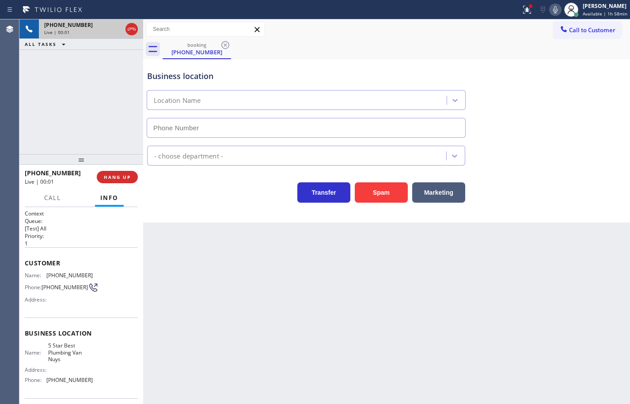
type input "[PHONE_NUMBER]"
click at [550, 11] on icon at bounding box center [555, 9] width 11 height 11
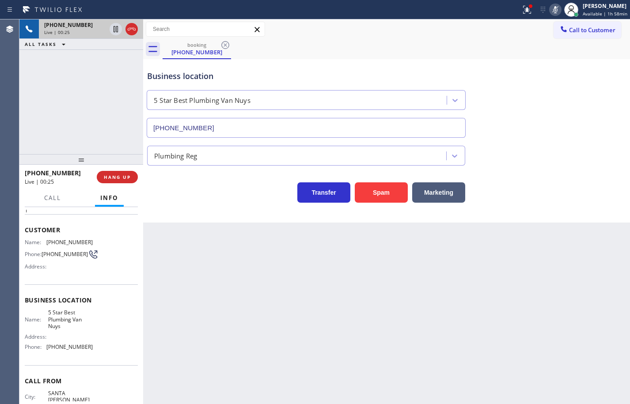
scroll to position [67, 0]
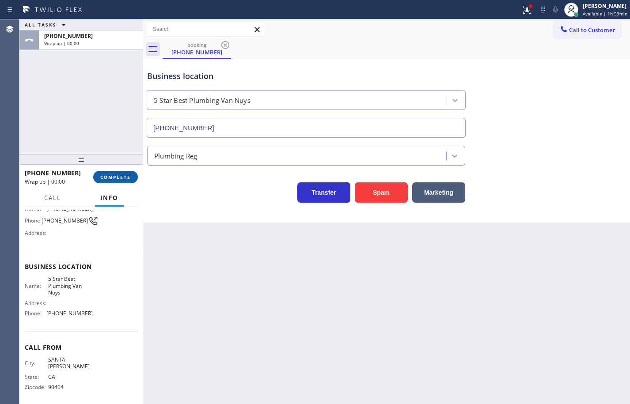
click at [134, 178] on button "COMPLETE" at bounding box center [115, 177] width 45 height 12
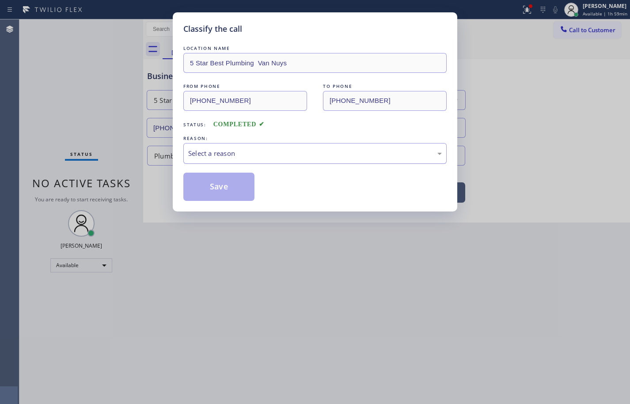
click at [245, 149] on div "Select a reason" at bounding box center [315, 154] width 254 height 10
click at [235, 190] on button "Save" at bounding box center [218, 187] width 71 height 28
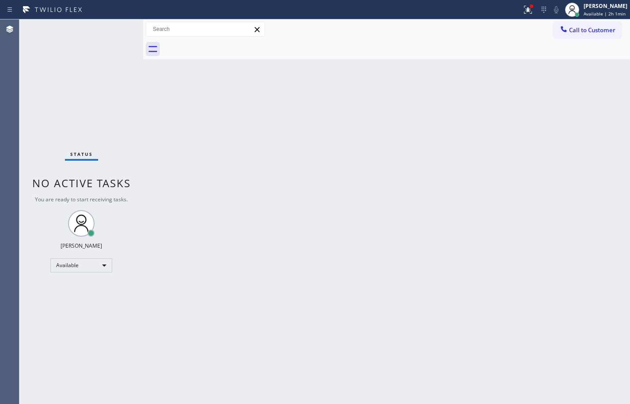
click at [479, 179] on div "Back to Dashboard Change Sender ID Customers Technicians Select a contact Outbo…" at bounding box center [386, 211] width 487 height 385
click at [599, 17] on div "[PERSON_NAME] Available | 2h 1min" at bounding box center [606, 9] width 48 height 15
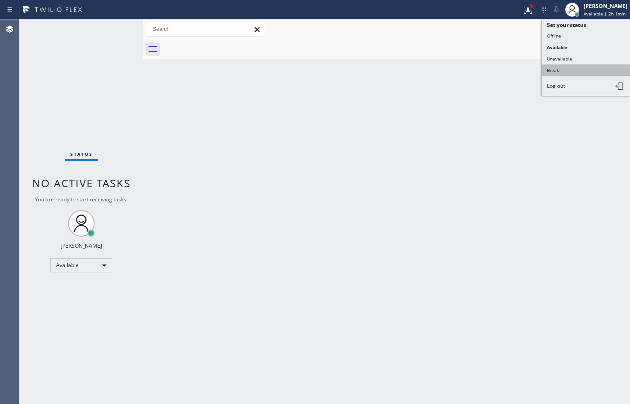
click at [582, 69] on button "Break" at bounding box center [586, 70] width 88 height 11
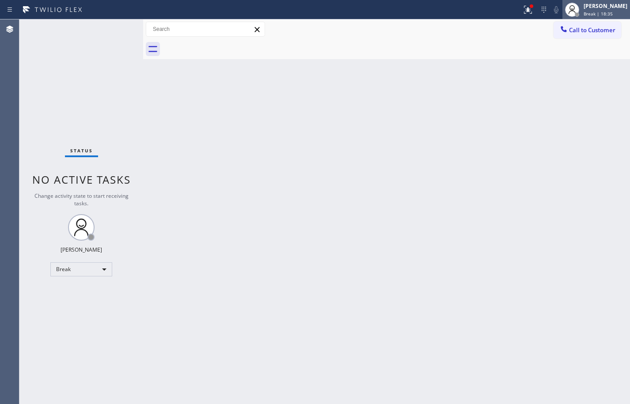
click at [622, 4] on div "[PERSON_NAME] Break | 18:35" at bounding box center [606, 9] width 48 height 15
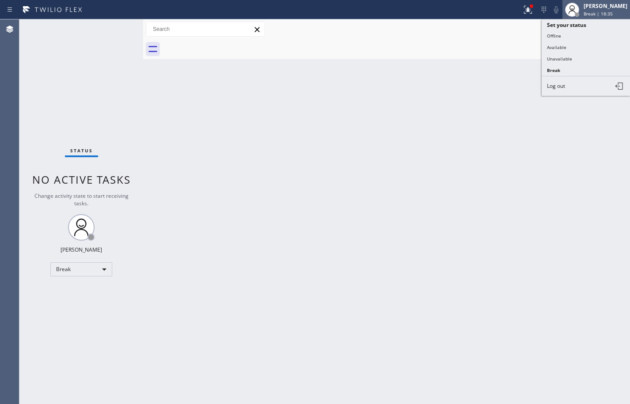
click at [614, 9] on div "[PERSON_NAME]" at bounding box center [606, 6] width 44 height 8
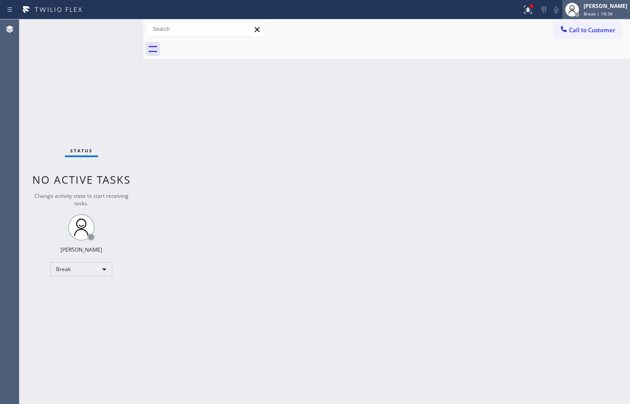
click at [602, 12] on span "Break | 18:36" at bounding box center [598, 14] width 29 height 6
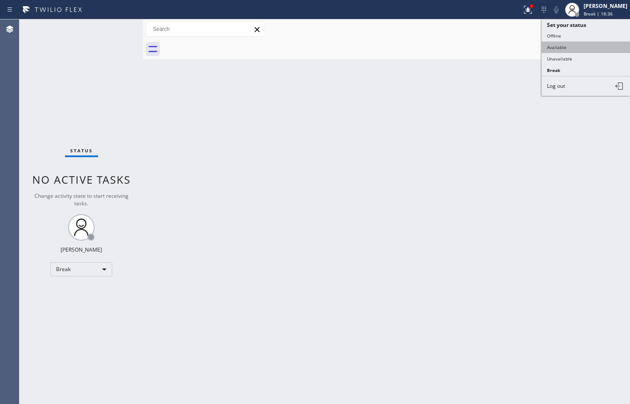
click at [582, 44] on button "Available" at bounding box center [586, 47] width 88 height 11
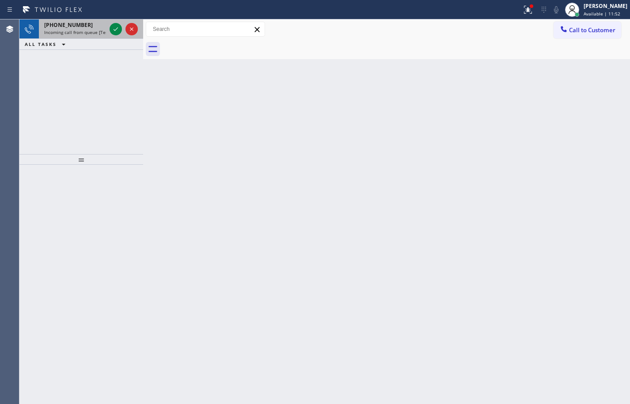
click at [64, 23] on span "[PHONE_NUMBER]" at bounding box center [68, 25] width 49 height 8
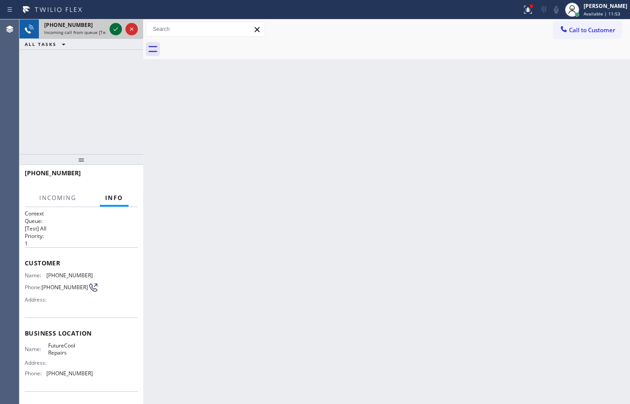
click at [117, 31] on icon at bounding box center [116, 29] width 11 height 11
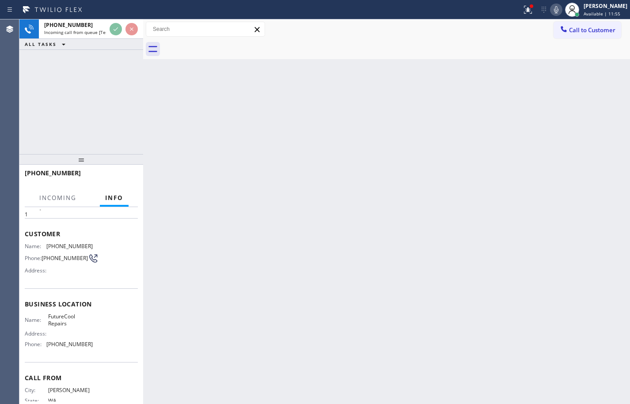
scroll to position [60, 0]
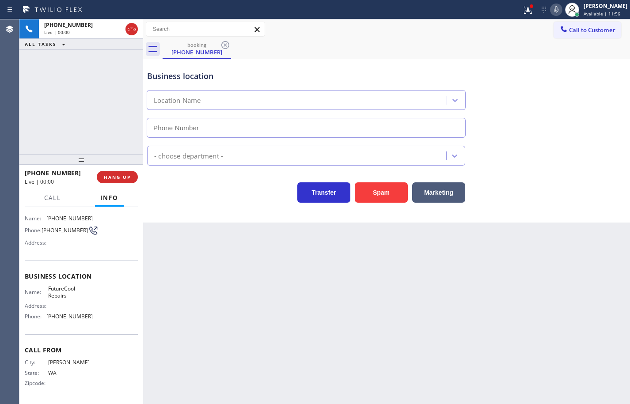
type input "[PHONE_NUMBER]"
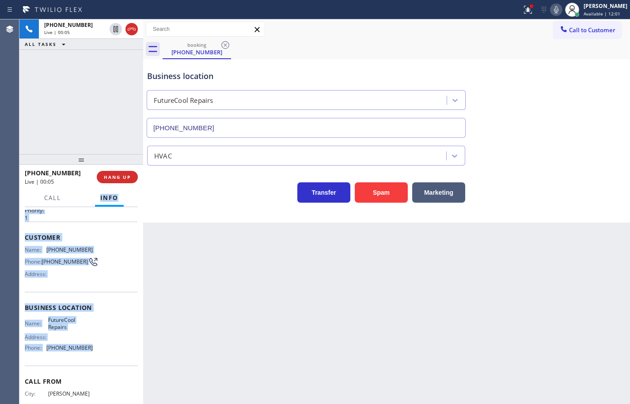
scroll to position [0, 0]
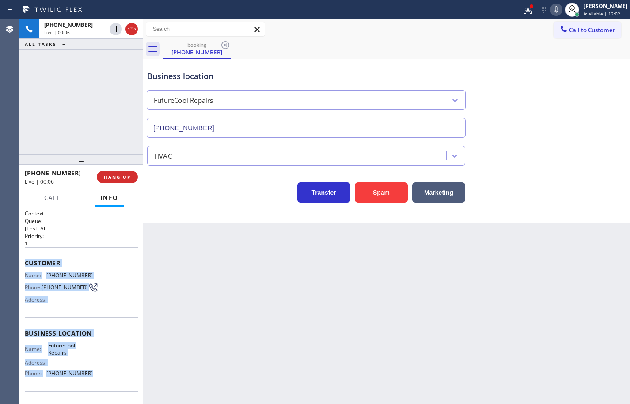
drag, startPoint x: 93, startPoint y: 321, endPoint x: 25, endPoint y: 259, distance: 92.3
click at [25, 259] on div "Context Queue: [Test] All Priority: 1 Customer Name: [PHONE_NUMBER] Phone: [PHO…" at bounding box center [81, 334] width 113 height 249
click at [551, 11] on icon at bounding box center [556, 9] width 11 height 11
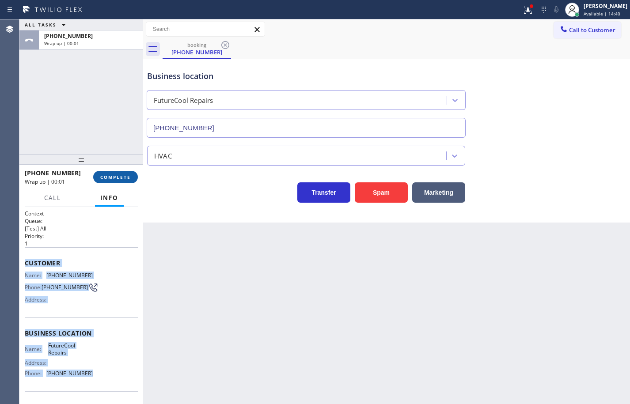
click at [126, 180] on button "COMPLETE" at bounding box center [115, 177] width 45 height 12
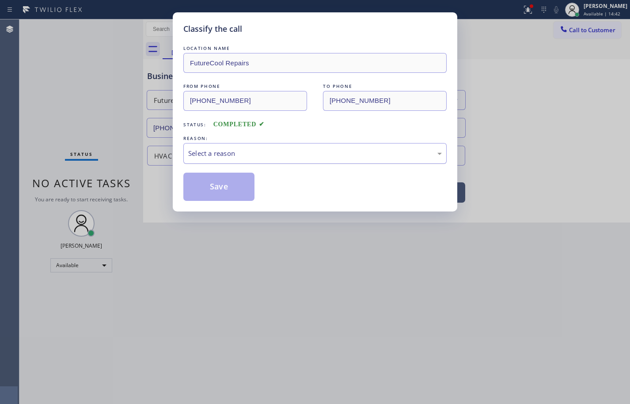
click at [236, 156] on div "Select a reason" at bounding box center [315, 154] width 254 height 10
click at [200, 173] on button "Save" at bounding box center [218, 187] width 71 height 28
